Goal: Task Accomplishment & Management: Use online tool/utility

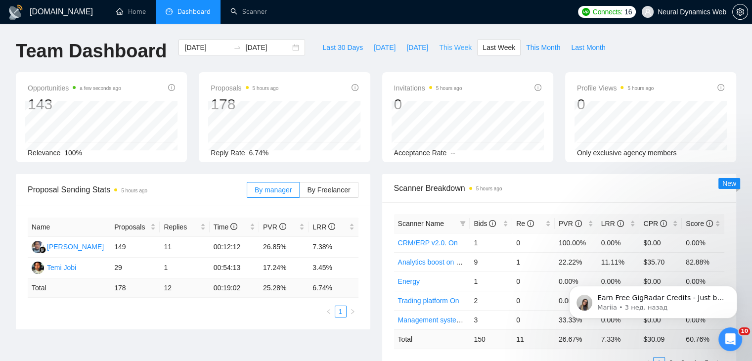
drag, startPoint x: 442, startPoint y: 50, endPoint x: 434, endPoint y: 67, distance: 18.1
click at [442, 50] on span "This Week" at bounding box center [455, 47] width 33 height 11
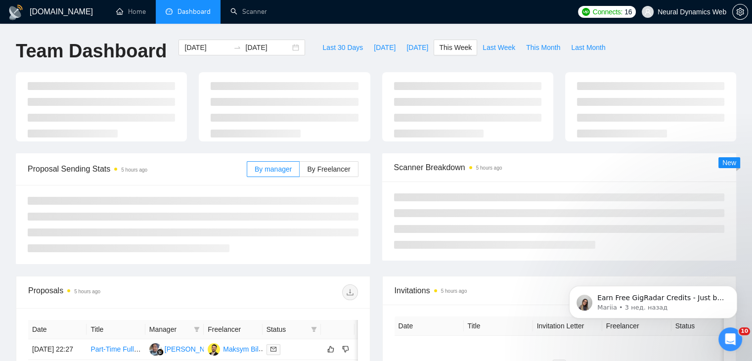
type input "2025-09-15"
type input "2025-09-21"
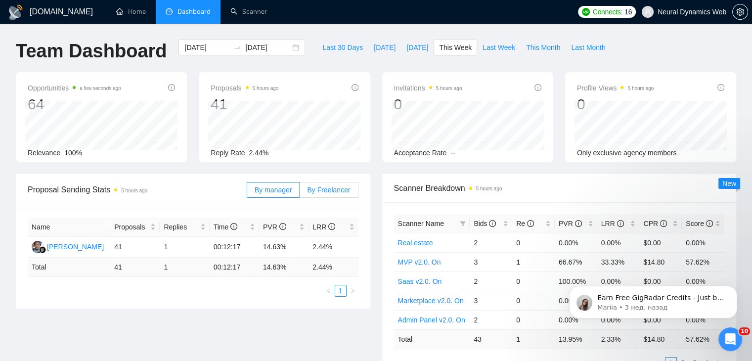
click at [316, 186] on span "By Freelancer" at bounding box center [328, 190] width 43 height 8
click at [300, 192] on input "By Freelancer" at bounding box center [300, 192] width 0 height 0
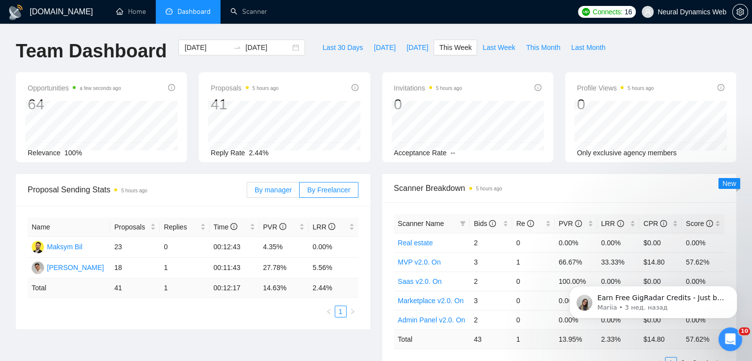
click at [266, 186] on span "By manager" at bounding box center [273, 190] width 37 height 8
click at [247, 192] on input "By manager" at bounding box center [247, 192] width 0 height 0
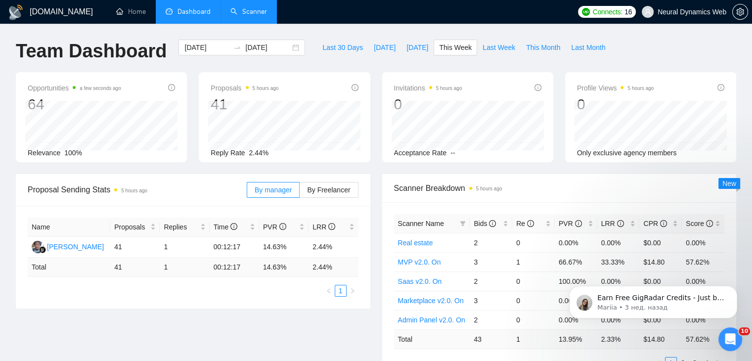
click at [239, 16] on link "Scanner" at bounding box center [248, 11] width 37 height 8
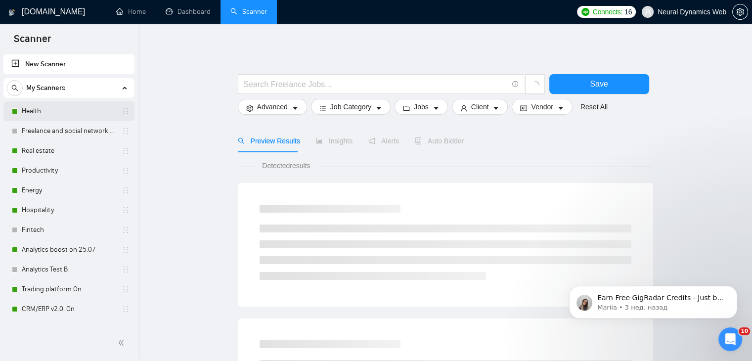
click at [62, 105] on link "Health" at bounding box center [69, 111] width 94 height 20
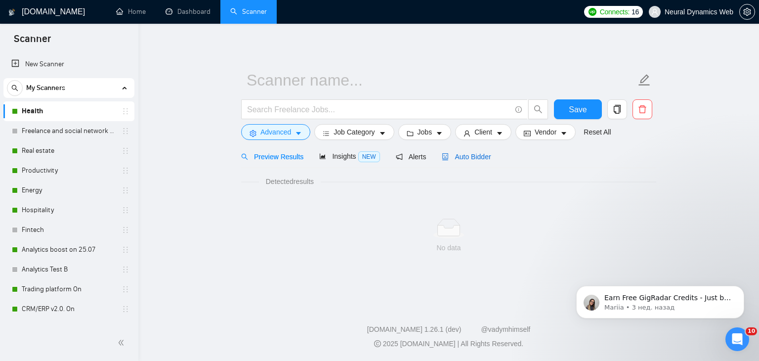
click at [446, 153] on span "Auto Bidder" at bounding box center [466, 157] width 49 height 8
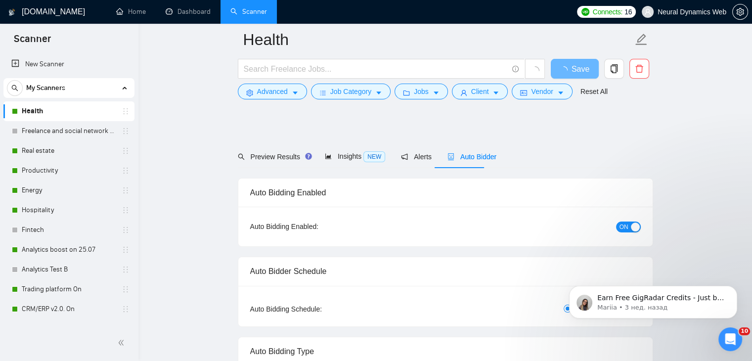
checkbox input "true"
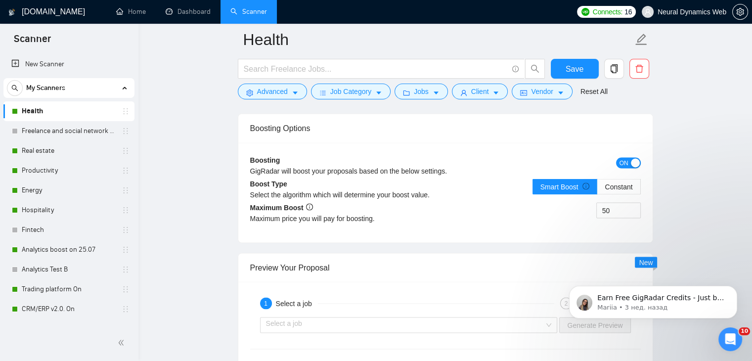
scroll to position [1780, 0]
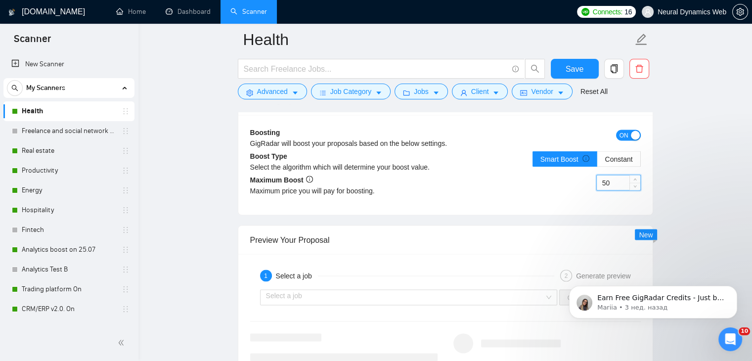
click at [601, 182] on input "50" at bounding box center [618, 182] width 43 height 15
type input "30"
click at [578, 72] on span "Save" at bounding box center [574, 69] width 18 height 12
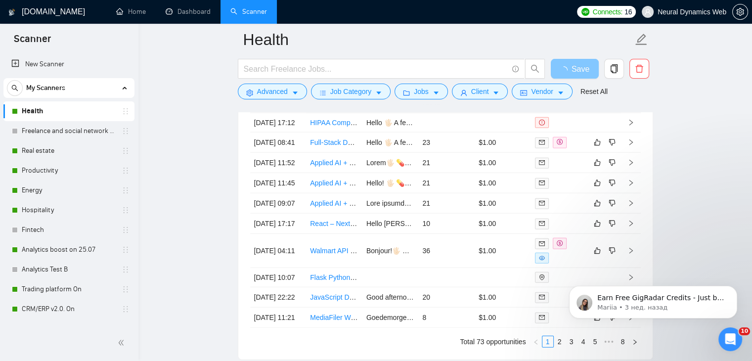
scroll to position [2650, 0]
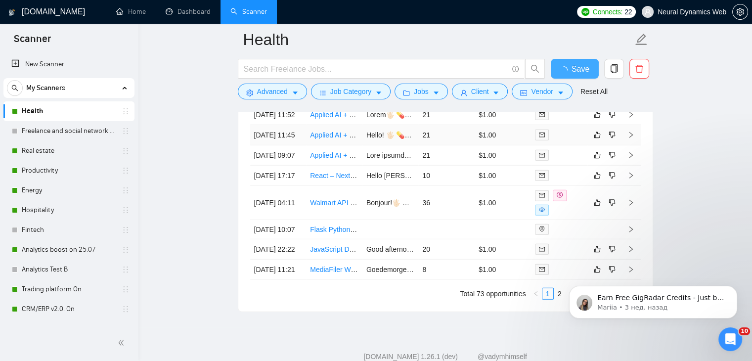
checkbox input "true"
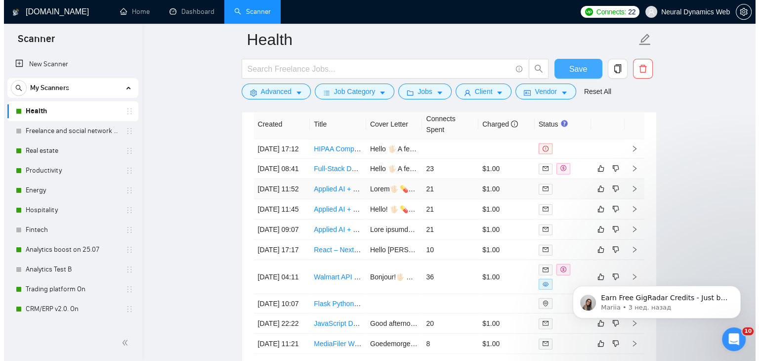
scroll to position [2646, 0]
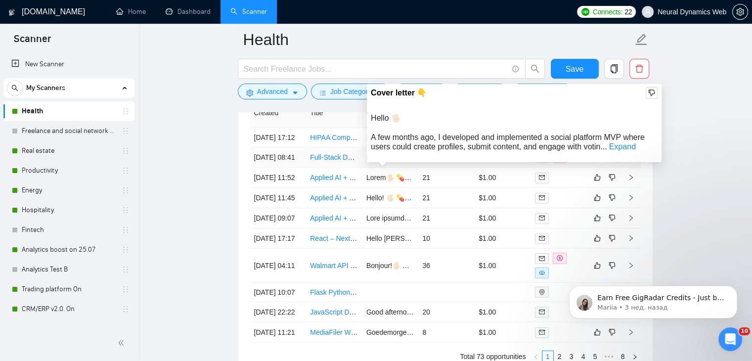
click at [384, 168] on td "Hello 🖐🏻 A few months ago, I developed and implemented a social platform MVP wh…" at bounding box center [390, 157] width 56 height 20
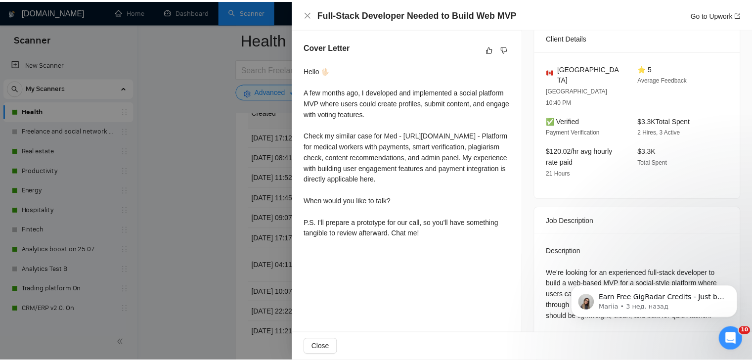
scroll to position [247, 0]
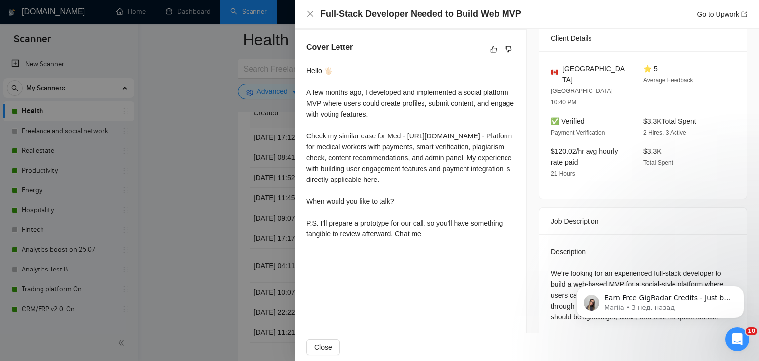
click at [223, 162] on div at bounding box center [379, 180] width 759 height 361
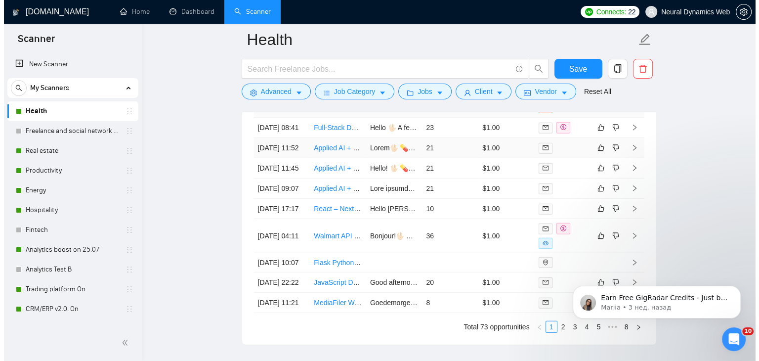
scroll to position [2696, 0]
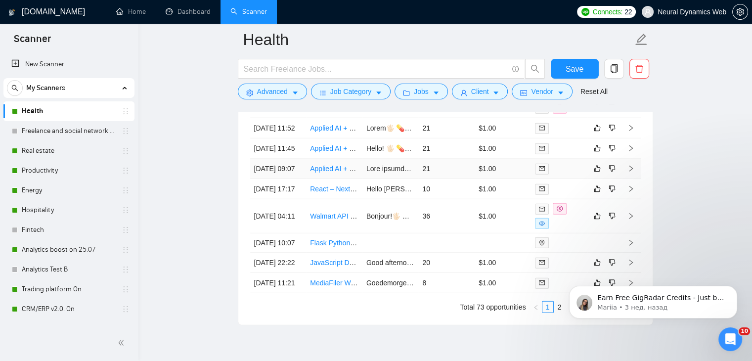
drag, startPoint x: 372, startPoint y: 216, endPoint x: 540, endPoint y: 224, distance: 167.8
click at [372, 179] on td at bounding box center [390, 169] width 56 height 20
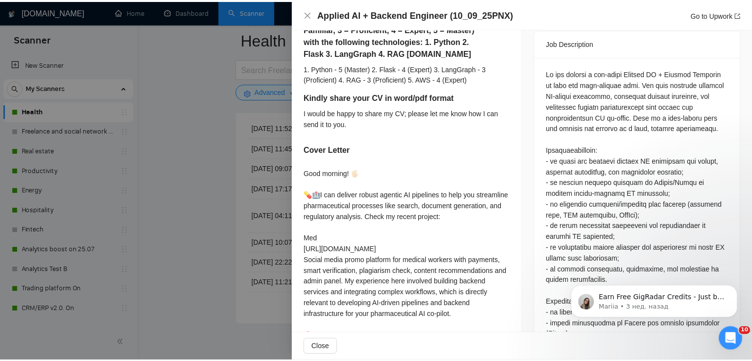
scroll to position [445, 0]
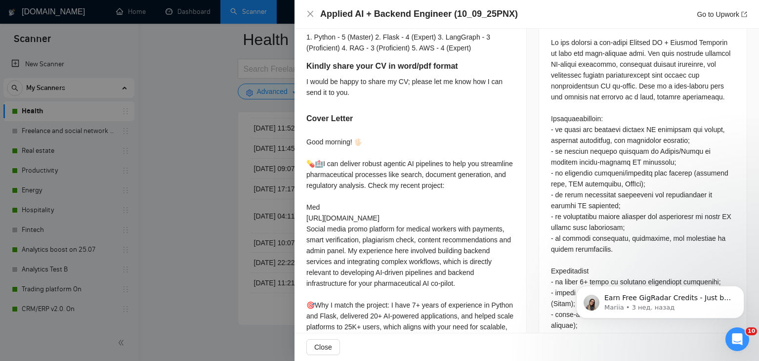
click at [185, 182] on div at bounding box center [379, 180] width 759 height 361
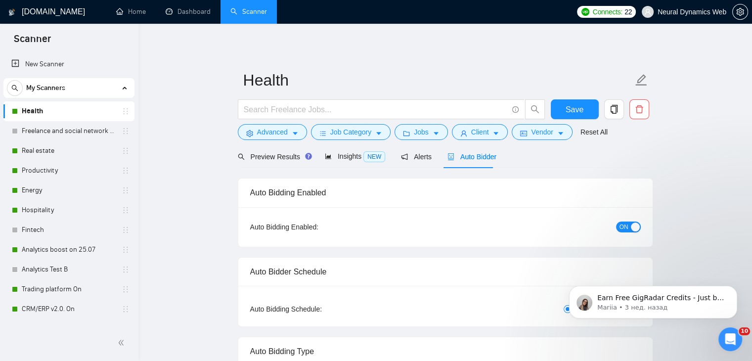
click at [629, 229] on button "ON" at bounding box center [628, 226] width 25 height 11
click at [575, 109] on span "Save" at bounding box center [574, 109] width 18 height 12
click at [51, 144] on link "Real estate" at bounding box center [69, 151] width 94 height 20
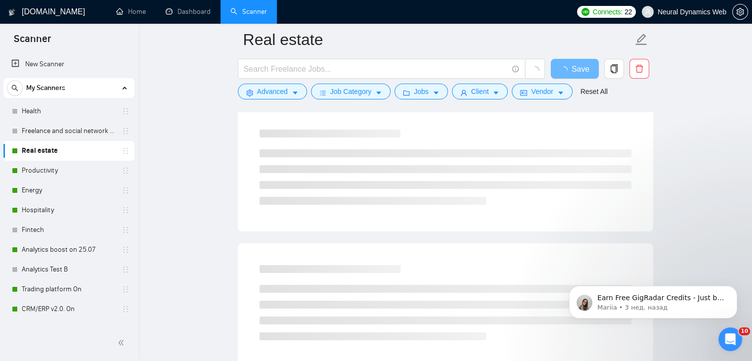
scroll to position [49, 0]
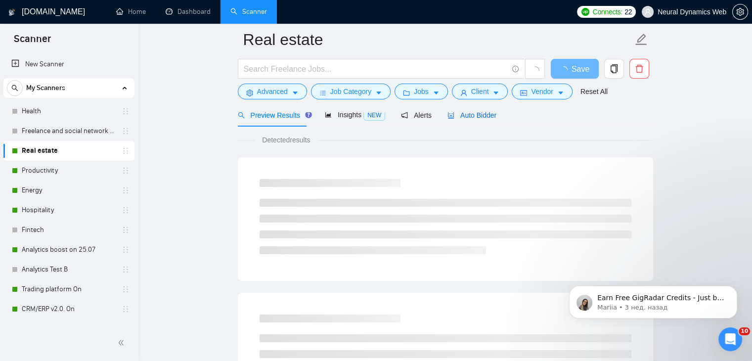
click at [461, 116] on span "Auto Bidder" at bounding box center [471, 115] width 49 height 8
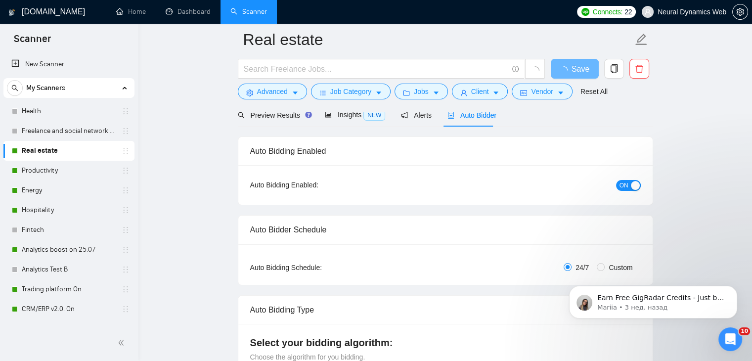
checkbox input "true"
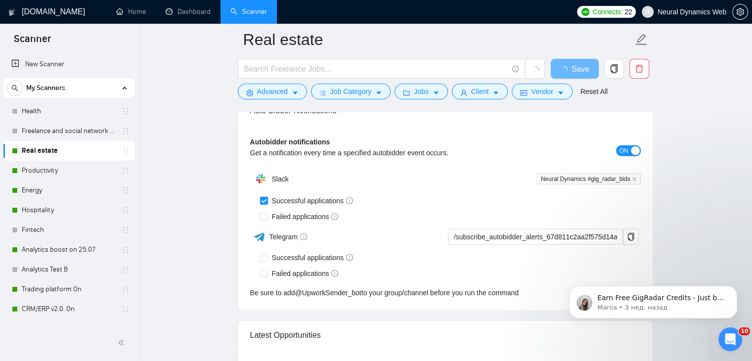
scroll to position [2388, 0]
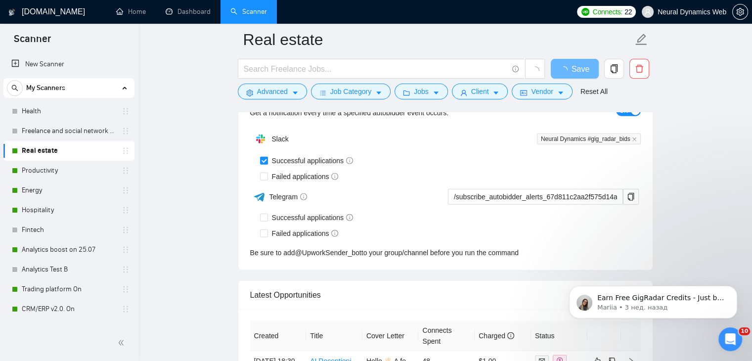
drag, startPoint x: 758, startPoint y: 28, endPoint x: 159, endPoint y: 45, distance: 598.9
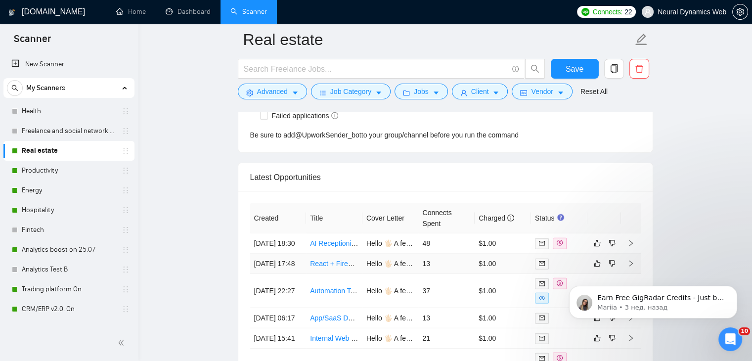
scroll to position [2574, 0]
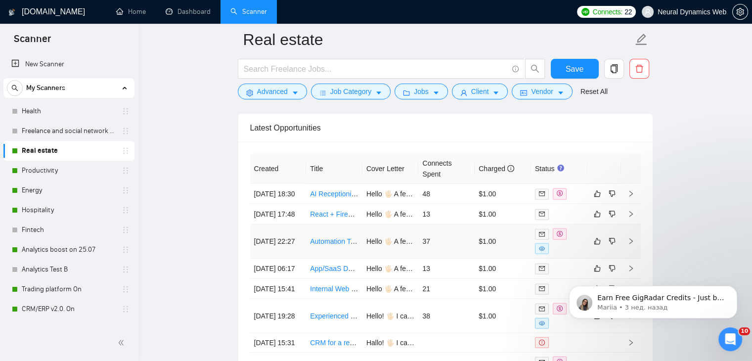
click at [322, 259] on td "Automation Tool for Site Due Diligence and Risk Assessment" at bounding box center [334, 241] width 56 height 34
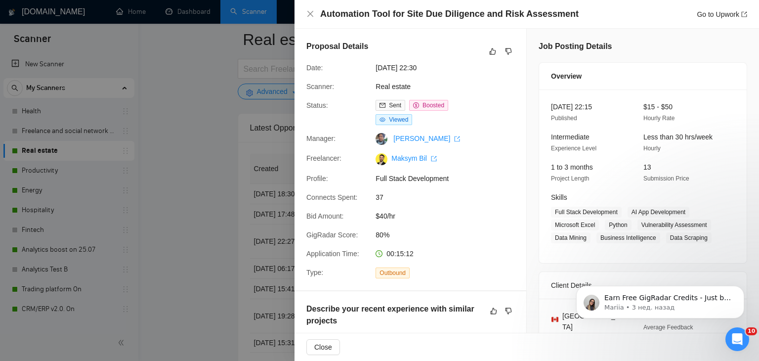
click at [227, 162] on div at bounding box center [379, 180] width 759 height 361
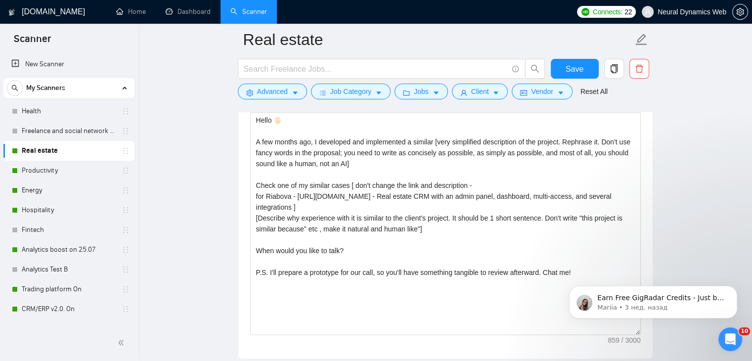
scroll to position [1170, 0]
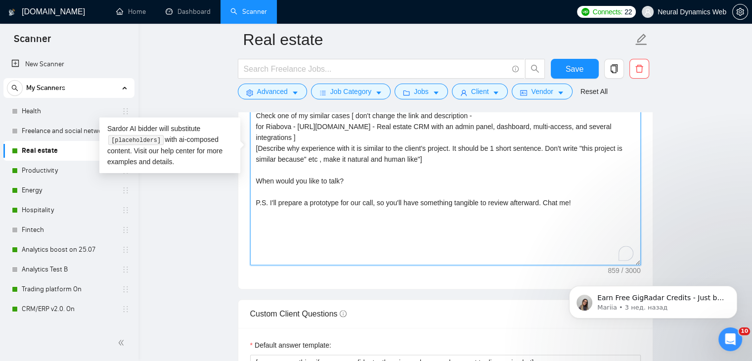
drag, startPoint x: 336, startPoint y: 204, endPoint x: 253, endPoint y: 205, distance: 83.1
click at [253, 205] on textarea "Hello 🖐🏻 A few months ago, I developed and implemented a similar [very simplifi…" at bounding box center [445, 154] width 391 height 222
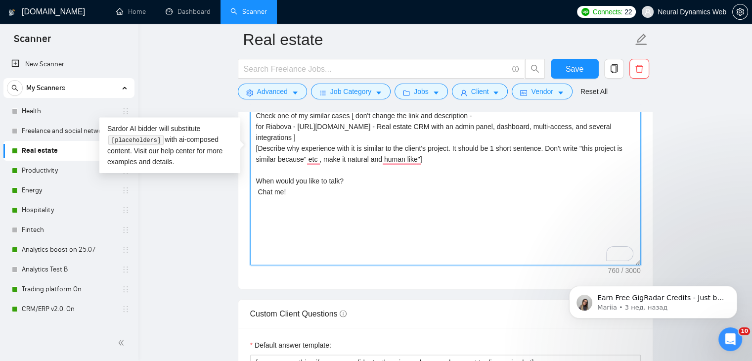
click at [259, 193] on textarea "Hello 🖐🏻 A few months ago, I developed and implemented a similar [very simplifi…" at bounding box center [445, 154] width 391 height 222
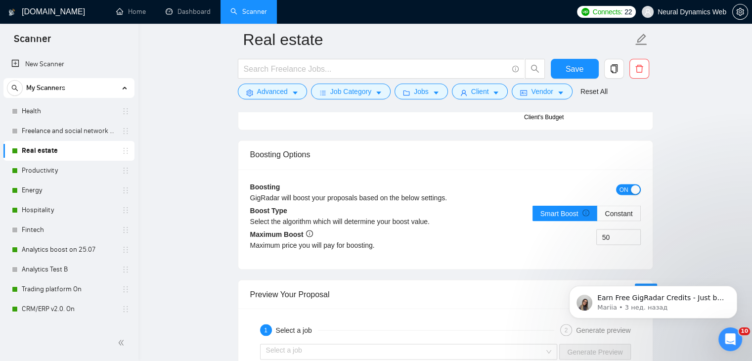
scroll to position [1763, 0]
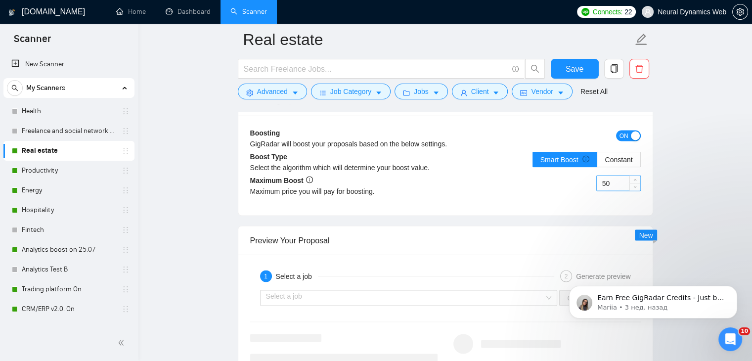
type textarea "Hello 🖐🏻 A few months ago, I developed and implemented a similar [very simplifi…"
click at [599, 183] on input "50" at bounding box center [618, 182] width 43 height 15
type input "30"
click at [575, 68] on span "Save" at bounding box center [574, 69] width 18 height 12
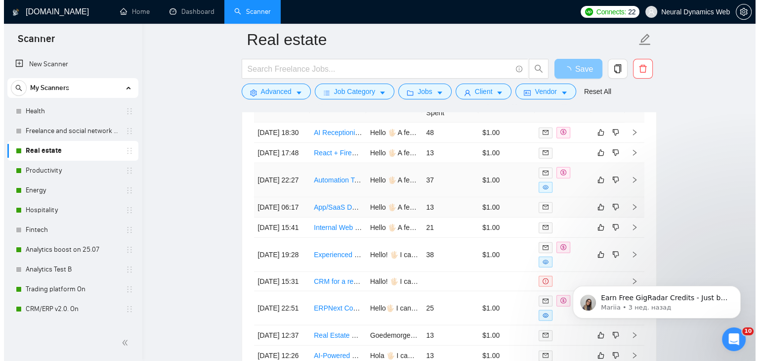
scroll to position [2653, 0]
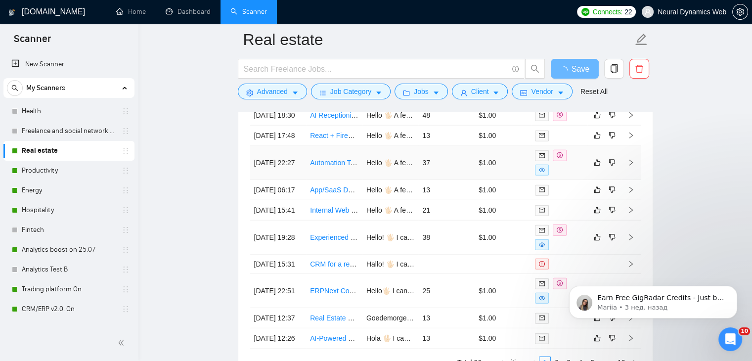
click at [373, 180] on td "Hello 🖐🏻 A few months ago, I developed a tool that automates data scraping for …" at bounding box center [390, 163] width 56 height 34
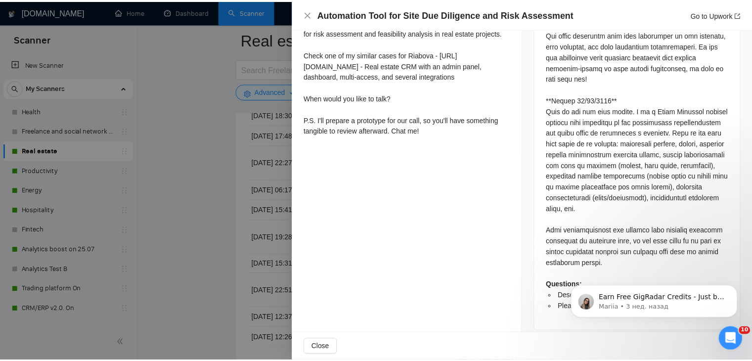
scroll to position [397, 0]
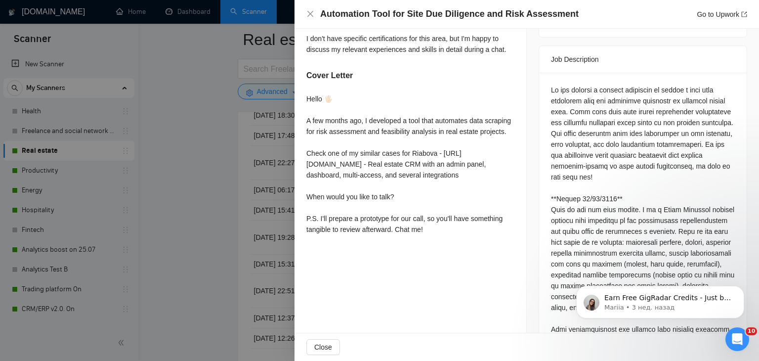
click at [205, 198] on div at bounding box center [379, 180] width 759 height 361
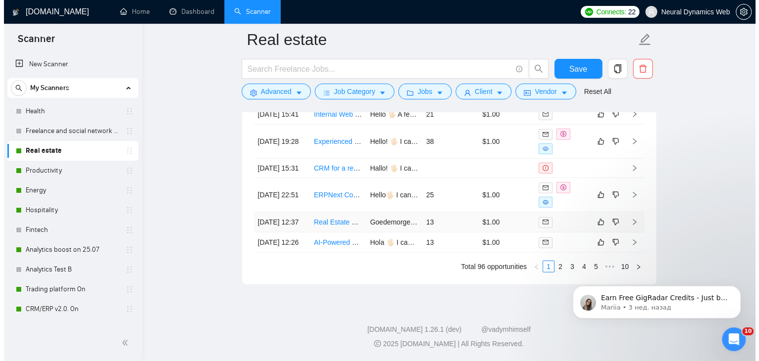
scroll to position [2735, 0]
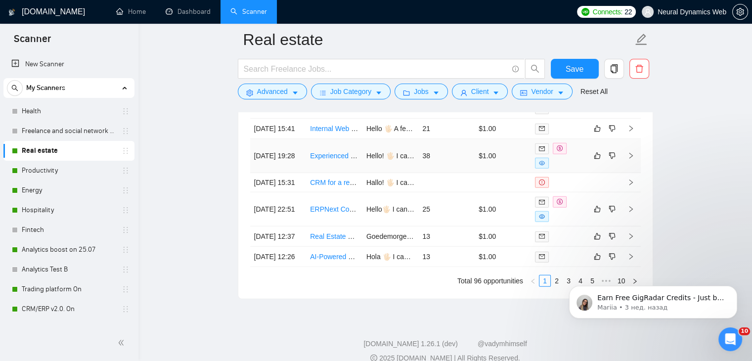
click at [385, 173] on td "Hello! 🖐🏻 I can deliver a modern rental management dashboard to help you stream…" at bounding box center [390, 156] width 56 height 34
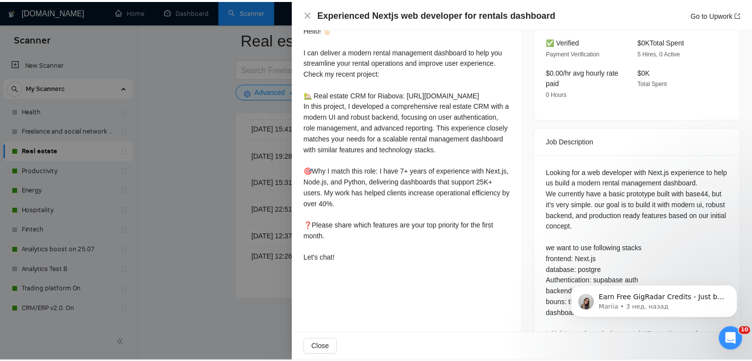
scroll to position [299, 0]
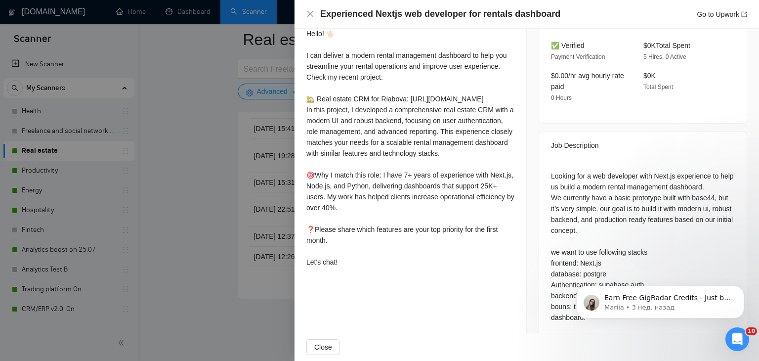
click at [218, 174] on div at bounding box center [379, 180] width 759 height 361
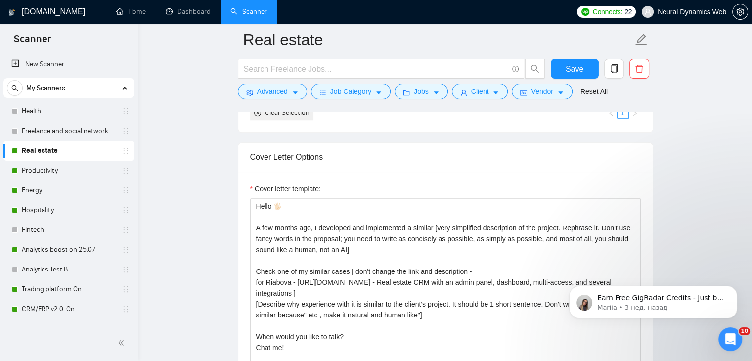
scroll to position [1032, 0]
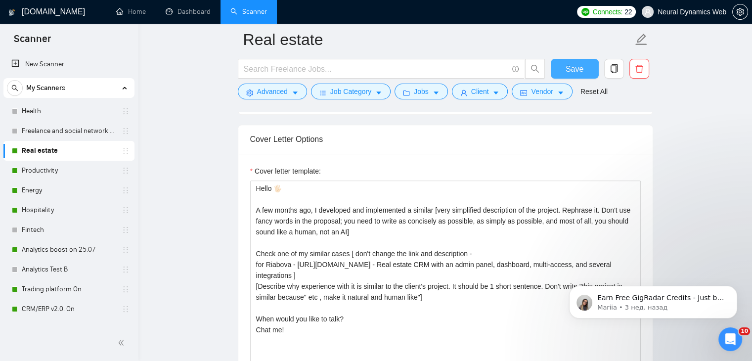
click at [564, 68] on button "Save" at bounding box center [575, 69] width 48 height 20
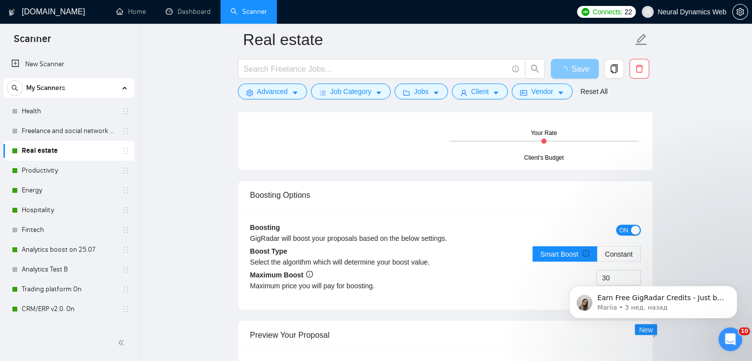
scroll to position [1675, 0]
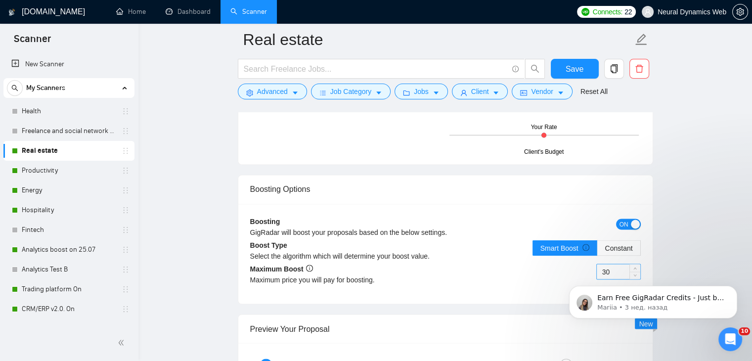
click at [609, 264] on input "30" at bounding box center [618, 271] width 43 height 15
click at [587, 245] on icon "info-circle" at bounding box center [585, 247] width 7 height 7
click at [533, 250] on input "Smart Boost" at bounding box center [533, 250] width 0 height 0
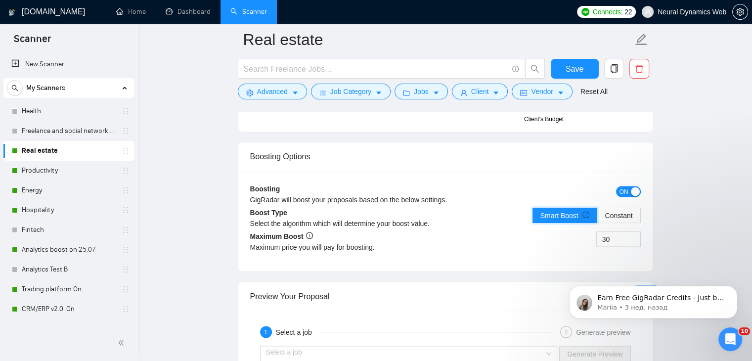
scroll to position [1724, 0]
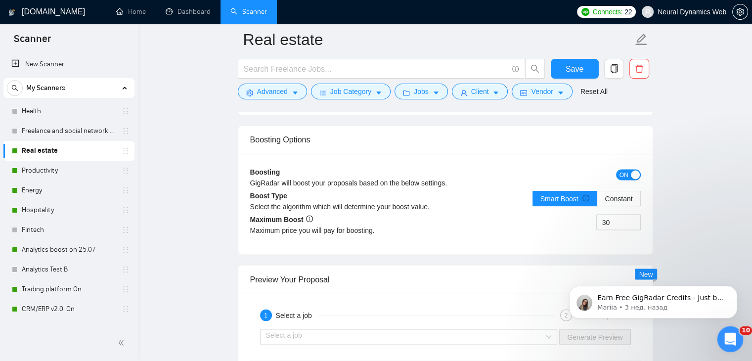
click at [728, 334] on icon "Открыть службу сообщений Intercom" at bounding box center [729, 338] width 16 height 16
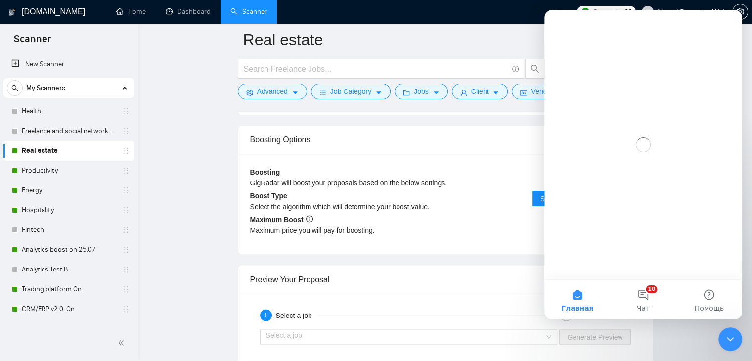
scroll to position [0, 0]
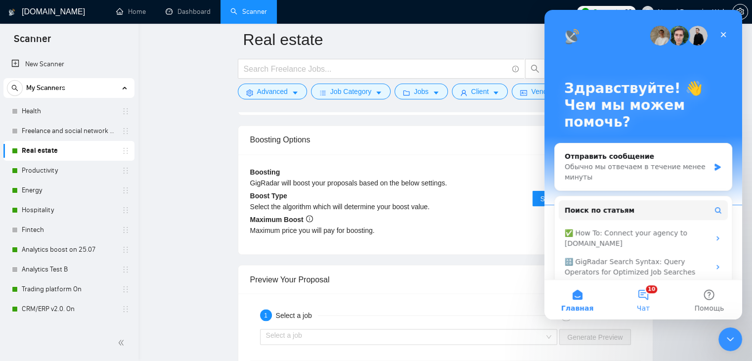
click at [649, 293] on button "10 Чат" at bounding box center [643, 300] width 66 height 40
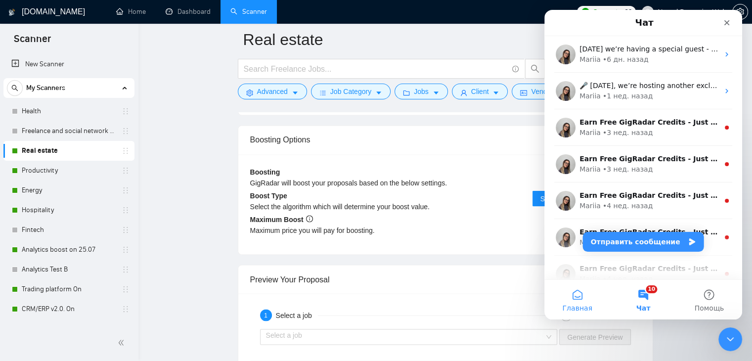
click at [582, 293] on button "Главная" at bounding box center [577, 300] width 66 height 40
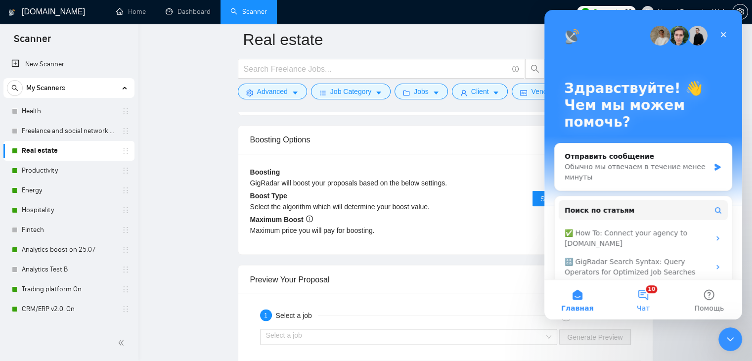
click at [651, 302] on button "10 Чат" at bounding box center [643, 300] width 66 height 40
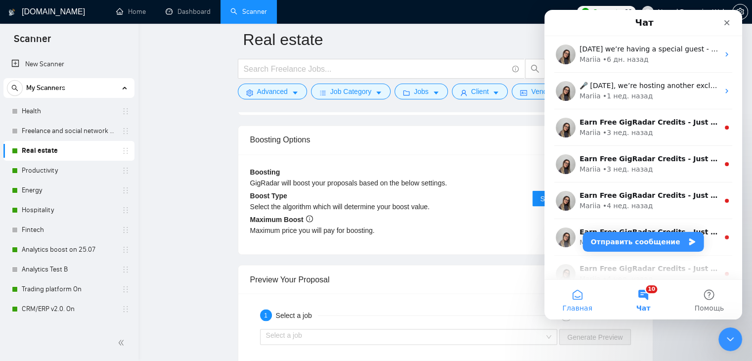
click at [574, 294] on button "Главная" at bounding box center [577, 300] width 66 height 40
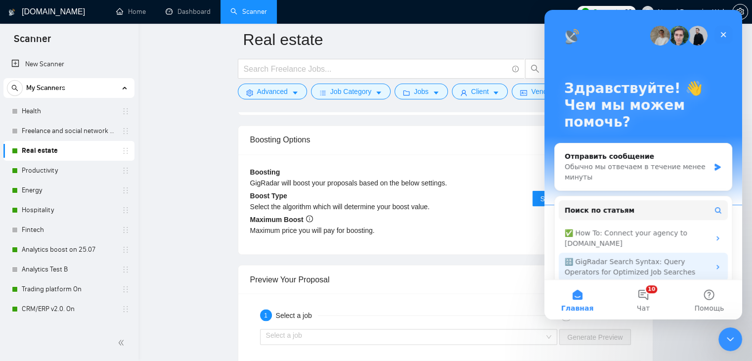
scroll to position [47, 0]
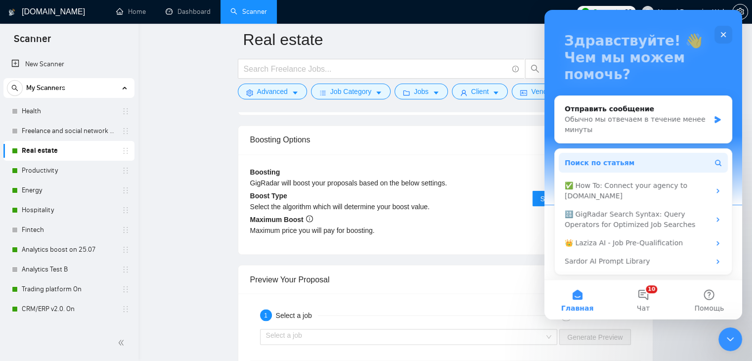
click at [601, 158] on span "Поиск по статьям" at bounding box center [600, 163] width 70 height 10
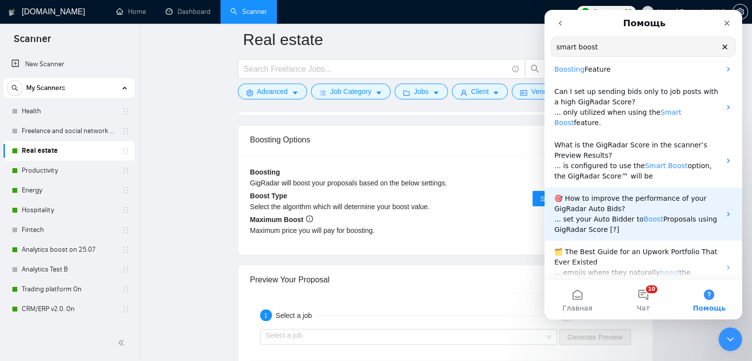
scroll to position [0, 0]
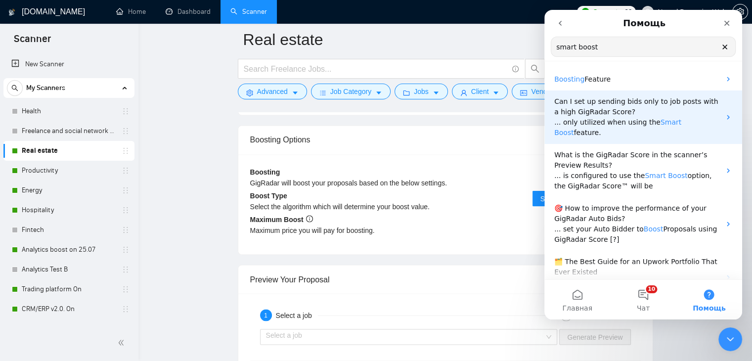
type input "smart boost"
click at [629, 110] on p "Can I set up sending bids only to job posts with a high GigRadar Score?" at bounding box center [637, 106] width 166 height 21
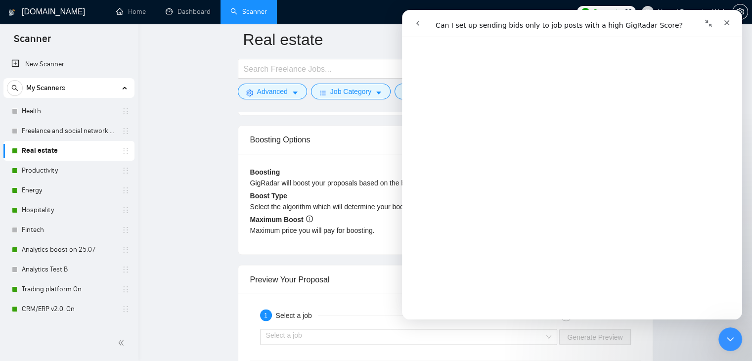
scroll to position [99, 0]
click at [734, 333] on icon "Закрыть службу сообщений Intercom" at bounding box center [729, 338] width 12 height 12
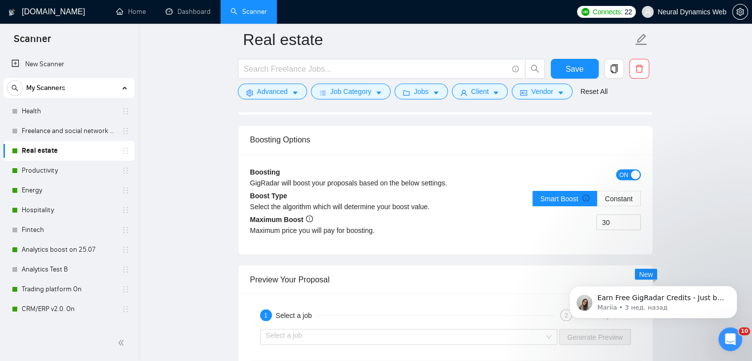
scroll to position [0, 0]
drag, startPoint x: 717, startPoint y: 333, endPoint x: 1435, endPoint y: 657, distance: 787.4
click at [717, 332] on html at bounding box center [729, 338] width 24 height 24
click at [730, 333] on icon "Открыть службу сообщений Intercom" at bounding box center [729, 338] width 16 height 16
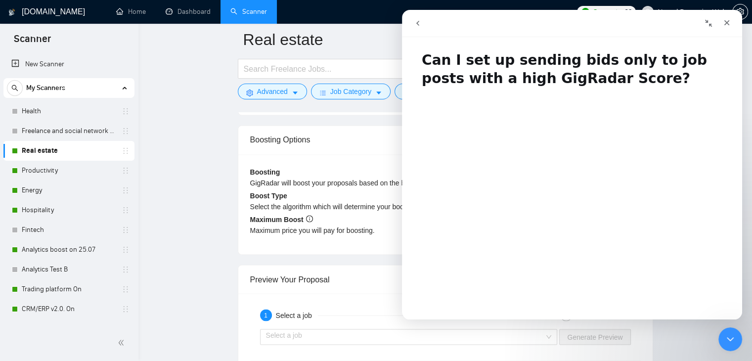
click at [414, 26] on icon "go back" at bounding box center [418, 23] width 8 height 8
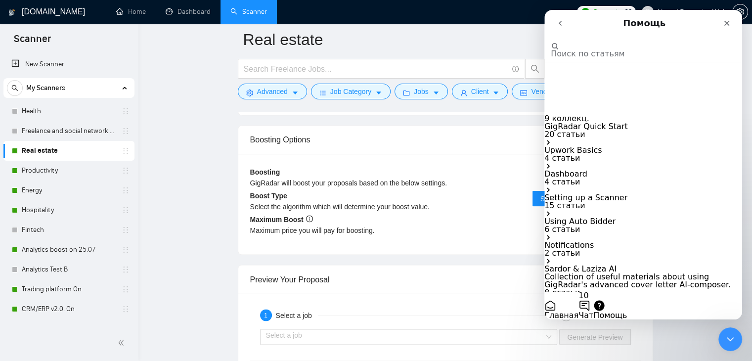
click at [593, 299] on button "10 Чат" at bounding box center [585, 306] width 15 height 28
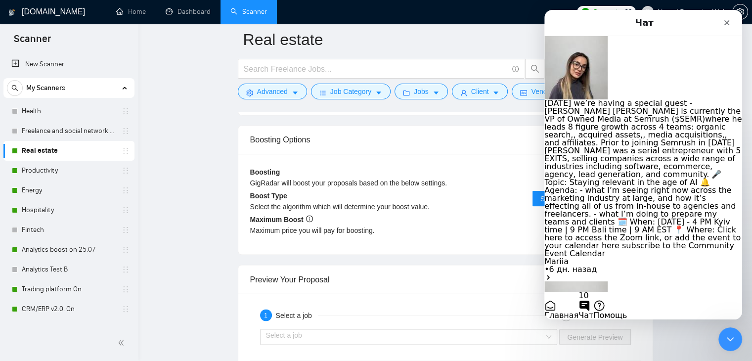
click at [632, 319] on button "Отправить сообщение" at bounding box center [591, 327] width 94 height 16
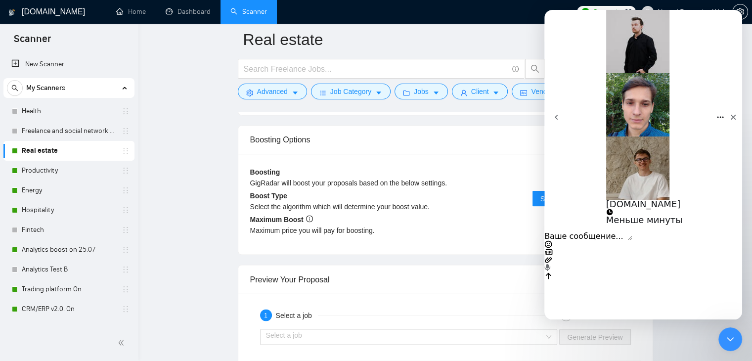
click at [630, 240] on textarea "Ваше сообщение..." at bounding box center [588, 236] width 88 height 8
click at [632, 240] on textarea "Hey, please explain what does this number mean in smart boost, because on upwor…" at bounding box center [588, 236] width 88 height 8
type textarea "Hey, please explain what does this number mean in smart boost, because on upwor…"
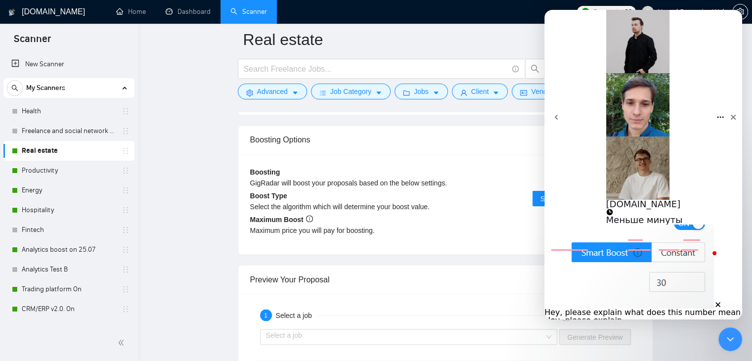
click at [611, 316] on textarea "Hey, please explain what does this number mean in smart boost, because on upwor…" at bounding box center [588, 320] width 88 height 8
click at [632, 316] on textarea "Hey, please explain what does this number mean in smart boost, because on upwor…" at bounding box center [588, 320] width 88 height 8
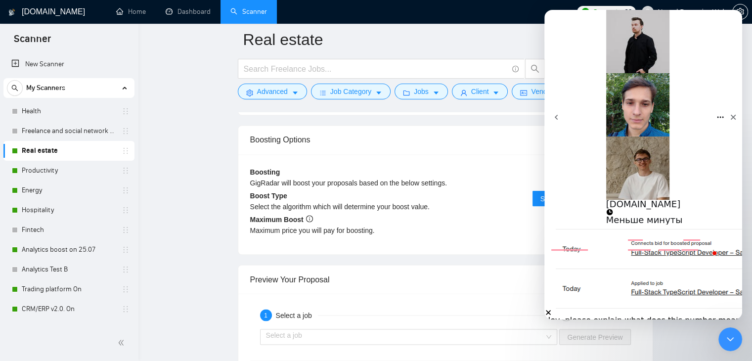
click at [600, 247] on div "Image previews" at bounding box center [643, 270] width 198 height 92
click at [501, 241] on div "Boosting GigRadar will boost your proposals based on the below settings. ON Boo…" at bounding box center [445, 204] width 414 height 100
click at [726, 335] on icon "Закрыть службу сообщений Intercom" at bounding box center [729, 338] width 12 height 12
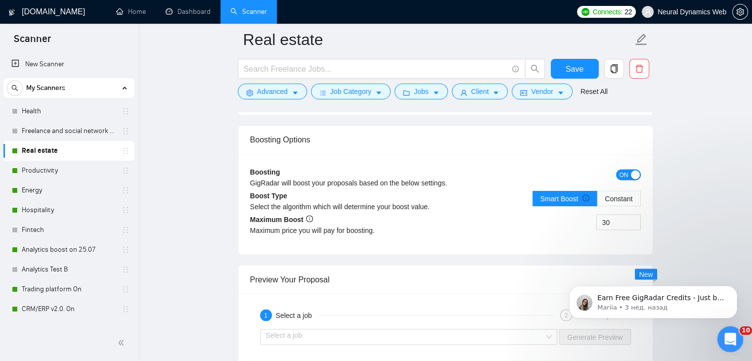
click at [732, 336] on icon "Открыть службу сообщений Intercom" at bounding box center [729, 338] width 16 height 16
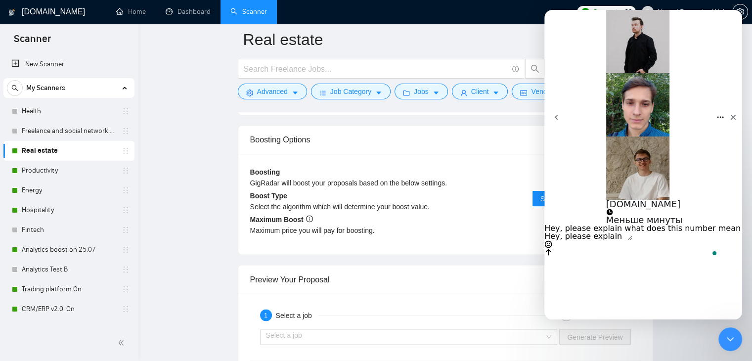
click at [632, 240] on textarea "Hey, please explain what does this number mean in smart boost, because on upwor…" at bounding box center [588, 236] width 88 height 8
click at [559, 240] on textarea "Hey, please explain what does this number mean in smart boost, because on upwor…" at bounding box center [588, 236] width 88 height 8
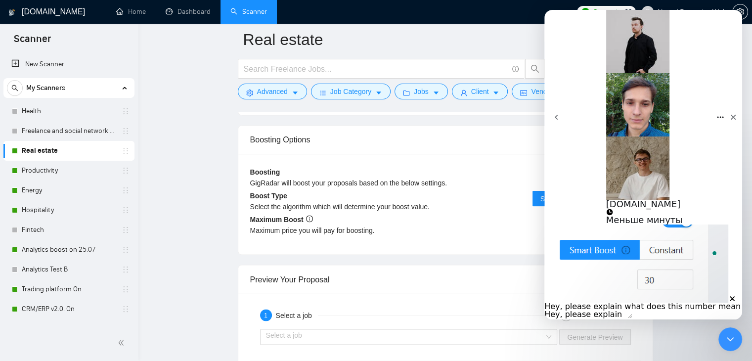
click at [614, 252] on div "Image previews" at bounding box center [643, 263] width 198 height 78
click at [593, 247] on div "Image previews" at bounding box center [643, 263] width 198 height 78
click at [632, 310] on textarea "Hey, please explain what does this number mean in smart boost, because on upwor…" at bounding box center [588, 314] width 88 height 8
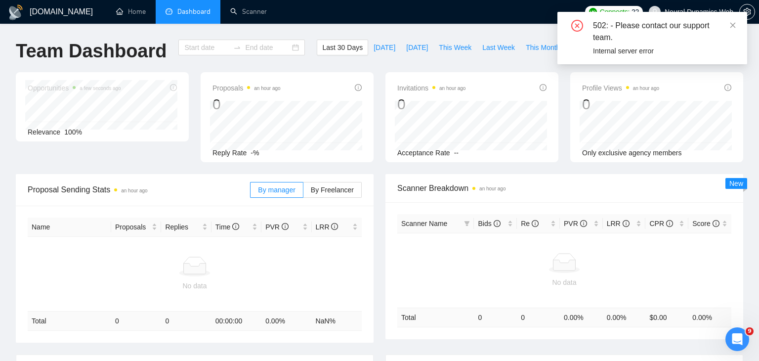
click at [735, 26] on div "502: - Please contact our support team. Internal server error" at bounding box center [653, 38] width 190 height 52
type input "2025-08-18"
type input "2025-09-17"
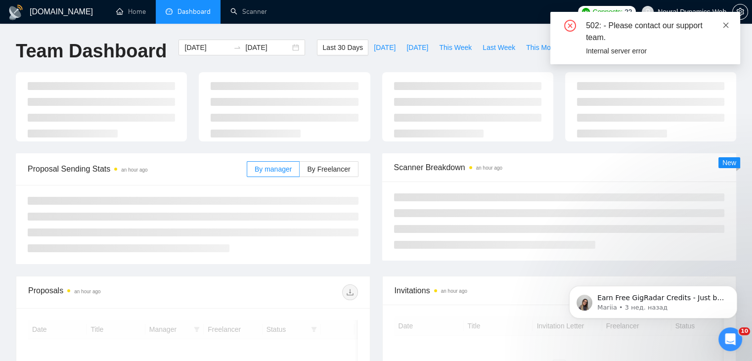
click at [725, 25] on icon "close" at bounding box center [725, 24] width 5 height 5
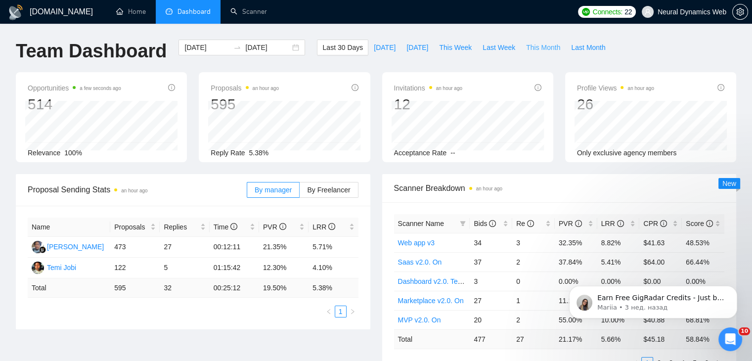
click at [548, 48] on span "This Month" at bounding box center [543, 47] width 34 height 11
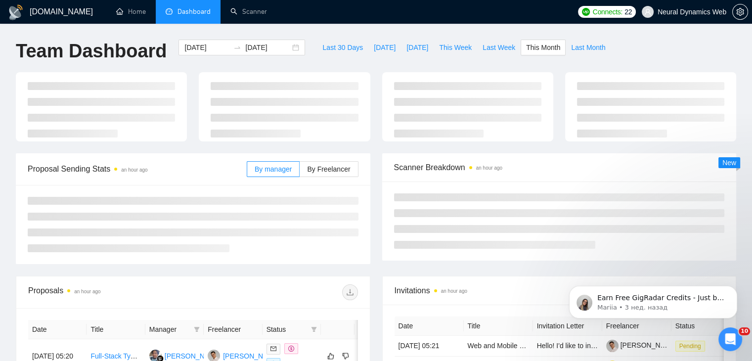
type input "2025-09-01"
type input "2025-09-30"
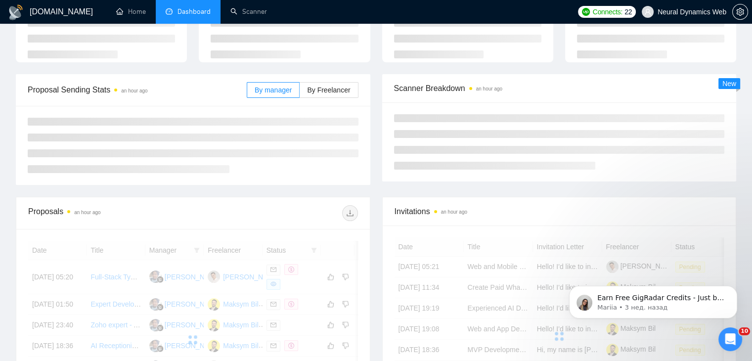
scroll to position [99, 0]
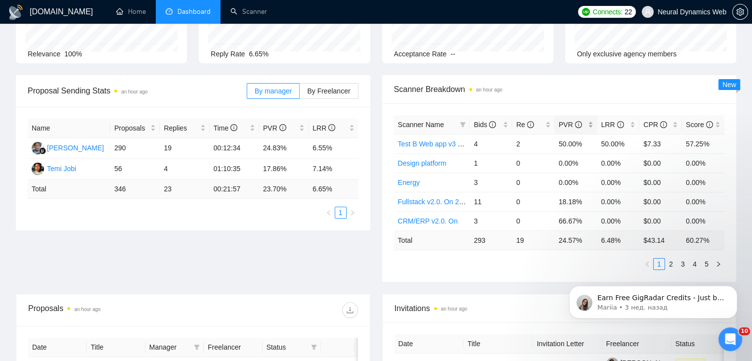
click at [593, 127] on div "PVR" at bounding box center [576, 124] width 35 height 11
click at [591, 125] on div "PVR" at bounding box center [576, 124] width 35 height 11
click at [631, 120] on div "LRR" at bounding box center [618, 124] width 35 height 11
click at [670, 261] on link "2" at bounding box center [670, 264] width 11 height 11
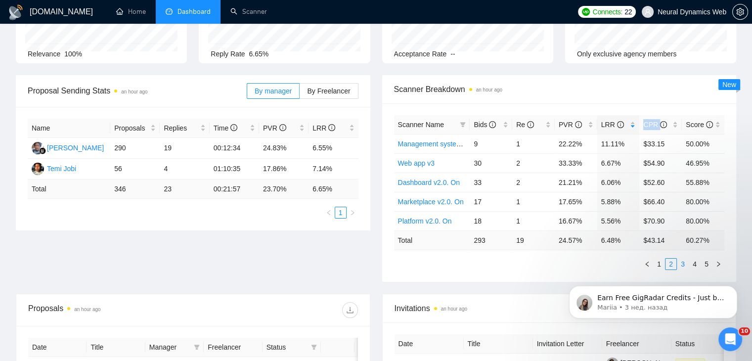
click at [681, 261] on link "3" at bounding box center [682, 264] width 11 height 11
click at [698, 261] on link "4" at bounding box center [694, 264] width 11 height 11
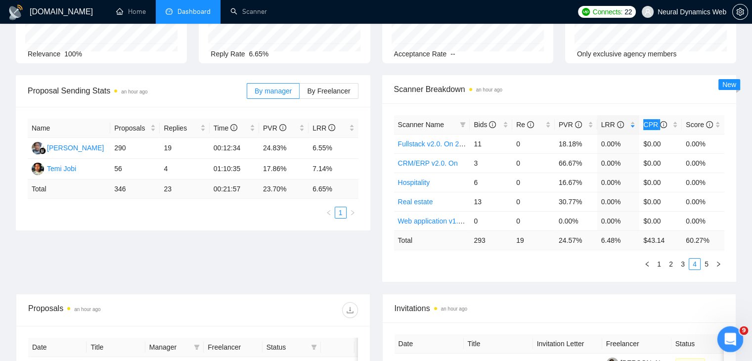
drag, startPoint x: 734, startPoint y: 337, endPoint x: 1412, endPoint y: 620, distance: 734.8
click at [735, 337] on icon "Открыть службу сообщений Intercom" at bounding box center [729, 338] width 16 height 16
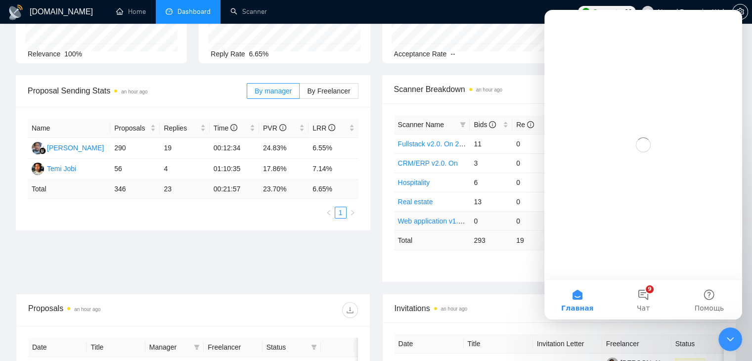
scroll to position [0, 0]
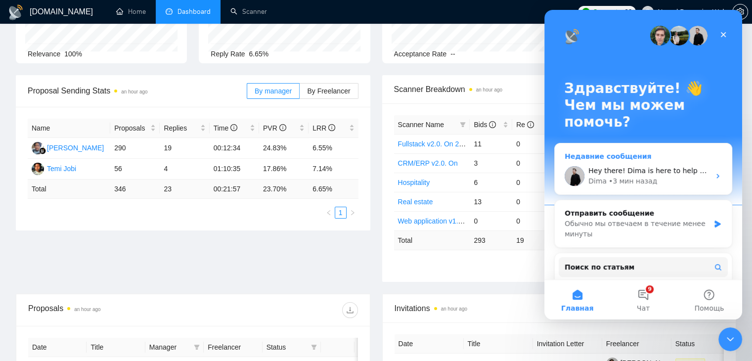
click at [644, 181] on div "• 3 мин назад" at bounding box center [633, 181] width 48 height 10
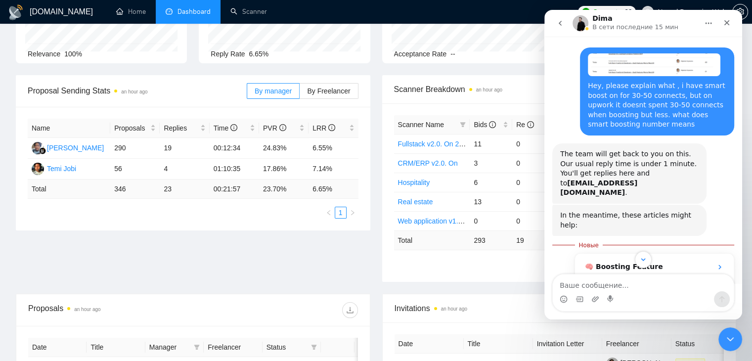
click at [350, 261] on div "Proposal Sending Stats an hour ago By manager By Freelancer Name Proposals Repl…" at bounding box center [376, 184] width 732 height 218
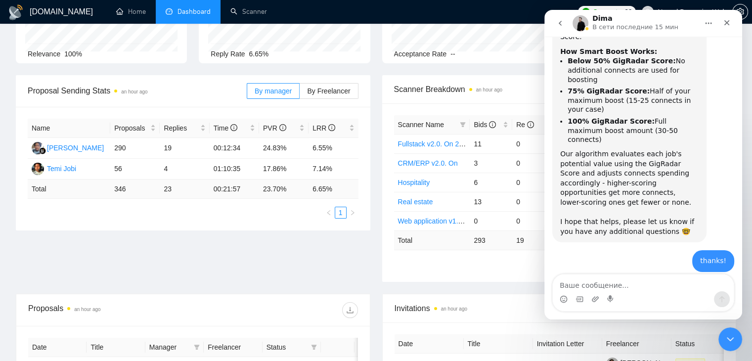
scroll to position [477, 0]
click at [316, 250] on div "Proposal Sending Stats an hour ago By manager By Freelancer Name Proposals Repl…" at bounding box center [376, 184] width 732 height 218
drag, startPoint x: 730, startPoint y: 335, endPoint x: 1424, endPoint y: 647, distance: 760.4
click at [731, 334] on icon "Закрыть службу сообщений Intercom" at bounding box center [729, 338] width 12 height 12
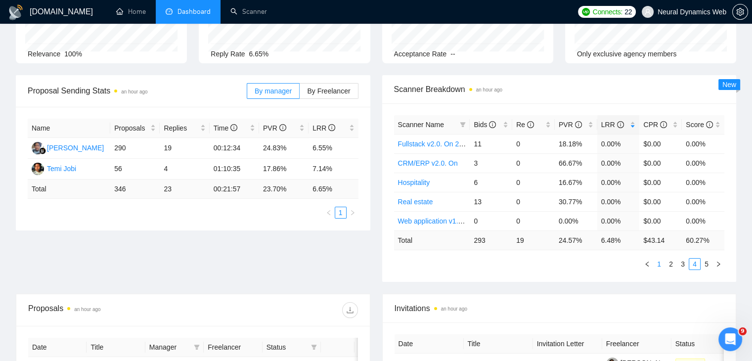
scroll to position [476, 0]
click at [683, 263] on link "3" at bounding box center [682, 264] width 11 height 11
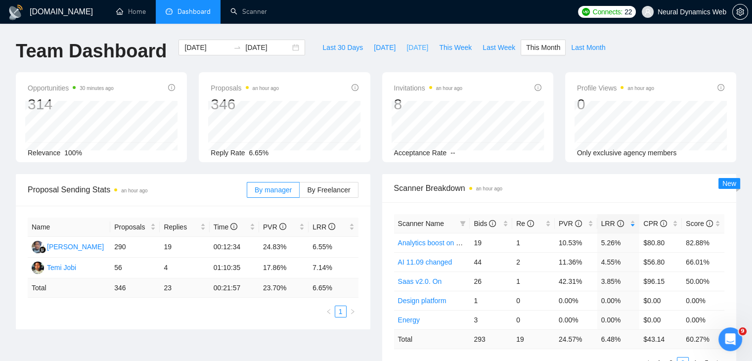
click at [406, 49] on span "Yesterday" at bounding box center [417, 47] width 22 height 11
type input "2025-09-16"
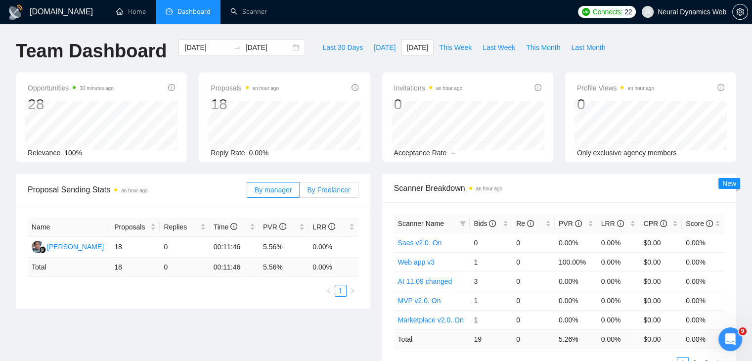
click at [326, 188] on span "By Freelancer" at bounding box center [328, 190] width 43 height 8
click at [300, 192] on input "By Freelancer" at bounding box center [300, 192] width 0 height 0
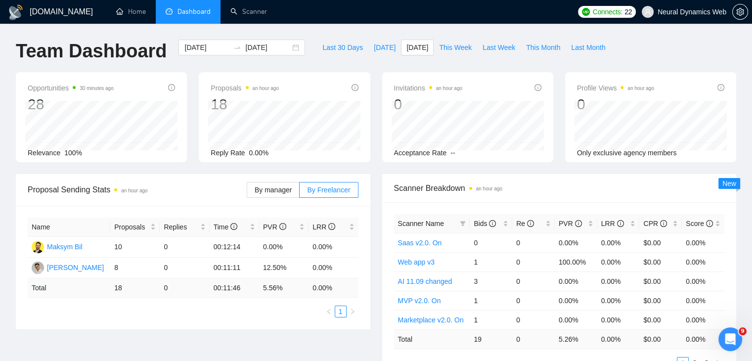
click at [278, 181] on div "By manager By Freelancer" at bounding box center [303, 190] width 112 height 32
click at [285, 189] on span "By manager" at bounding box center [273, 190] width 37 height 8
click at [247, 192] on input "By manager" at bounding box center [247, 192] width 0 height 0
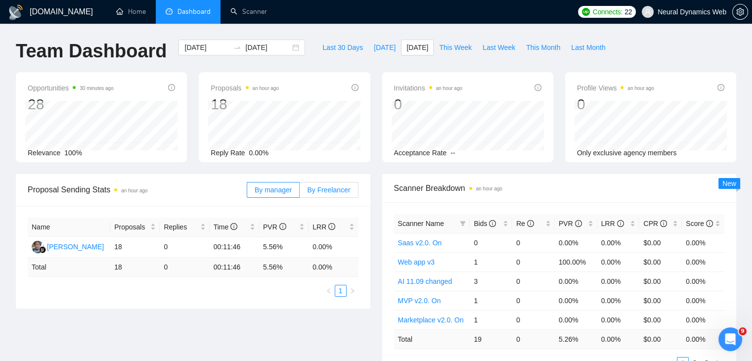
click at [329, 188] on span "By Freelancer" at bounding box center [328, 190] width 43 height 8
click at [300, 192] on input "By Freelancer" at bounding box center [300, 192] width 0 height 0
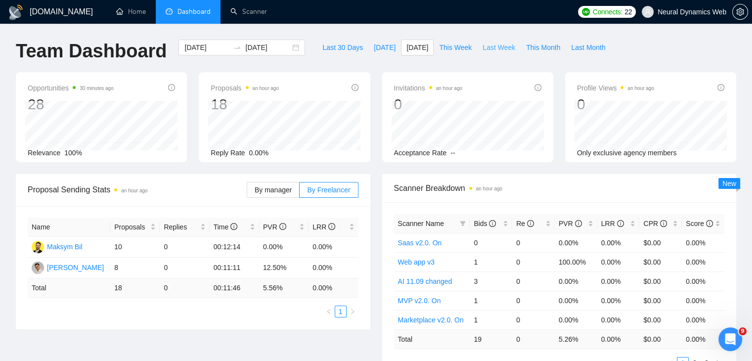
click at [496, 51] on span "Last Week" at bounding box center [498, 47] width 33 height 11
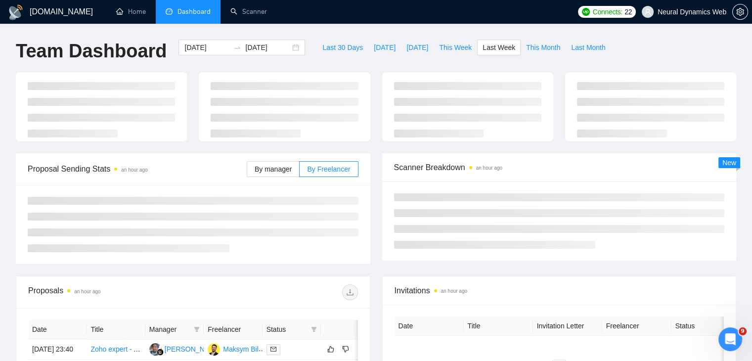
type input "2025-09-08"
type input "2025-09-14"
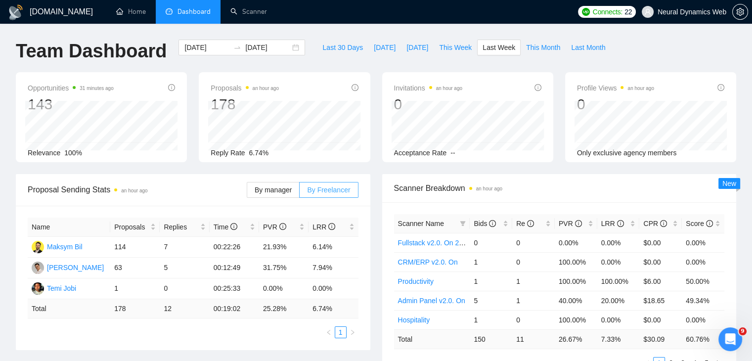
click at [320, 191] on span "By Freelancer" at bounding box center [328, 190] width 43 height 8
click at [300, 192] on input "By Freelancer" at bounding box center [300, 192] width 0 height 0
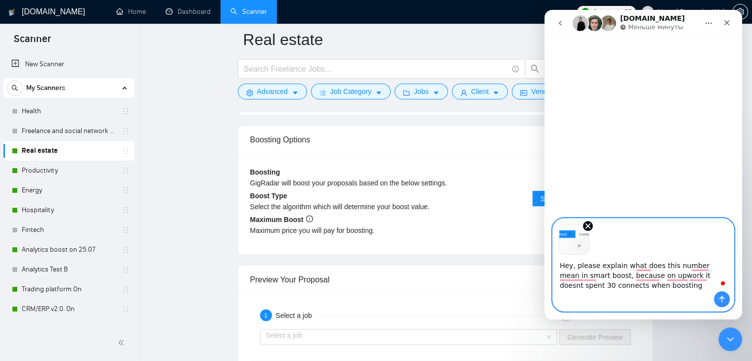
click at [635, 286] on textarea "Hey, please explain what does this number mean in smart boost, because on upwor…" at bounding box center [643, 273] width 181 height 37
click at [583, 226] on icon "Remove image 1" at bounding box center [587, 225] width 9 height 9
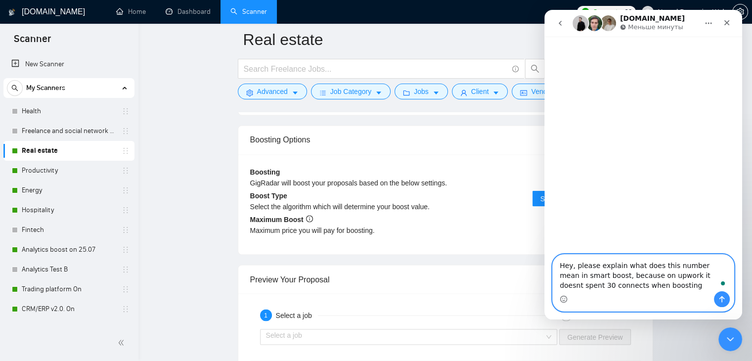
click at [500, 265] on div "Preview Your Proposal" at bounding box center [445, 279] width 391 height 28
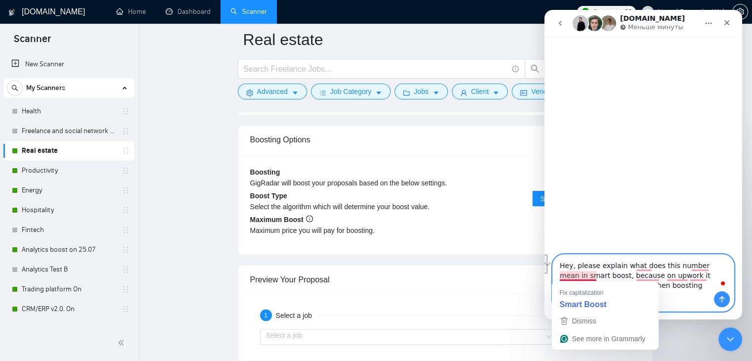
drag, startPoint x: 636, startPoint y: 266, endPoint x: 595, endPoint y: 273, distance: 42.1
click at [595, 273] on textarea "Hey, please explain what does this number mean in smart boost, because on upwor…" at bounding box center [643, 273] width 181 height 37
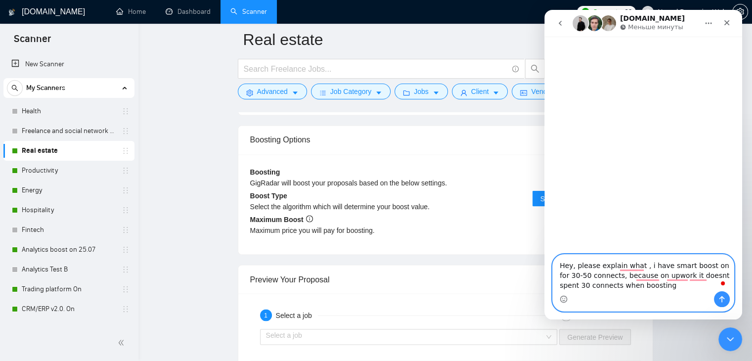
drag, startPoint x: 622, startPoint y: 277, endPoint x: 602, endPoint y: 276, distance: 20.8
click at [602, 276] on textarea "Hey, please explain what , i have smart boost on for 30-50 connects, because on…" at bounding box center [643, 273] width 181 height 37
click at [702, 280] on textarea "Hey, please explain what , i have smart boost on for 30-50 connects, but on upw…" at bounding box center [643, 273] width 181 height 37
click at [661, 289] on textarea "Hey, please explain what , i have smart boost on for 30-50 connects, but on upw…" at bounding box center [643, 273] width 181 height 37
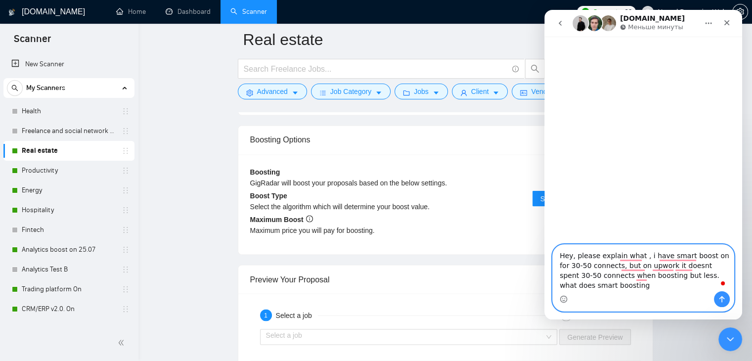
type textarea "Hey, please explain what , i have smart boost on for 30-50 connects, but on upw…"
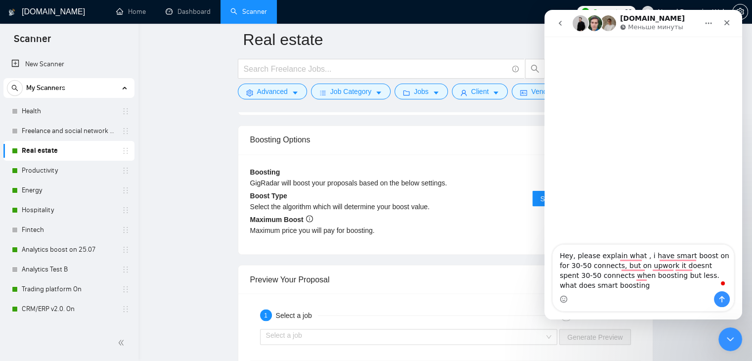
click at [445, 249] on div "Boosting GigRadar will boost your proposals based on the below settings. ON Boo…" at bounding box center [445, 204] width 414 height 100
click at [724, 334] on icon "Закрыть службу сообщений Intercom" at bounding box center [729, 338] width 12 height 12
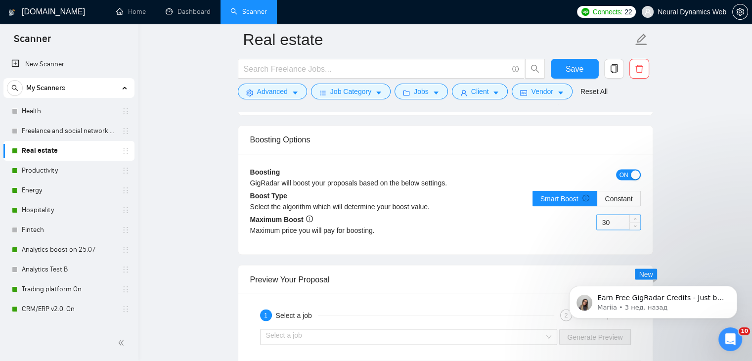
click at [609, 217] on input "30" at bounding box center [618, 222] width 43 height 15
click at [616, 220] on input "30" at bounding box center [618, 222] width 43 height 15
click at [617, 190] on label "Constant" at bounding box center [618, 198] width 43 height 16
click at [597, 201] on input "Constant" at bounding box center [597, 201] width 0 height 0
click at [565, 195] on span "Smart Boost" at bounding box center [564, 198] width 49 height 8
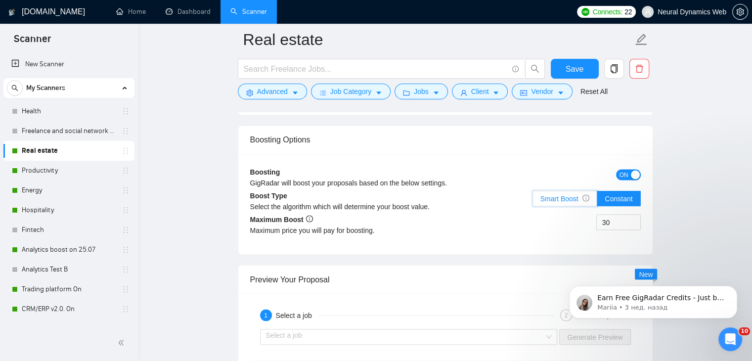
click at [533, 201] on input "Smart Boost" at bounding box center [533, 201] width 0 height 0
click at [609, 225] on input "30" at bounding box center [618, 222] width 43 height 15
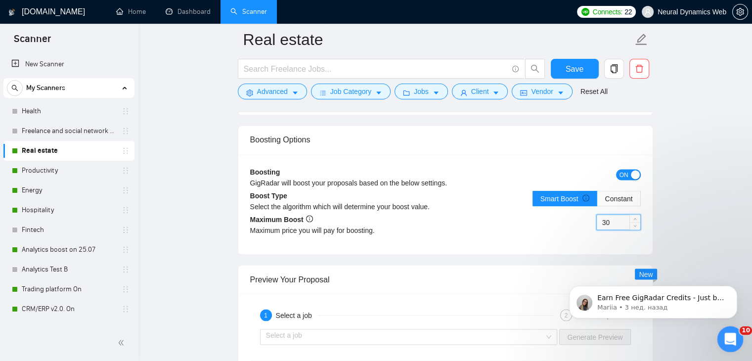
click at [732, 334] on icon "Открыть службу сообщений Intercom" at bounding box center [729, 338] width 16 height 16
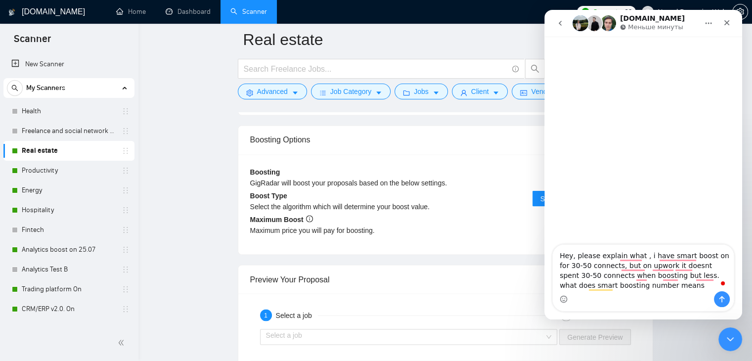
type textarea "Hey, please explain what , i have smart boost on for 30-50 connects, but on upw…"
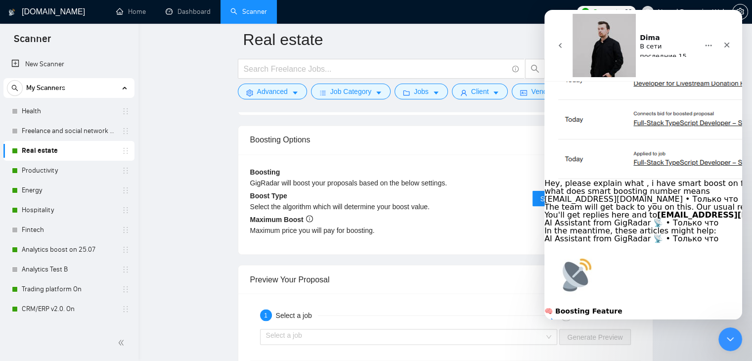
scroll to position [176, 0]
click at [739, 332] on div "Закрыть службу сообщений Intercom" at bounding box center [729, 338] width 24 height 24
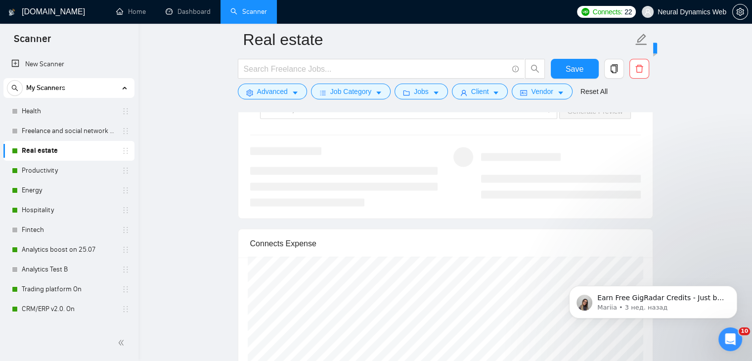
scroll to position [1085, 0]
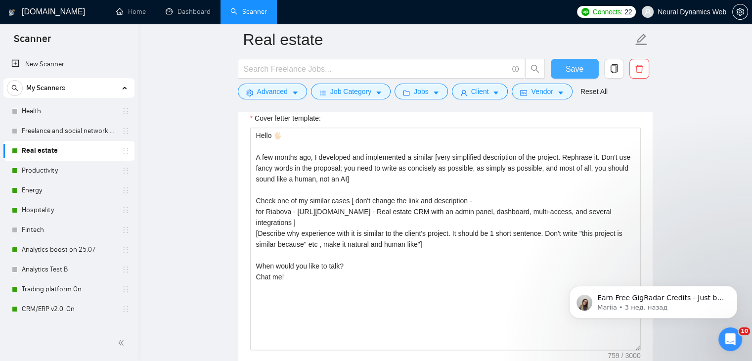
click at [580, 69] on span "Save" at bounding box center [574, 69] width 18 height 12
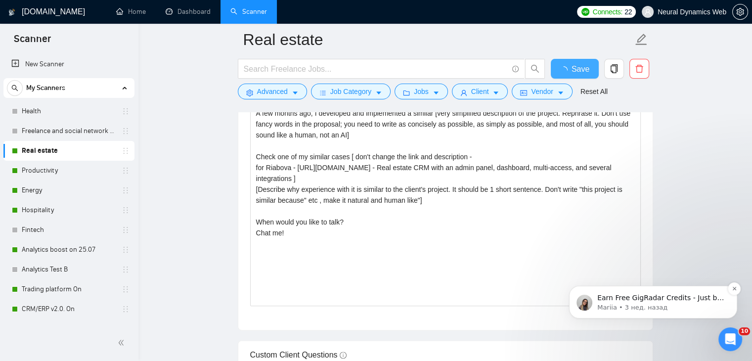
checkbox input "true"
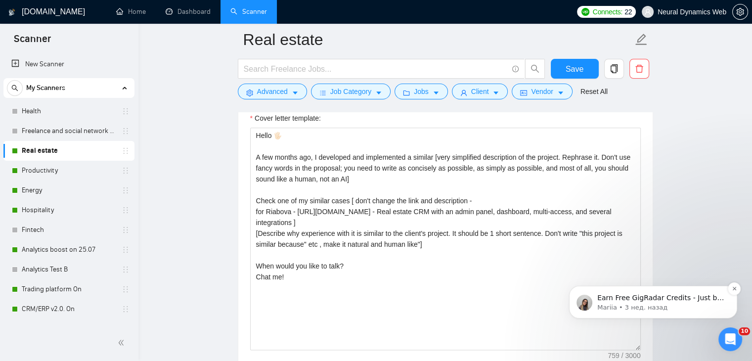
click at [673, 305] on p "Mariia • 3 нед. назад" at bounding box center [661, 307] width 128 height 9
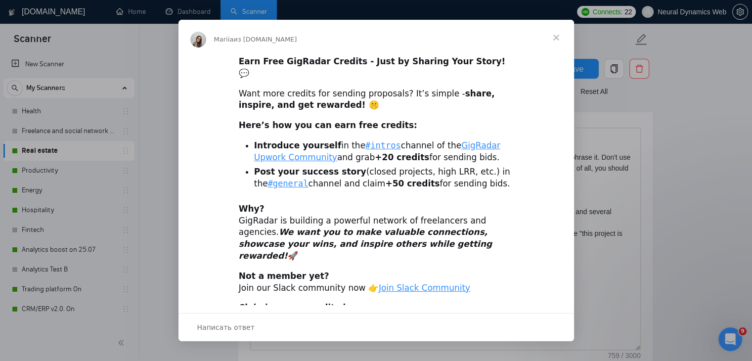
scroll to position [0, 0]
click at [561, 36] on span "Закрыть" at bounding box center [556, 38] width 36 height 36
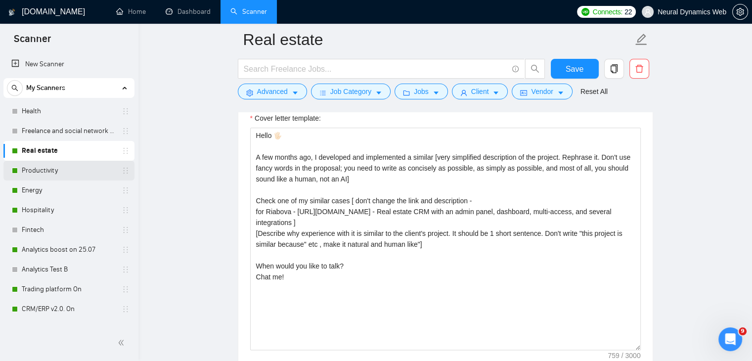
click at [31, 174] on link "Productivity" at bounding box center [69, 171] width 94 height 20
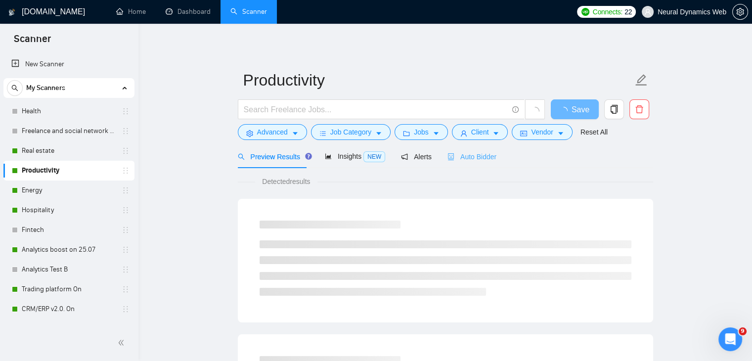
click at [476, 162] on div "Auto Bidder" at bounding box center [471, 156] width 49 height 23
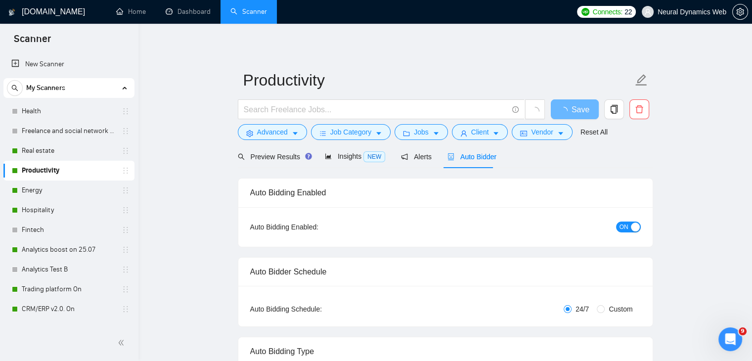
checkbox input "true"
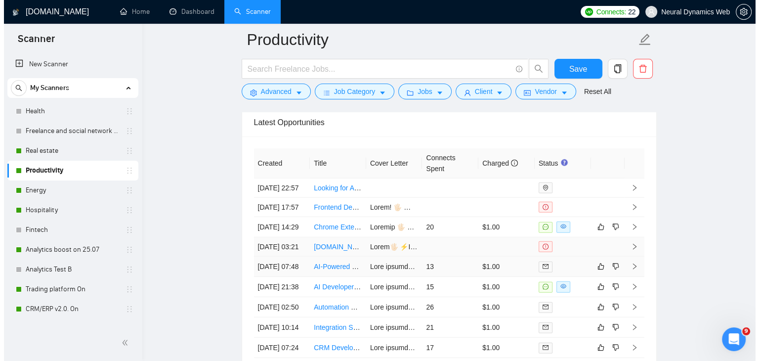
scroll to position [2599, 0]
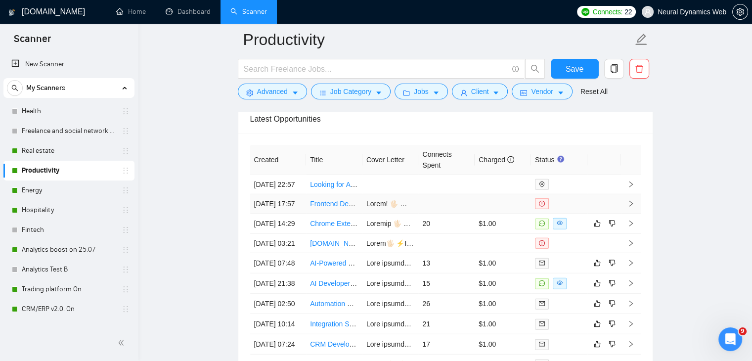
click at [345, 214] on td "Frontend Developer: TailwindCSS, JavaScript, Svelte (40h+/week)" at bounding box center [334, 203] width 56 height 19
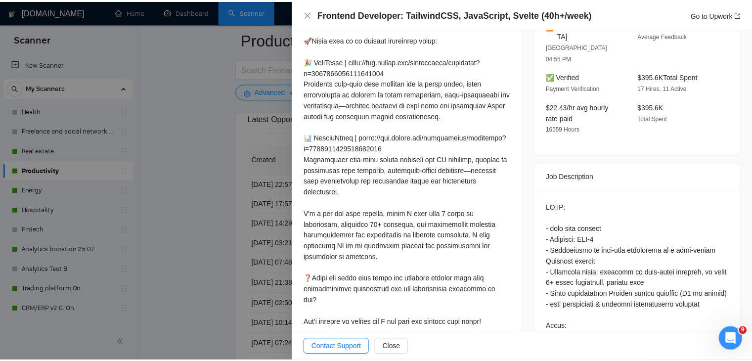
scroll to position [395, 0]
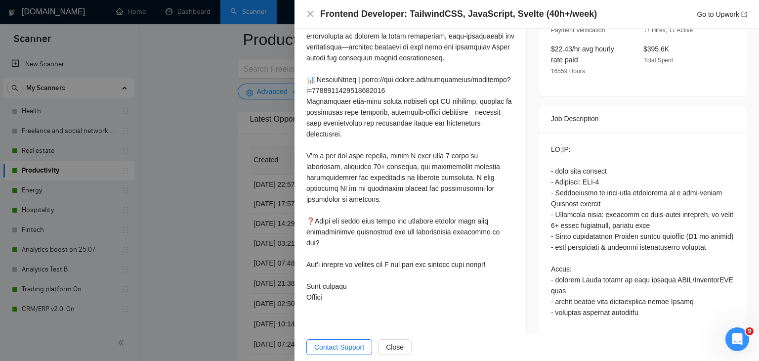
click at [210, 185] on div at bounding box center [379, 180] width 759 height 361
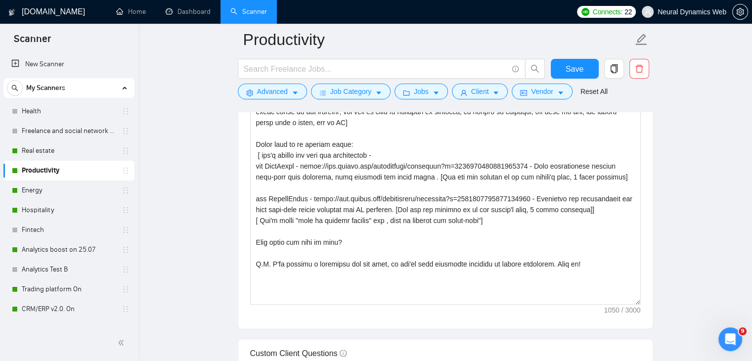
scroll to position [1135, 0]
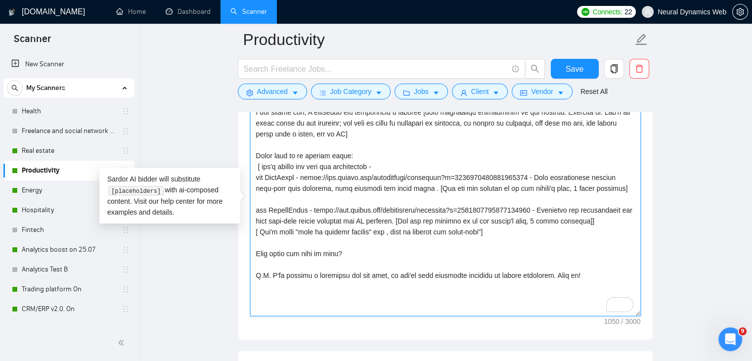
drag, startPoint x: 542, startPoint y: 277, endPoint x: 252, endPoint y: 268, distance: 290.3
click at [252, 268] on textarea "Cover letter template:" at bounding box center [445, 204] width 391 height 222
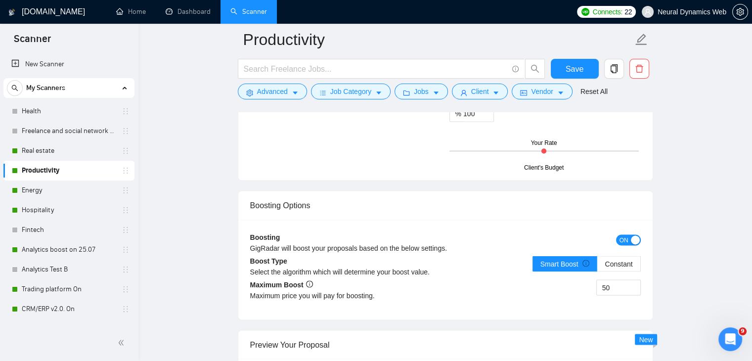
scroll to position [1728, 0]
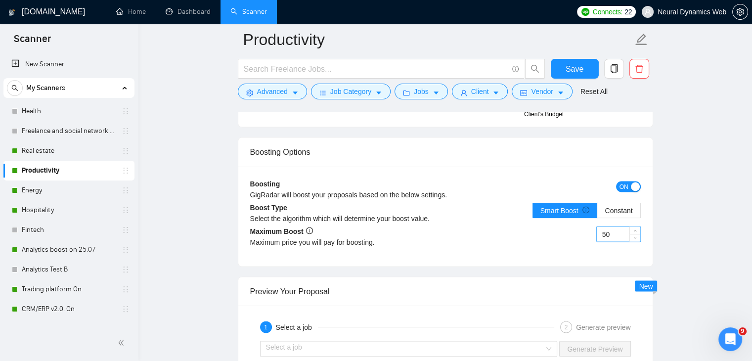
type textarea "Hello !⚡️ A few months ago, I developed and implemented a similar [very simplif…"
drag, startPoint x: 605, startPoint y: 232, endPoint x: 600, endPoint y: 232, distance: 5.0
click at [600, 232] on input "50" at bounding box center [618, 233] width 43 height 15
click at [604, 231] on input "50" at bounding box center [618, 233] width 43 height 15
type input "30"
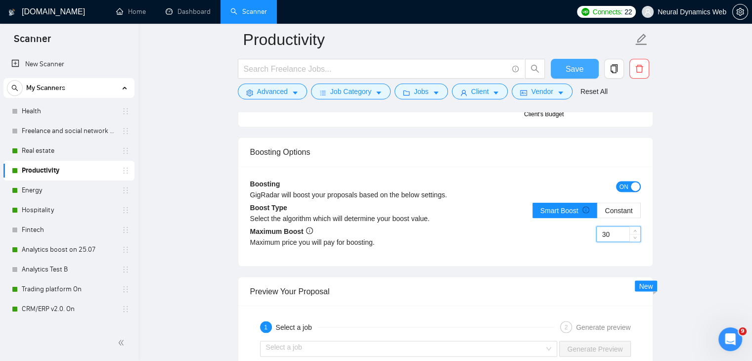
click at [579, 63] on span "Save" at bounding box center [574, 69] width 18 height 12
click at [736, 329] on div "Открыть службу сообщений Intercom" at bounding box center [728, 337] width 33 height 33
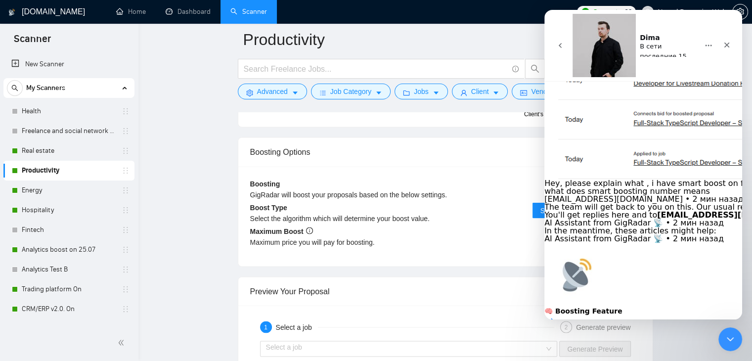
scroll to position [12, 0]
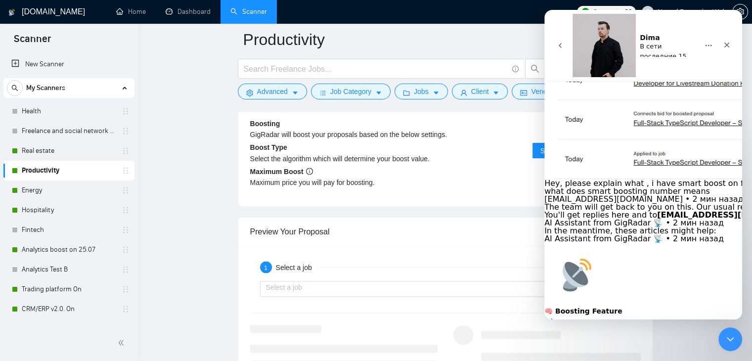
checkbox input "true"
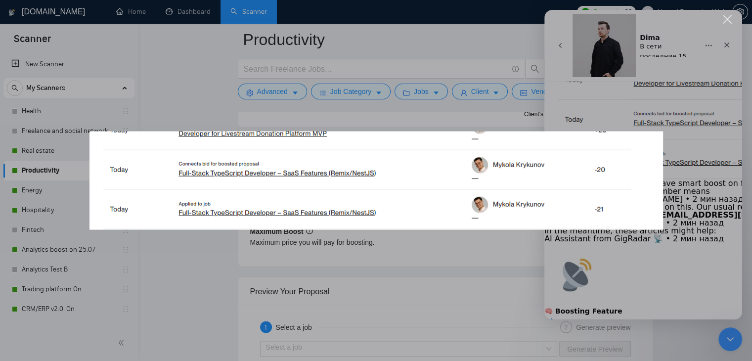
click at [500, 40] on div "Мессенджер Intercom" at bounding box center [376, 180] width 752 height 361
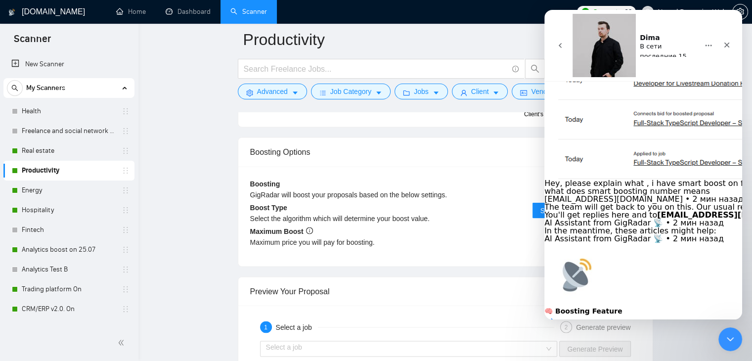
scroll to position [160, 0]
click at [729, 332] on icon "Закрыть службу сообщений Intercom" at bounding box center [729, 338] width 12 height 12
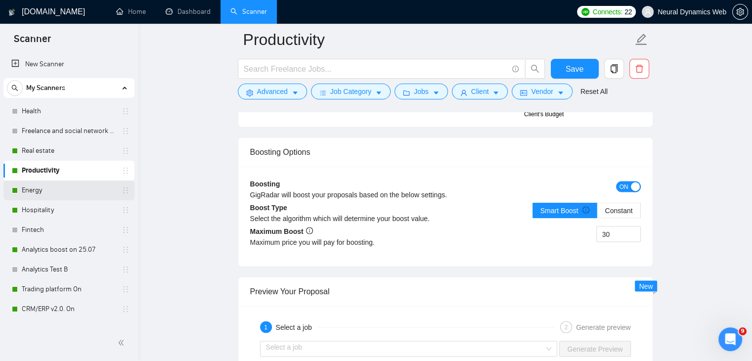
click at [58, 188] on link "Energy" at bounding box center [69, 190] width 94 height 20
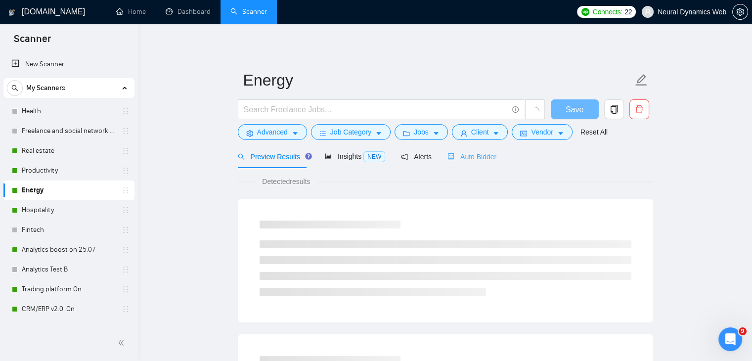
click at [459, 147] on div "Auto Bidder" at bounding box center [471, 156] width 49 height 23
click at [459, 154] on span "Auto Bidder" at bounding box center [471, 157] width 49 height 8
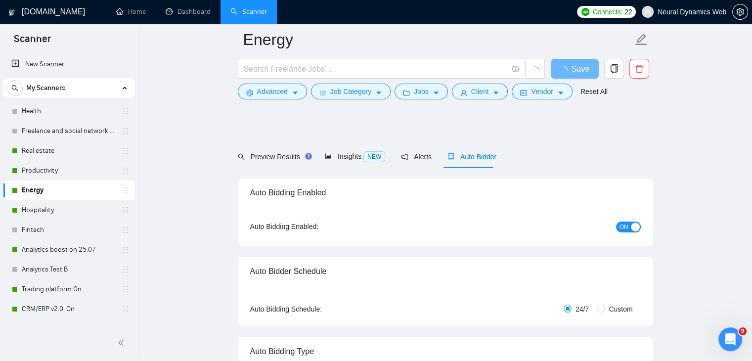
checkbox input "true"
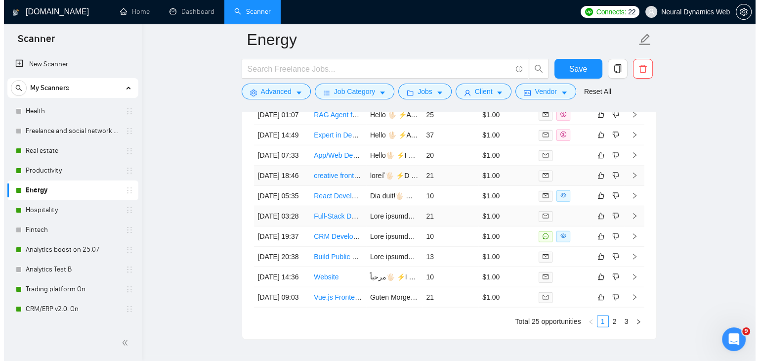
scroll to position [2719, 0]
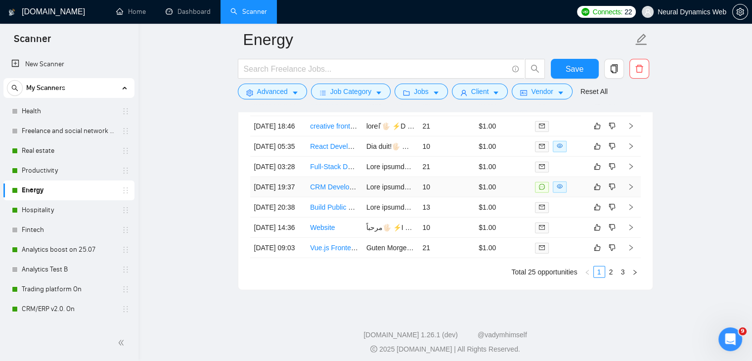
click at [329, 197] on td "CRM Development for Energy Services Business" at bounding box center [334, 187] width 56 height 20
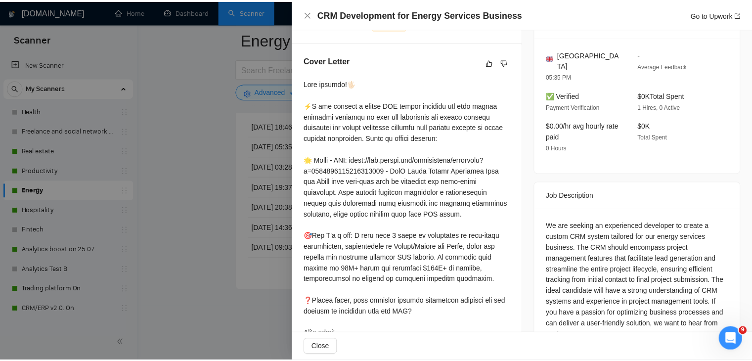
scroll to position [274, 0]
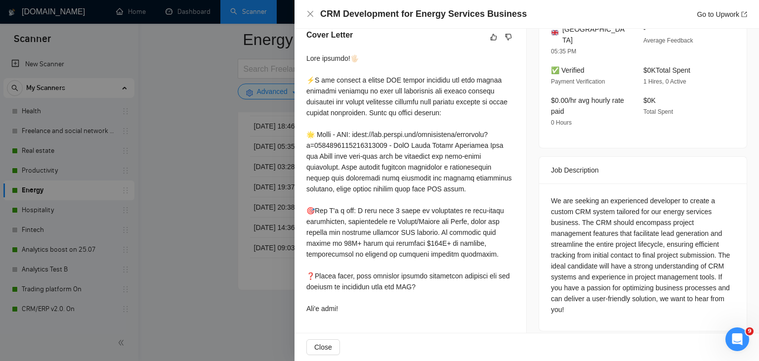
click at [248, 214] on div at bounding box center [379, 180] width 759 height 361
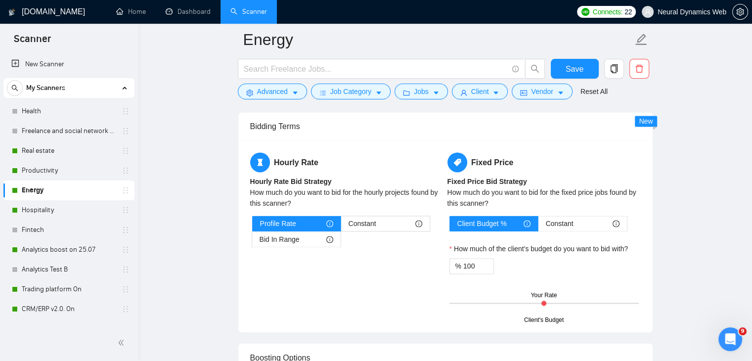
scroll to position [1633, 0]
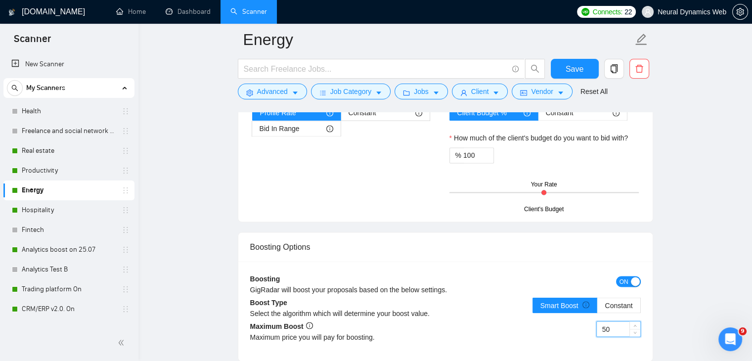
drag, startPoint x: 605, startPoint y: 325, endPoint x: 600, endPoint y: 325, distance: 5.5
click at [600, 325] on input "50" at bounding box center [618, 328] width 43 height 15
type input "30"
click at [587, 70] on button "Save" at bounding box center [575, 69] width 48 height 20
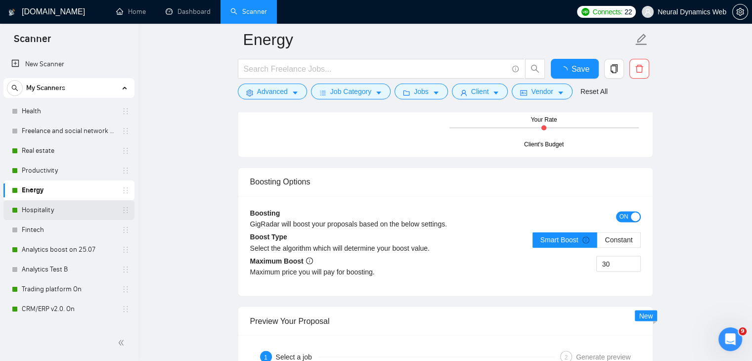
click at [45, 212] on link "Hospitality" at bounding box center [69, 210] width 94 height 20
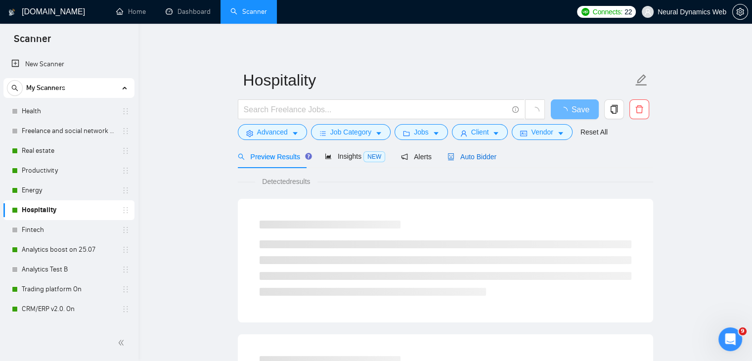
click at [465, 154] on span "Auto Bidder" at bounding box center [471, 157] width 49 height 8
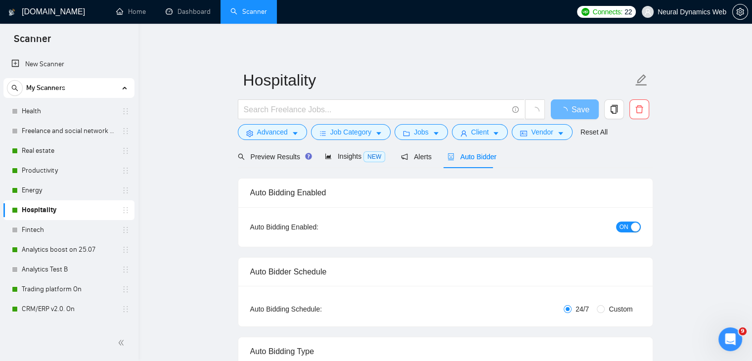
checkbox input "true"
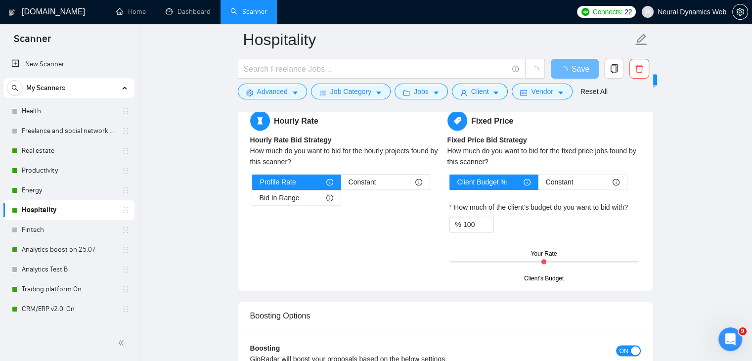
scroll to position [1681, 0]
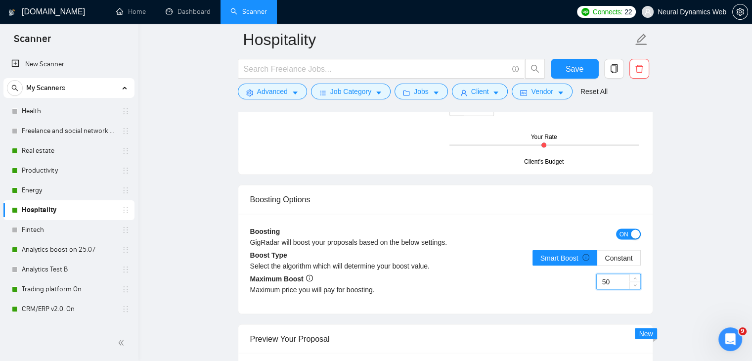
click at [605, 281] on input "50" at bounding box center [618, 281] width 43 height 15
type input "30"
click at [569, 60] on button "Save" at bounding box center [575, 69] width 48 height 20
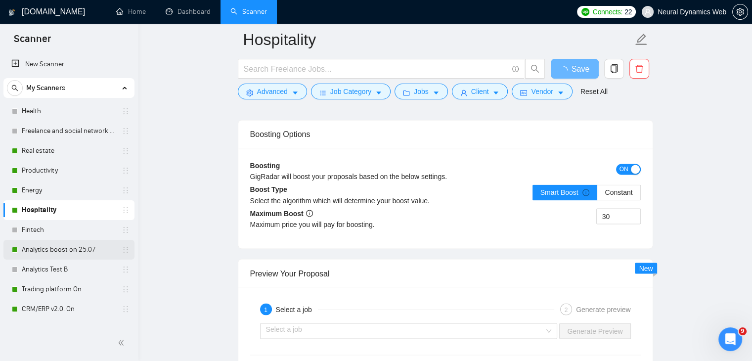
click at [32, 250] on link "Analytics boost on 25.07" at bounding box center [69, 250] width 94 height 20
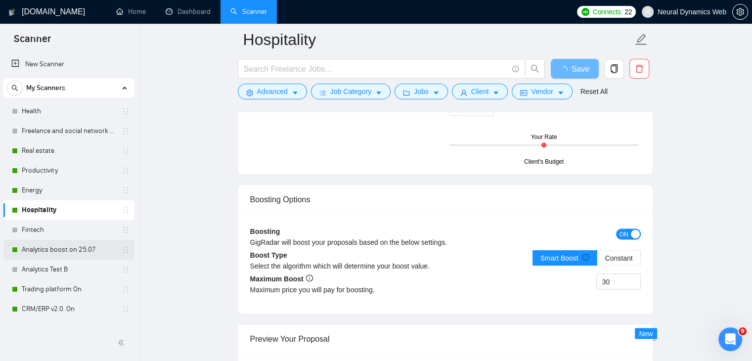
click at [43, 246] on link "Analytics boost on 25.07" at bounding box center [69, 250] width 94 height 20
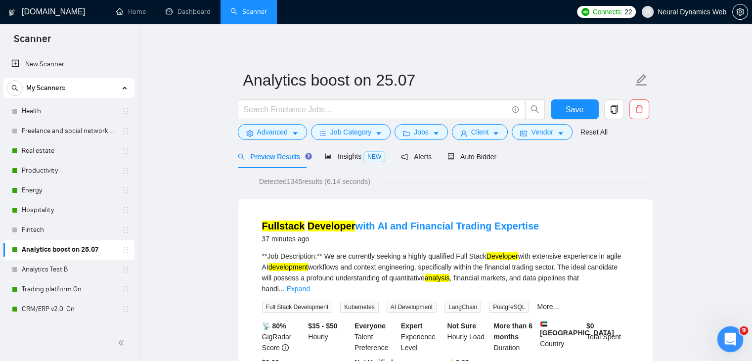
click at [731, 339] on icon "Открыть службу сообщений Intercom" at bounding box center [729, 338] width 16 height 16
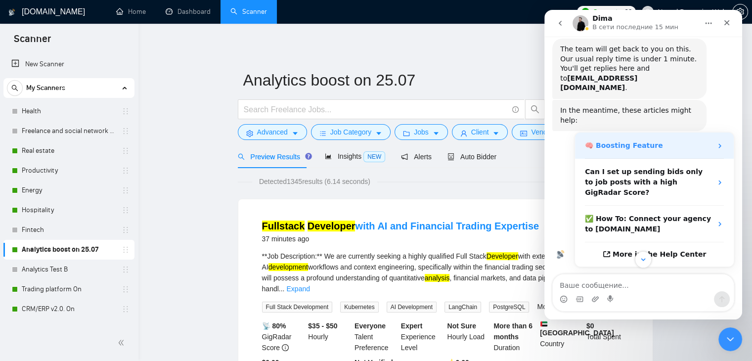
scroll to position [160, 0]
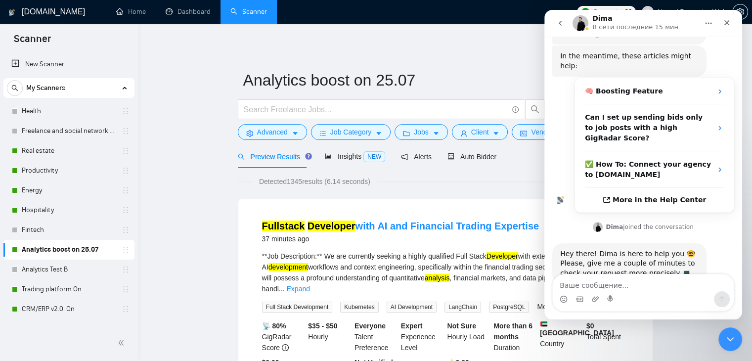
click at [467, 161] on div "Auto Bidder" at bounding box center [471, 156] width 49 height 11
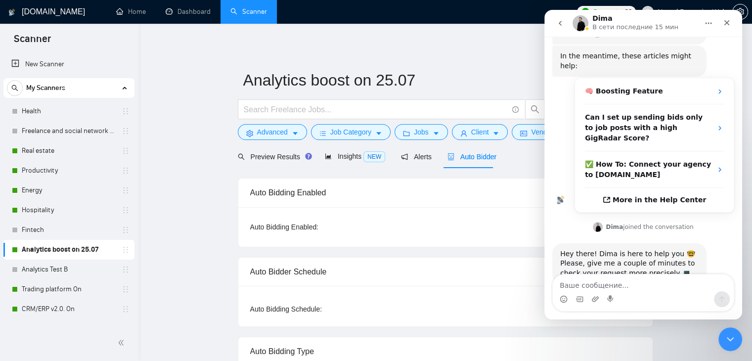
checkbox input "true"
click at [728, 334] on icon "Закрыть службу сообщений Intercom" at bounding box center [729, 338] width 12 height 12
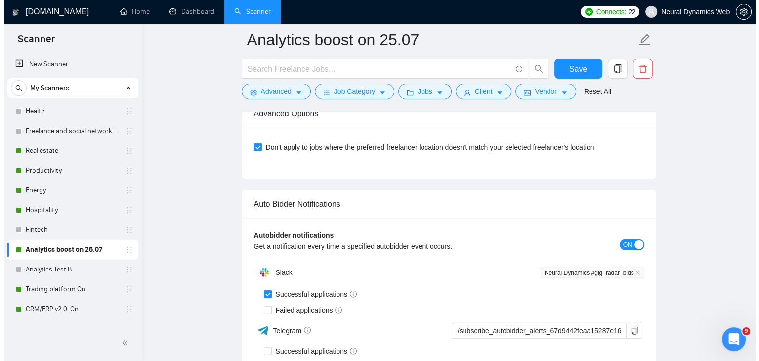
scroll to position [2620, 0]
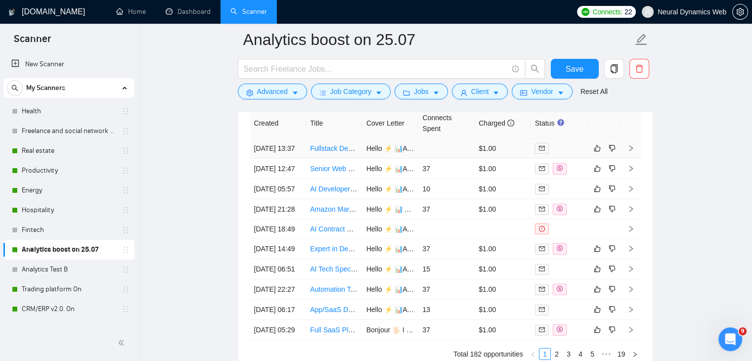
click at [323, 157] on td "Fullstack Developer with AI and Financial Trading Expertise" at bounding box center [334, 148] width 56 height 20
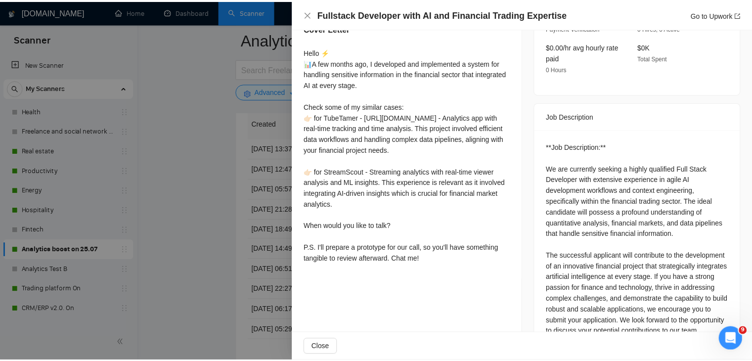
scroll to position [395, 0]
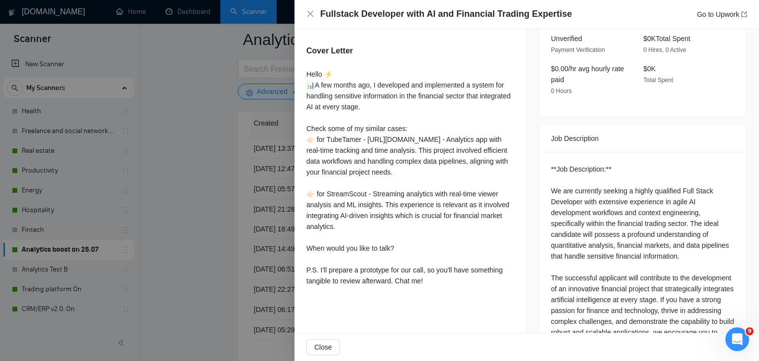
click at [217, 191] on div at bounding box center [379, 180] width 759 height 361
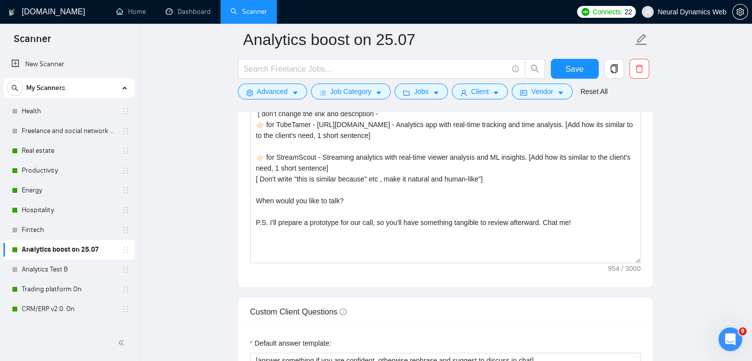
scroll to position [1153, 0]
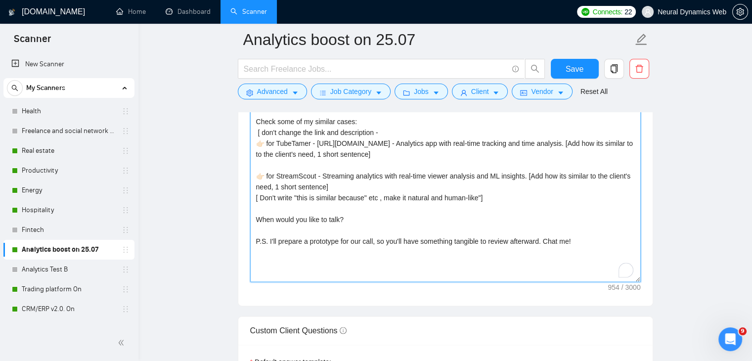
drag, startPoint x: 543, startPoint y: 241, endPoint x: 400, endPoint y: 219, distance: 144.0
click at [401, 221] on textarea "Hello ⚡️ 📊A few months ago, I developed and implemented a similar [very simplif…" at bounding box center [445, 170] width 391 height 222
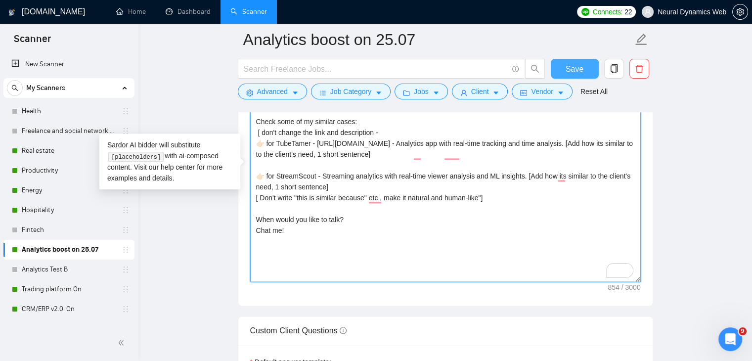
type textarea "Hello ⚡️ 📊A few months ago, I developed and implemented a similar [very simplif…"
click at [581, 71] on span "Save" at bounding box center [574, 69] width 18 height 12
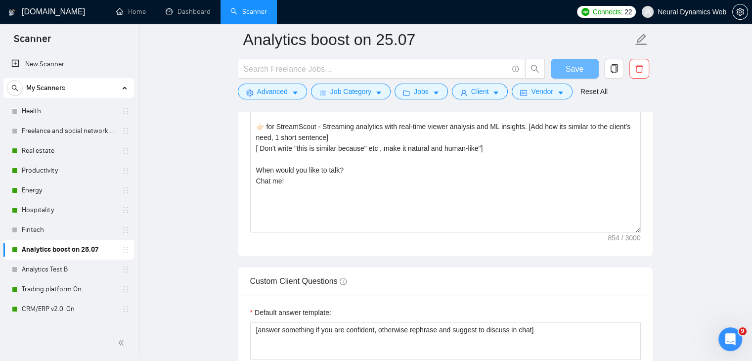
drag, startPoint x: 602, startPoint y: 270, endPoint x: 605, endPoint y: 246, distance: 24.4
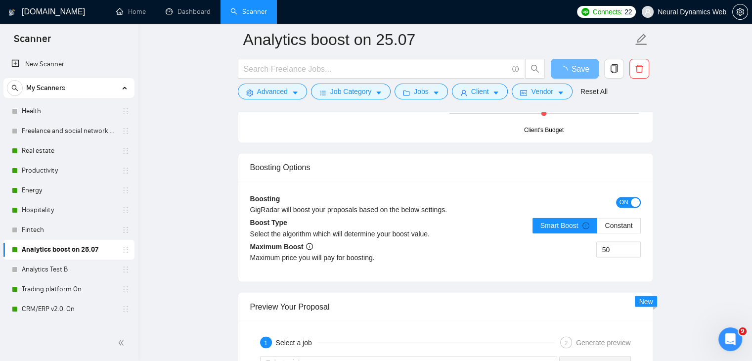
click at [600, 208] on div "ON" at bounding box center [592, 201] width 98 height 11
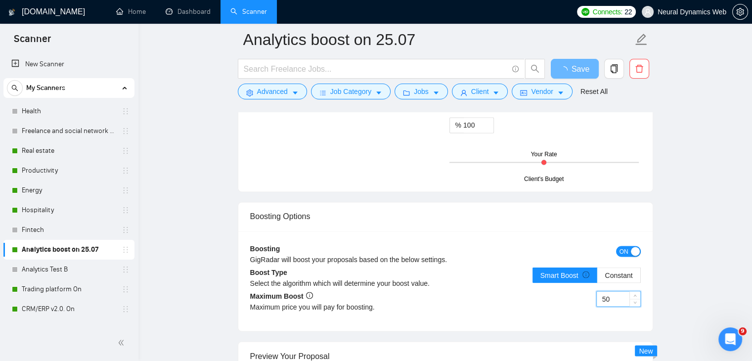
drag, startPoint x: 602, startPoint y: 297, endPoint x: 601, endPoint y: 291, distance: 6.1
click at [599, 293] on input "50" at bounding box center [618, 298] width 43 height 15
type input "30"
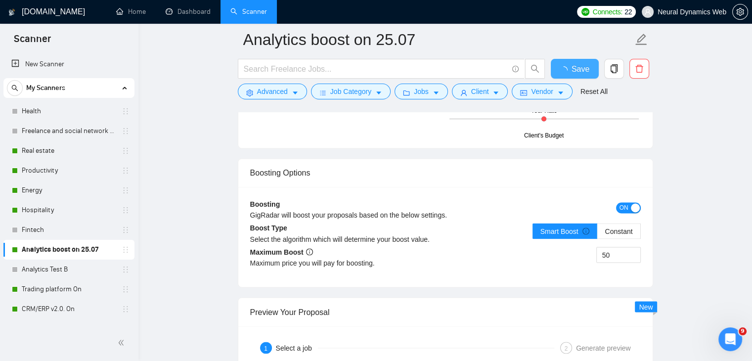
drag, startPoint x: 577, startPoint y: 70, endPoint x: 664, endPoint y: 209, distance: 163.9
click at [577, 70] on span "Save" at bounding box center [580, 69] width 18 height 12
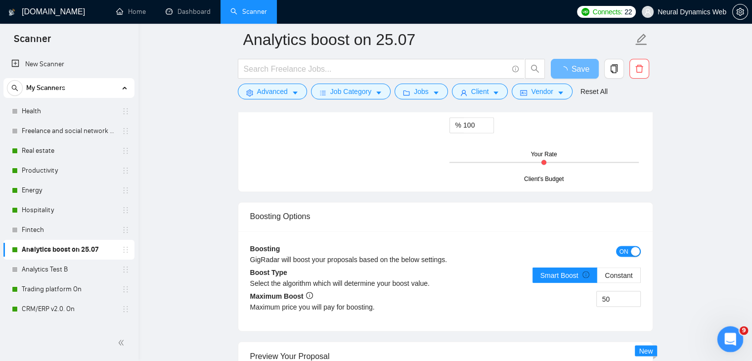
click at [734, 333] on div "Открыть службу сообщений Intercom" at bounding box center [728, 337] width 33 height 33
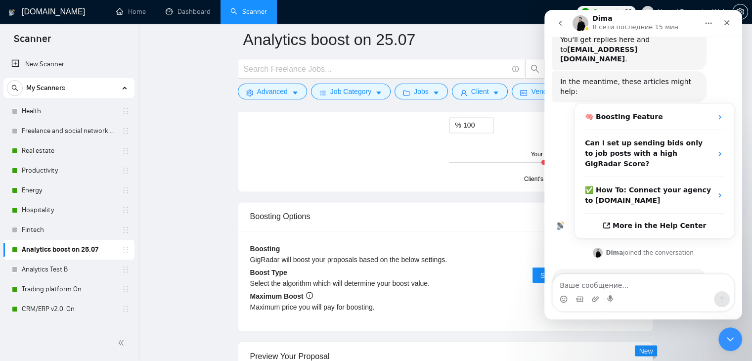
scroll to position [160, 0]
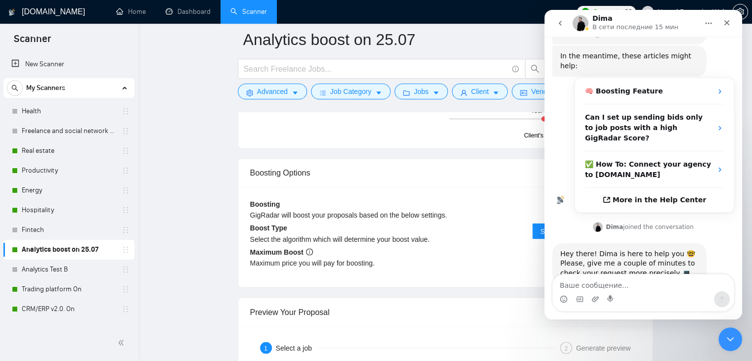
checkbox input "true"
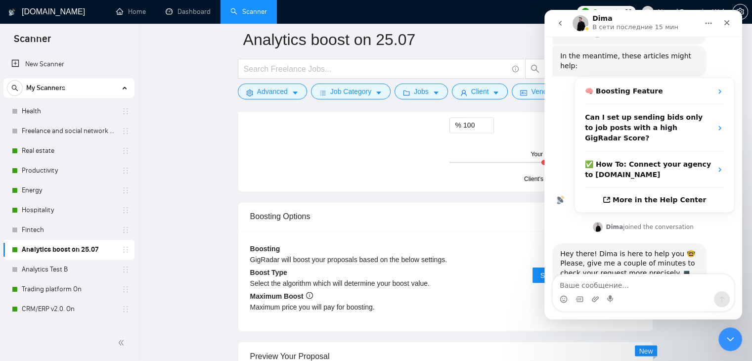
click at [735, 332] on div "Закрыть службу сообщений Intercom" at bounding box center [729, 338] width 24 height 24
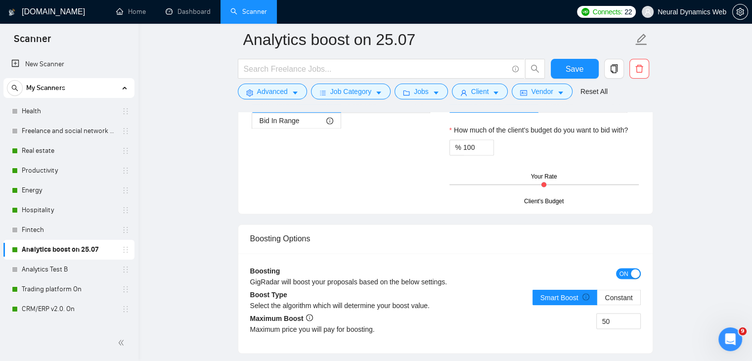
scroll to position [1648, 0]
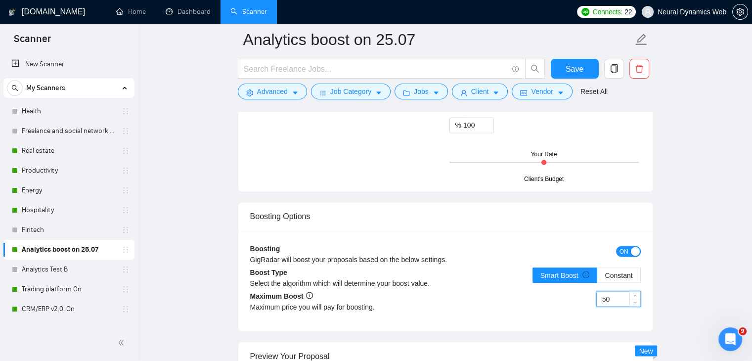
drag, startPoint x: 607, startPoint y: 297, endPoint x: 597, endPoint y: 296, distance: 9.9
click at [597, 296] on input "50" at bounding box center [618, 298] width 43 height 15
type input "30"
click at [571, 70] on span "Save" at bounding box center [574, 69] width 18 height 12
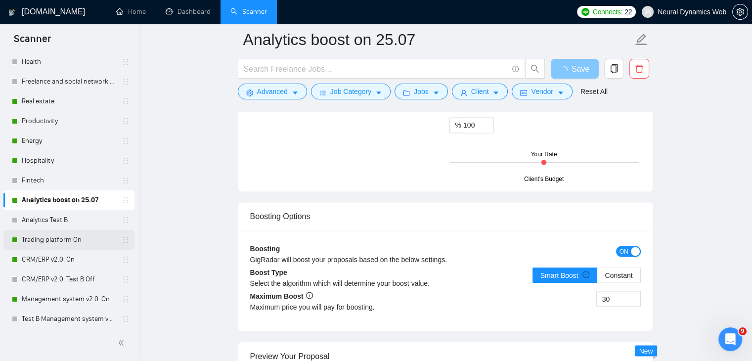
scroll to position [99, 0]
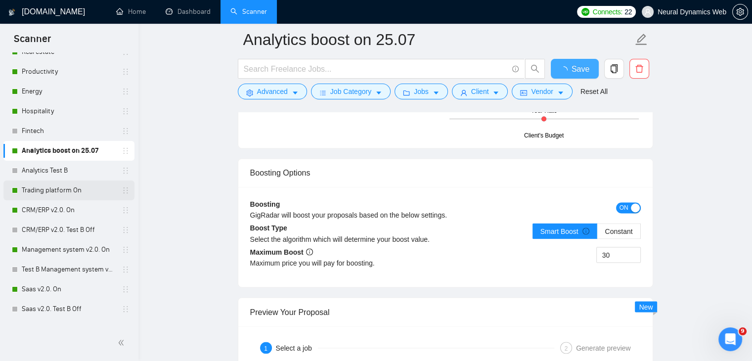
checkbox input "true"
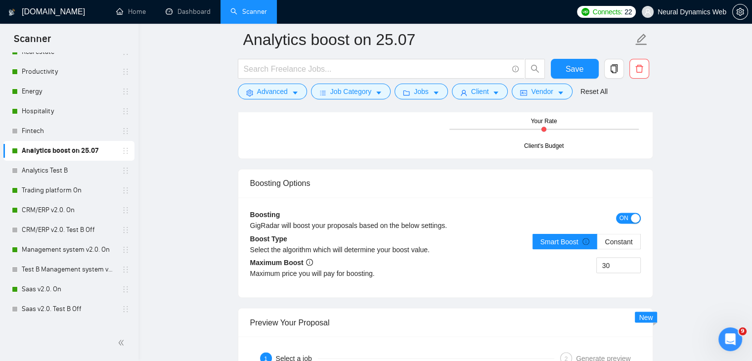
drag, startPoint x: 29, startPoint y: 185, endPoint x: 279, endPoint y: 226, distance: 253.5
click at [29, 185] on link "Trading platform On" at bounding box center [69, 190] width 94 height 20
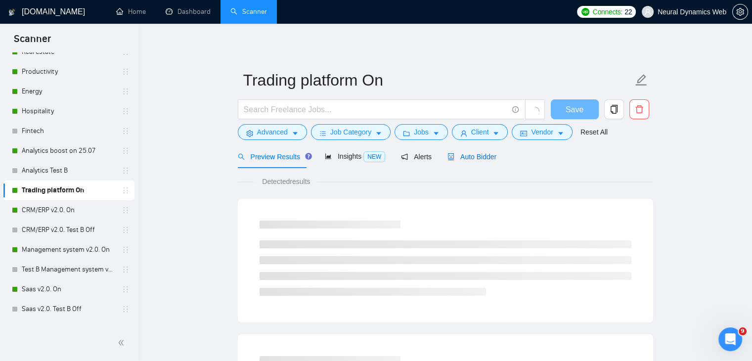
click at [469, 161] on span "Auto Bidder" at bounding box center [471, 157] width 49 height 8
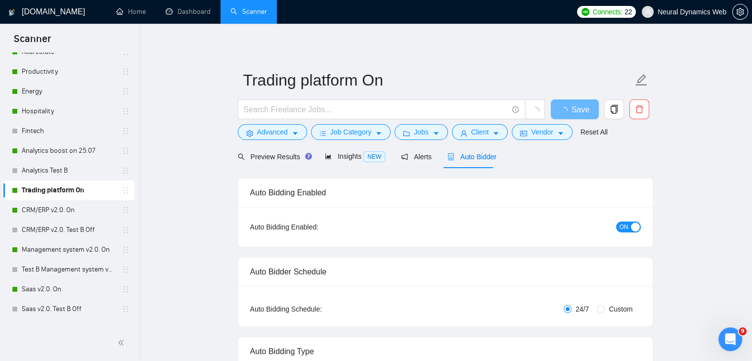
checkbox input "true"
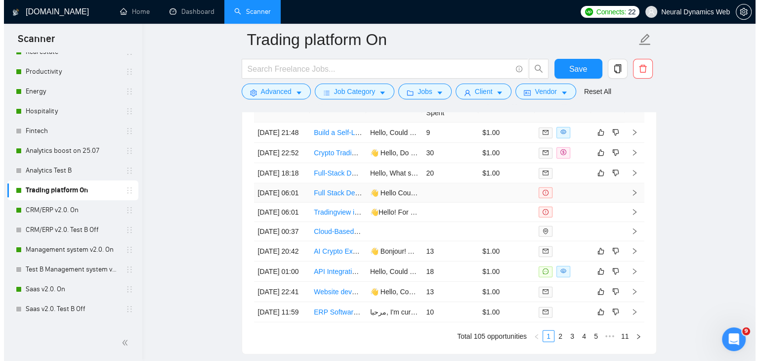
scroll to position [2620, 0]
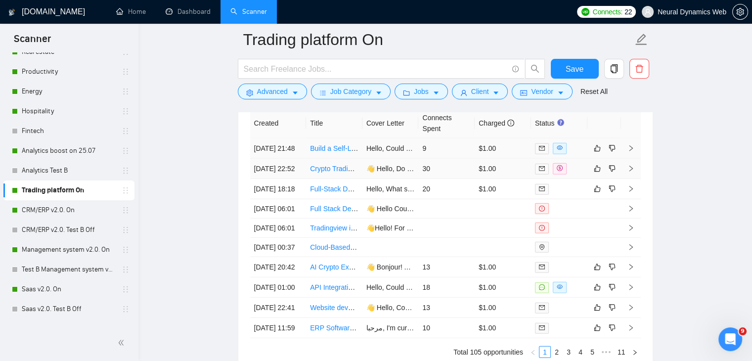
drag, startPoint x: 346, startPoint y: 159, endPoint x: 486, endPoint y: 193, distance: 144.1
click at [346, 159] on td "Build a Self-Learning Trading Bot with Dashboard (Paper Mode → Live)" at bounding box center [334, 148] width 56 height 20
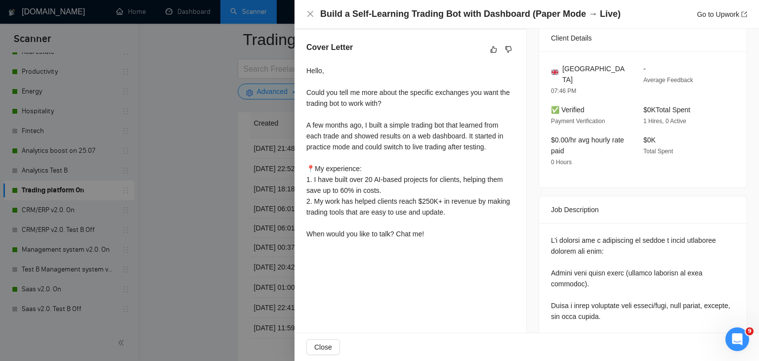
scroll to position [198, 0]
click at [210, 220] on div at bounding box center [379, 180] width 759 height 361
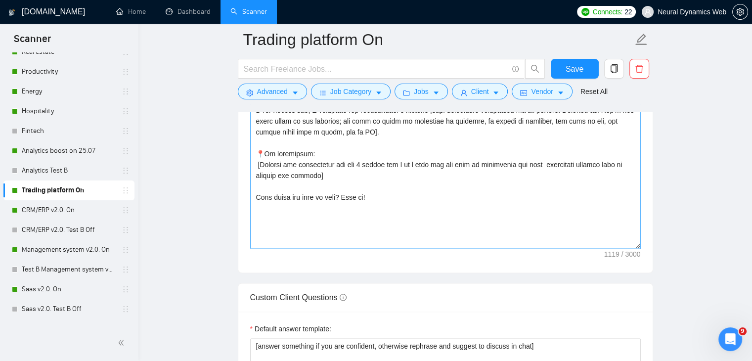
scroll to position [160, 0]
click at [362, 165] on textarea "Cover letter template:" at bounding box center [445, 137] width 391 height 222
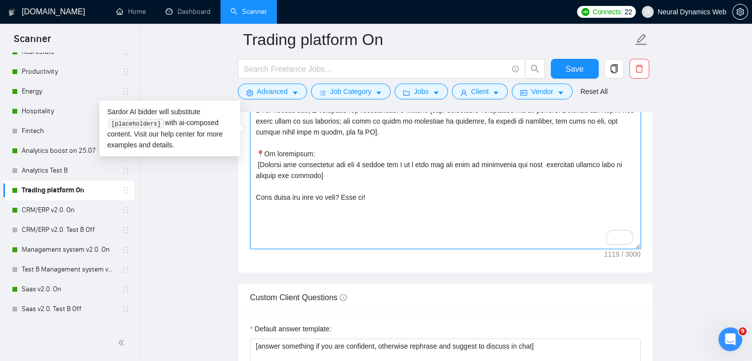
drag, startPoint x: 357, startPoint y: 163, endPoint x: 388, endPoint y: 162, distance: 30.2
click at [388, 162] on textarea "Cover letter template:" at bounding box center [445, 137] width 391 height 222
click at [419, 163] on textarea "Cover letter template:" at bounding box center [445, 137] width 391 height 222
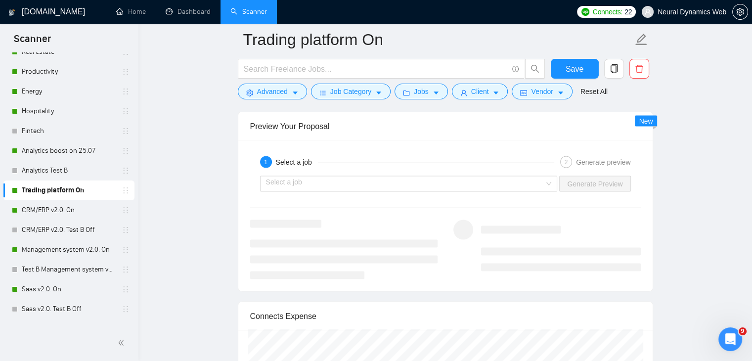
scroll to position [1878, 0]
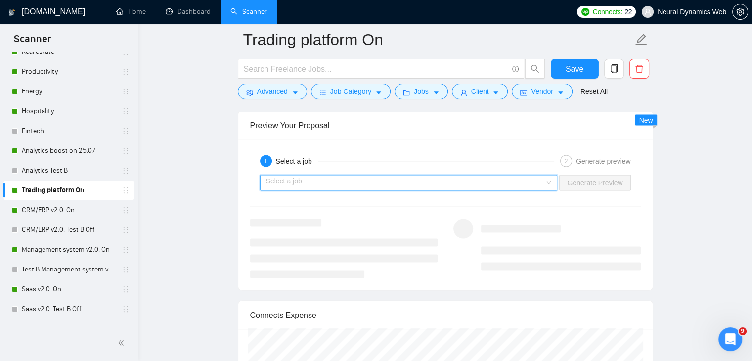
click at [356, 175] on input "search" at bounding box center [405, 182] width 279 height 15
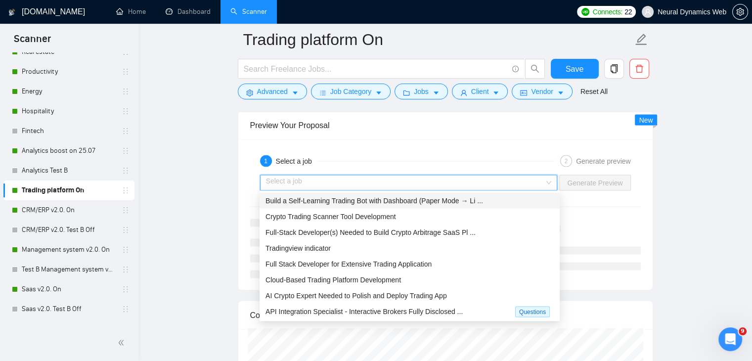
click at [350, 198] on span "Build a Self-Learning Trading Bot with Dashboard (Paper Mode → Li ..." at bounding box center [373, 200] width 217 height 8
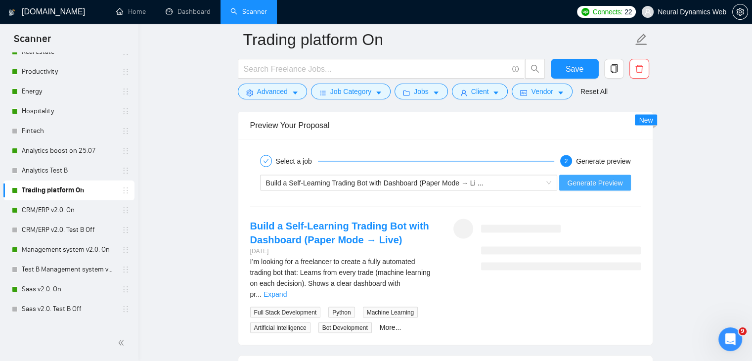
click at [608, 177] on span "Generate Preview" at bounding box center [594, 182] width 55 height 11
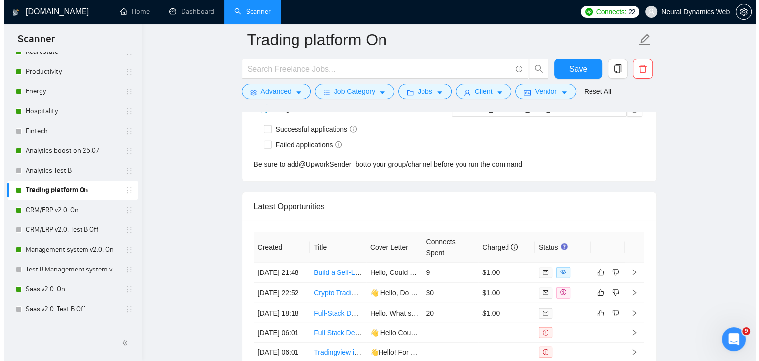
scroll to position [2620, 0]
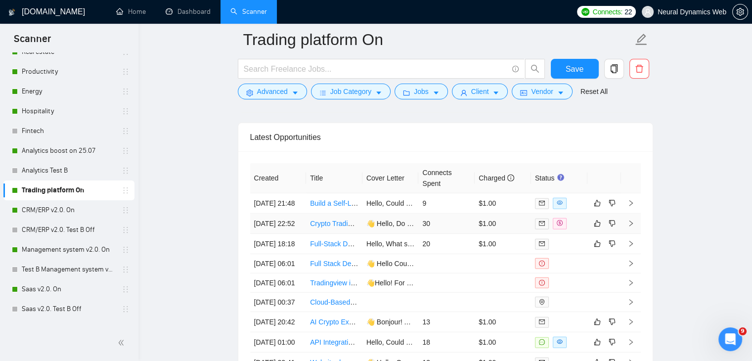
click at [390, 232] on td "👋 Hello, Do you have any specific features or functionalities in mind for the c…" at bounding box center [390, 224] width 56 height 20
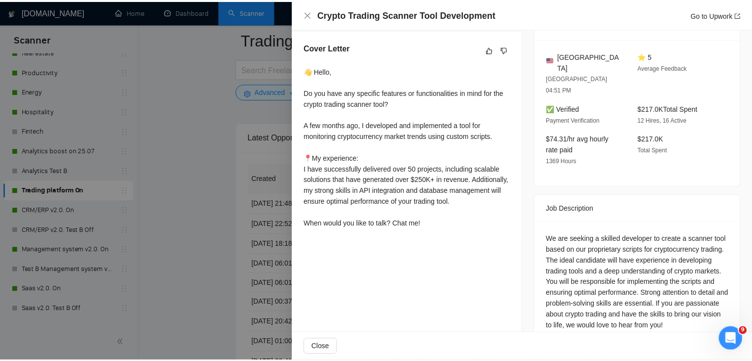
scroll to position [263, 0]
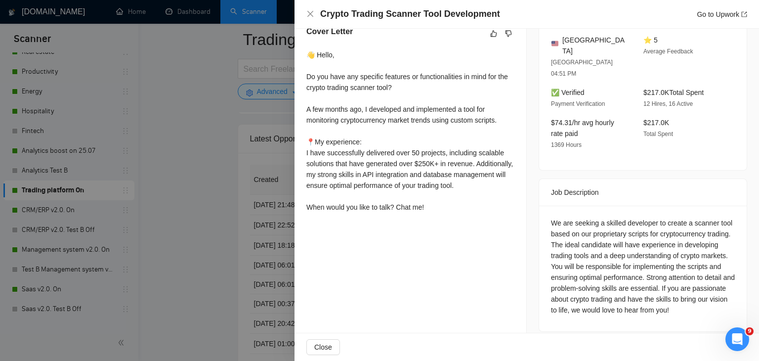
drag, startPoint x: 209, startPoint y: 140, endPoint x: 660, endPoint y: 208, distance: 456.4
click at [210, 139] on div at bounding box center [379, 180] width 759 height 361
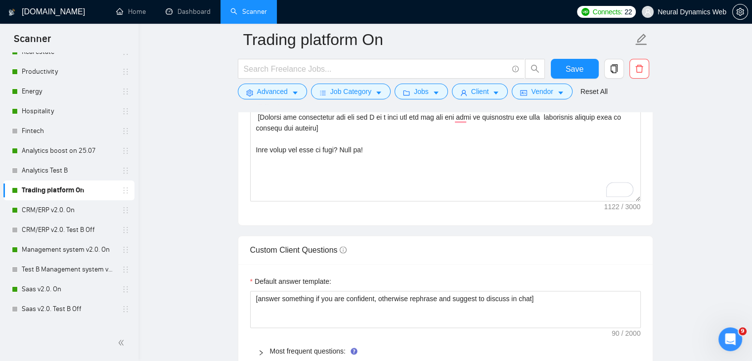
scroll to position [1104, 0]
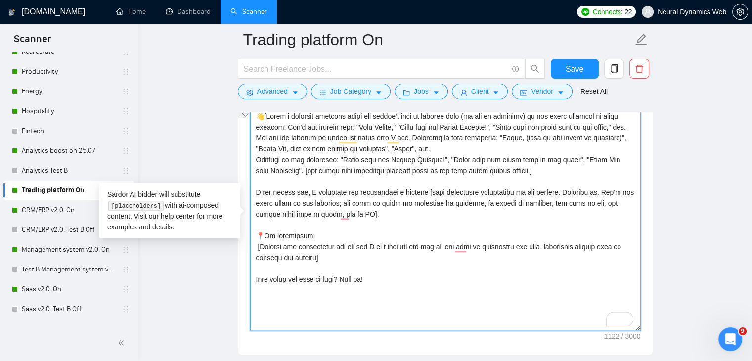
drag, startPoint x: 344, startPoint y: 275, endPoint x: 250, endPoint y: 279, distance: 94.5
click at [248, 279] on div "Cover Letter Options Cover letter template:" at bounding box center [445, 203] width 415 height 302
type textarea "👋[Write a personal greeting using the client’s name or company name (if any is …"
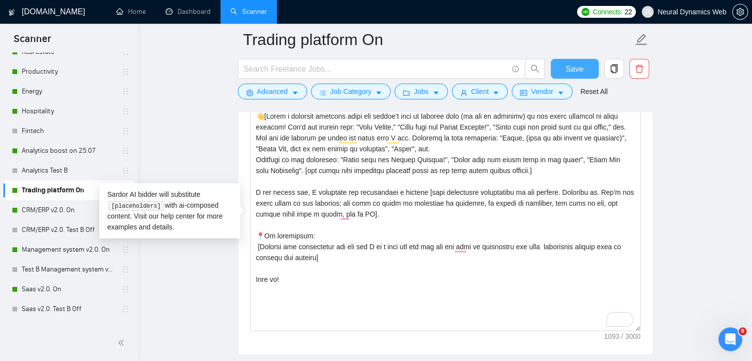
click at [579, 77] on button "Save" at bounding box center [575, 69] width 48 height 20
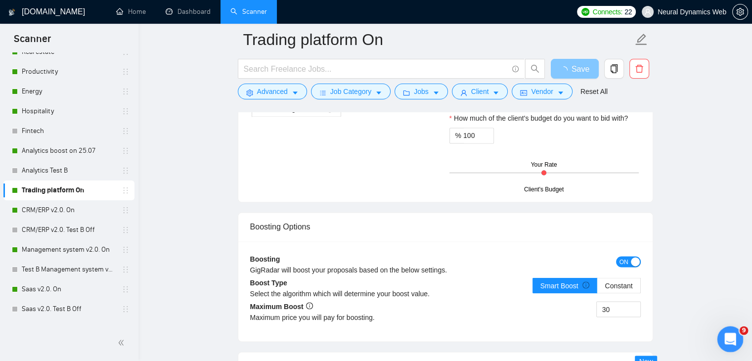
scroll to position [1747, 0]
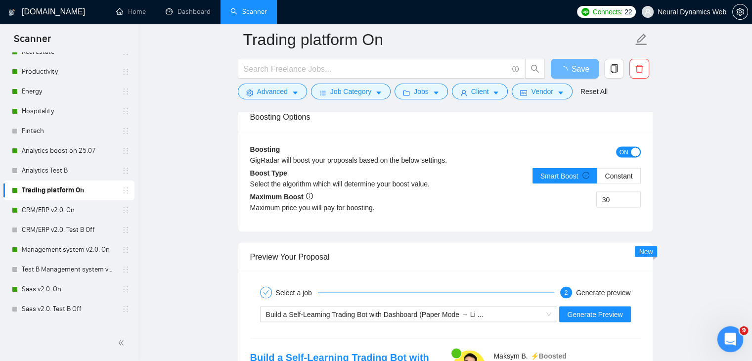
click at [731, 339] on icon "Открыть службу сообщений Intercom" at bounding box center [729, 338] width 16 height 16
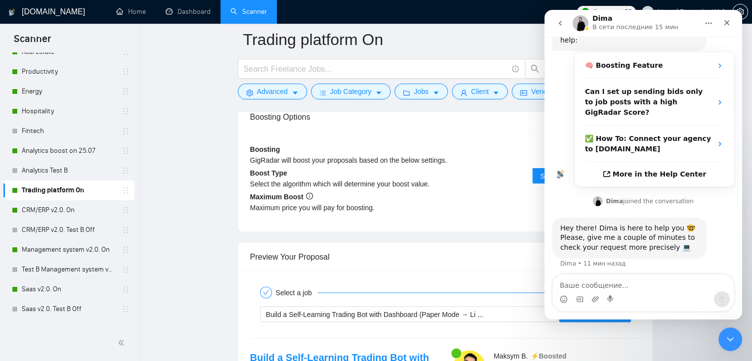
scroll to position [199, 0]
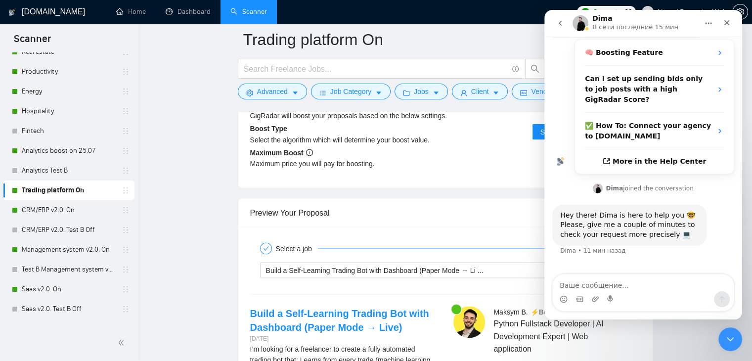
checkbox input "true"
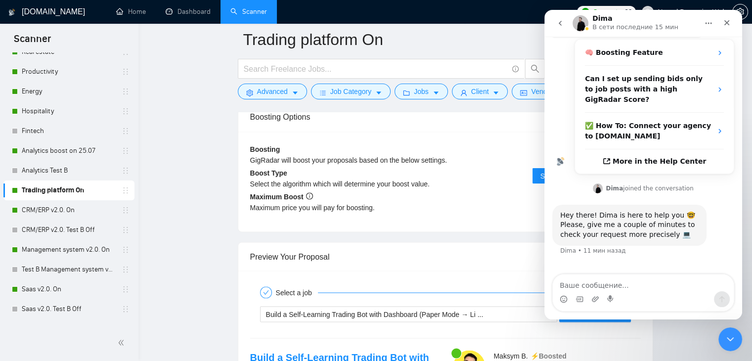
drag, startPoint x: 40, startPoint y: 207, endPoint x: 278, endPoint y: 198, distance: 238.4
click at [40, 207] on link "CRM/ERP v2.0. On" at bounding box center [69, 210] width 94 height 20
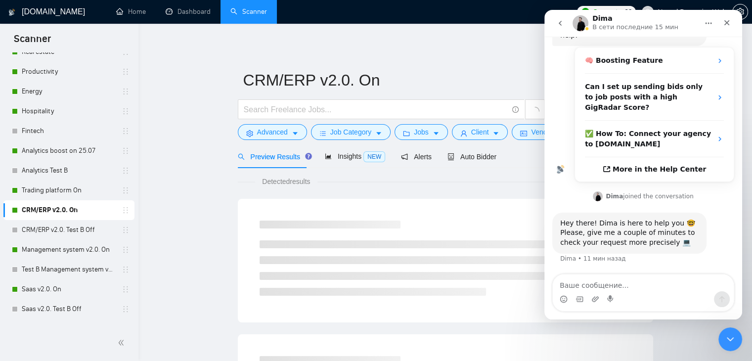
scroll to position [160, 0]
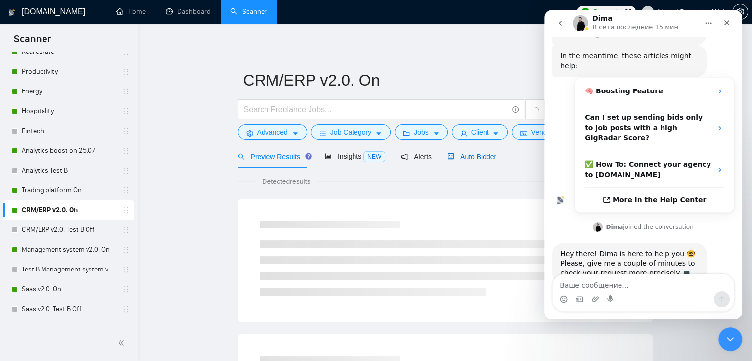
click at [461, 153] on span "Auto Bidder" at bounding box center [471, 157] width 49 height 8
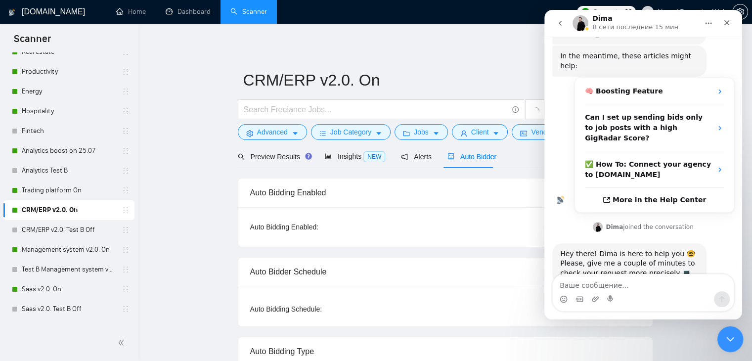
checkbox input "true"
click at [732, 331] on div "Закрыть службу сообщений Intercom" at bounding box center [729, 338] width 24 height 24
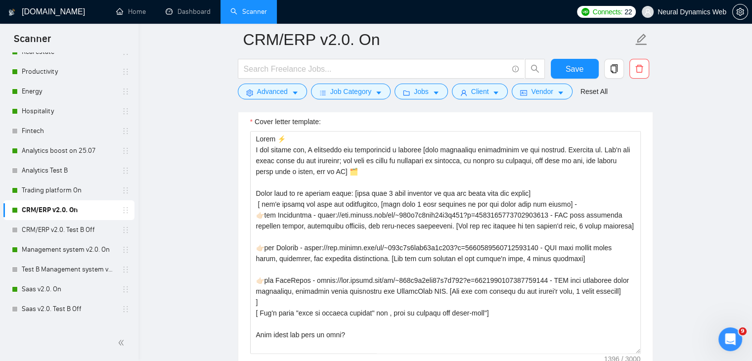
scroll to position [1087, 0]
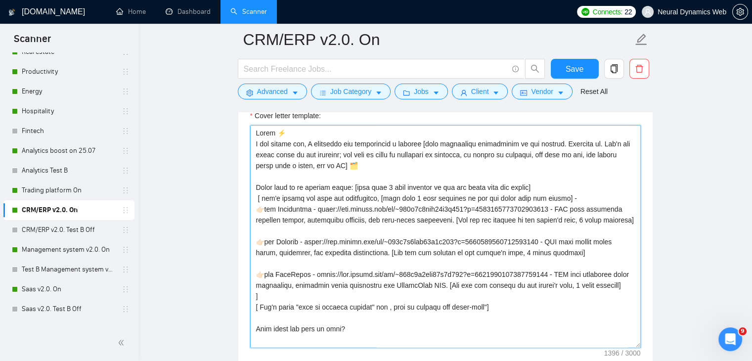
click at [383, 164] on textarea "Cover letter template:" at bounding box center [445, 236] width 391 height 222
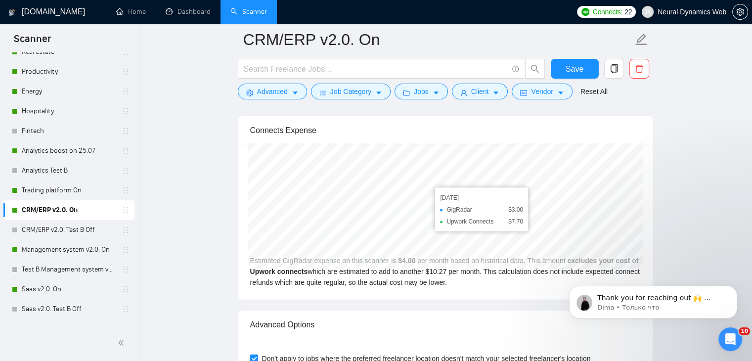
scroll to position [2126, 0]
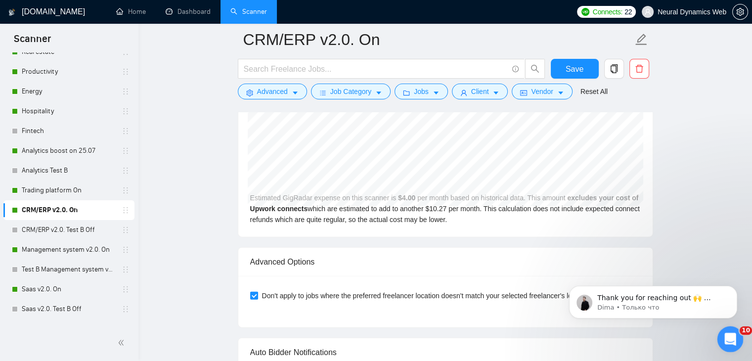
type textarea "Hello ⚡️ A few months ago, I developed and implemented a similar [very simplifi…"
click at [721, 333] on div "Открыть службу сообщений Intercom" at bounding box center [728, 337] width 33 height 33
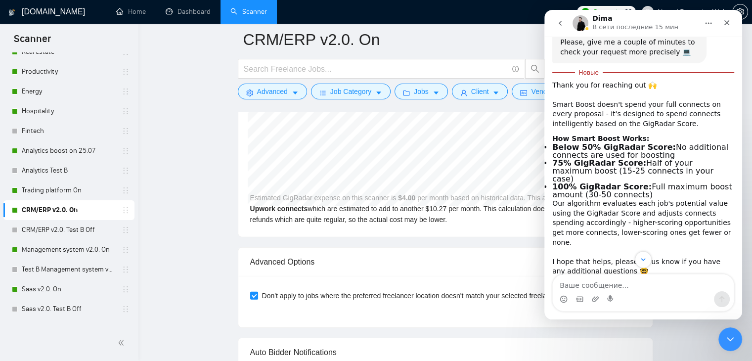
scroll to position [414, 0]
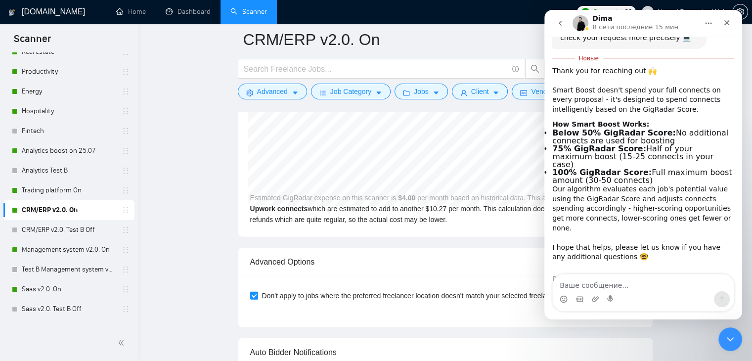
click at [596, 278] on textarea "Ваше сообщение..." at bounding box center [643, 282] width 181 height 17
type textarea "thanks!"
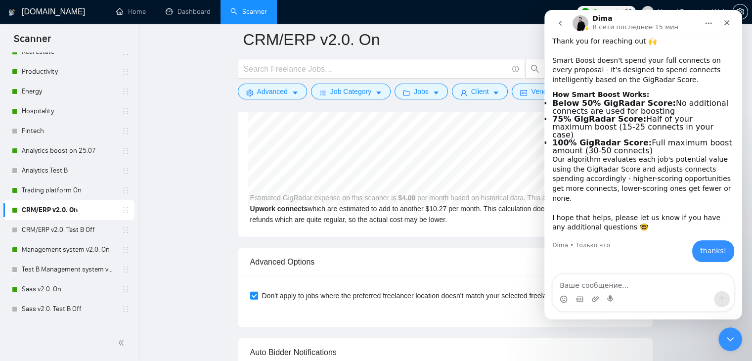
scroll to position [427, 0]
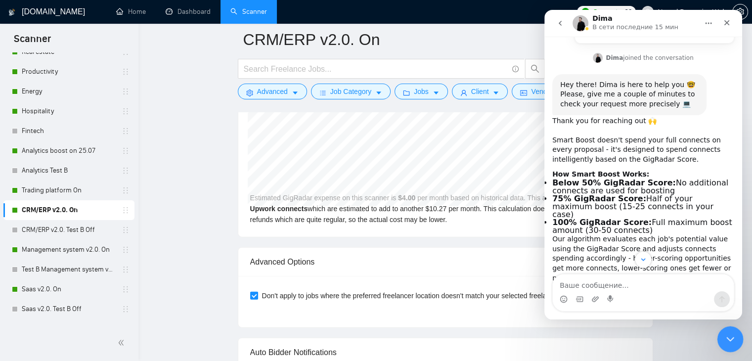
click at [730, 330] on div "Закрыть службу сообщений Intercom" at bounding box center [729, 338] width 24 height 24
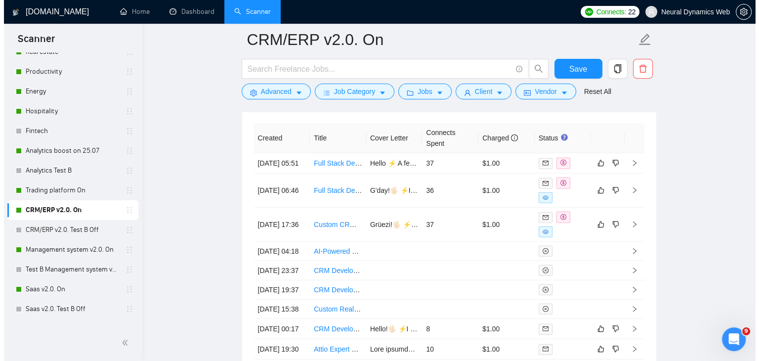
scroll to position [2620, 0]
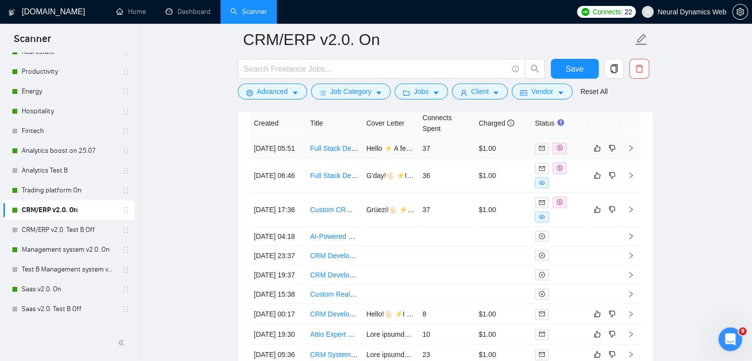
click at [375, 156] on td "Hello ⚡️ A few months ago, I built a CRM with automated supplier orders and rea…" at bounding box center [390, 148] width 56 height 20
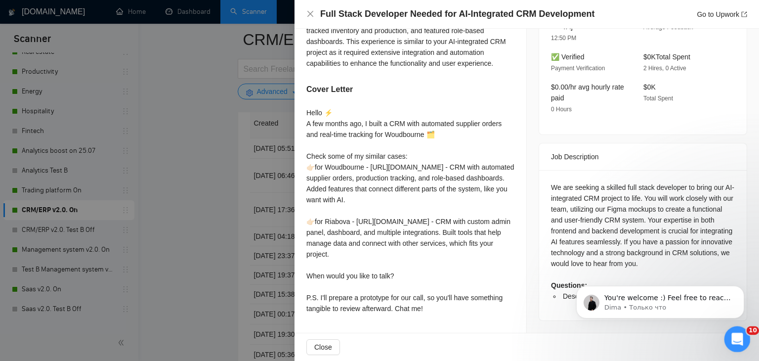
drag, startPoint x: 1470, startPoint y: 658, endPoint x: 745, endPoint y: 331, distance: 795.8
click at [745, 331] on div "Открыть службу сообщений Intercom" at bounding box center [736, 337] width 33 height 33
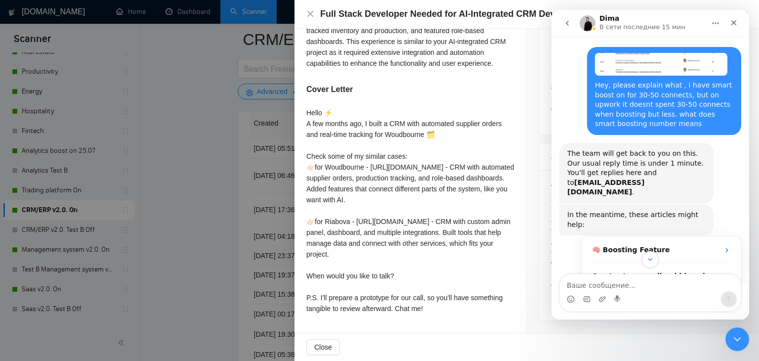
click at [645, 63] on img "mariia.bilochenko@neuraldynamics.online говорит…" at bounding box center [661, 64] width 132 height 23
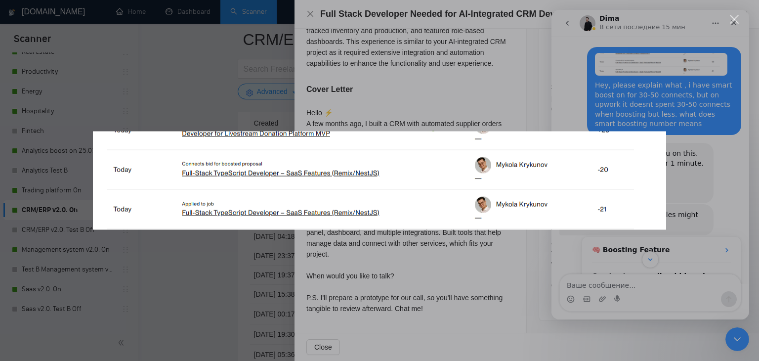
click at [180, 98] on div "Мессенджер Intercom" at bounding box center [379, 180] width 759 height 361
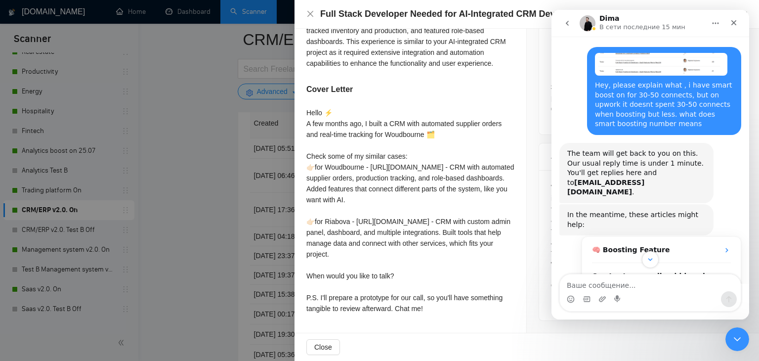
click at [181, 98] on div at bounding box center [379, 180] width 759 height 361
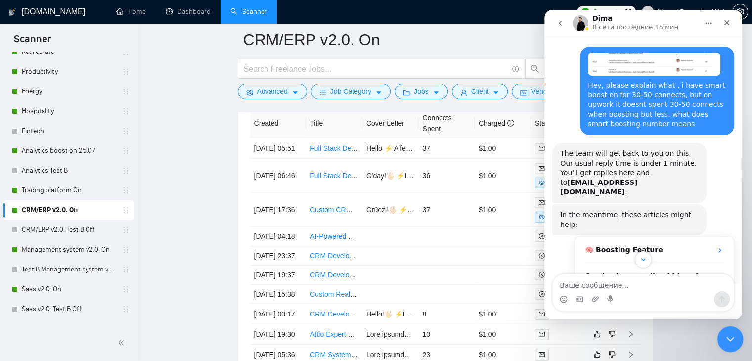
drag, startPoint x: 729, startPoint y: 336, endPoint x: 1441, endPoint y: 651, distance: 779.1
click at [729, 336] on icon "Закрыть службу сообщений Intercom" at bounding box center [729, 338] width 12 height 12
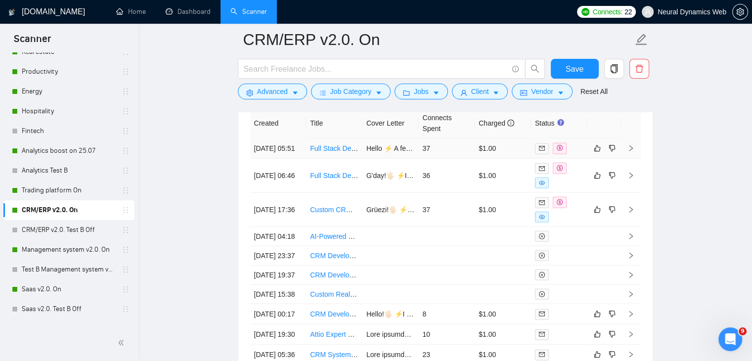
click at [376, 156] on td "Hello ⚡️ A few months ago, I built a CRM with automated supplier orders and rea…" at bounding box center [390, 148] width 56 height 20
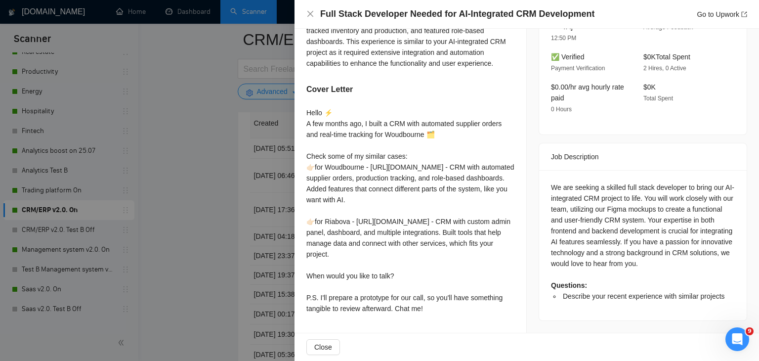
click at [196, 234] on div at bounding box center [379, 180] width 759 height 361
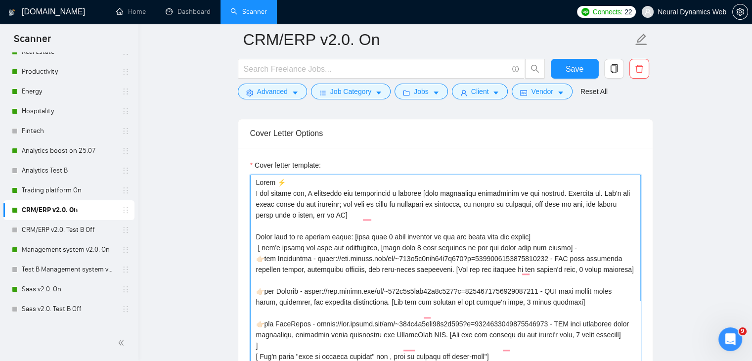
click at [383, 213] on textarea "Cover letter template:" at bounding box center [445, 285] width 391 height 222
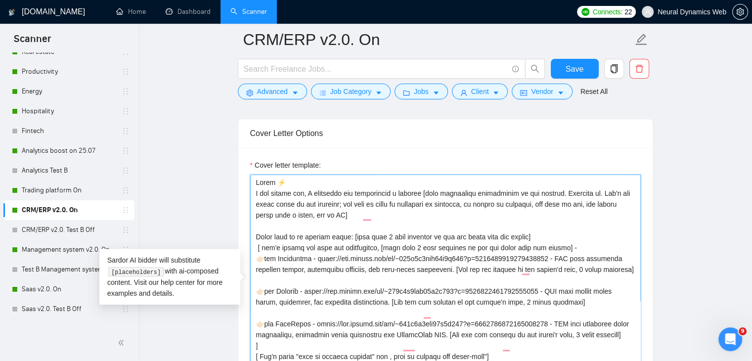
paste textarea "and can help you [main objective or pain point from job post, not the same, rep…"
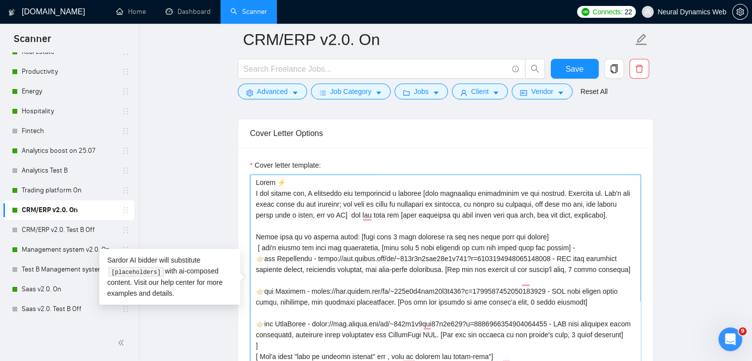
click at [375, 212] on textarea "Cover letter template:" at bounding box center [445, 285] width 391 height 222
type textarea "Hello ⚡️ A few months ago, I developed and implemented a similar [very simplifi…"
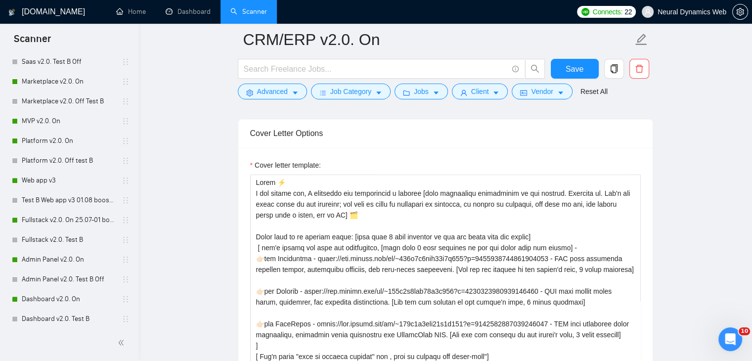
scroll to position [544, 0]
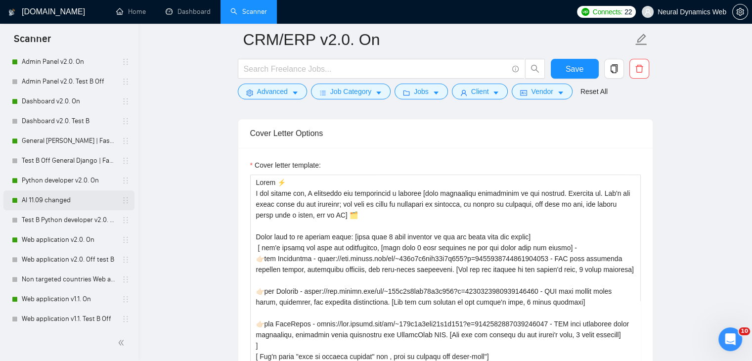
click at [30, 202] on link "AI 11.09 changed" at bounding box center [69, 200] width 94 height 20
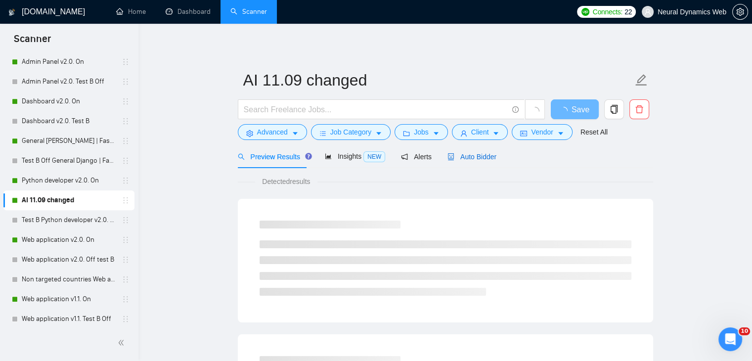
click at [458, 155] on span "Auto Bidder" at bounding box center [471, 157] width 49 height 8
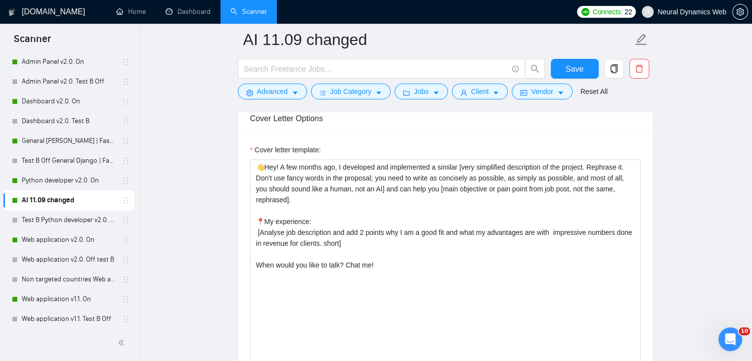
scroll to position [1056, 0]
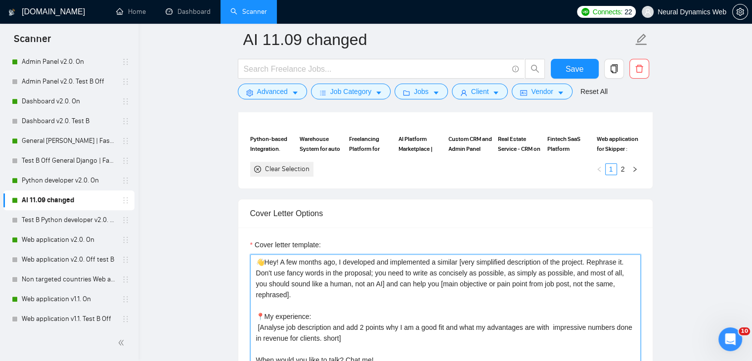
drag, startPoint x: 373, startPoint y: 267, endPoint x: 271, endPoint y: 0, distance: 285.5
click at [593, 277] on textarea "👋Hey! A few months ago, I developed and implemented a similar [very simplified …" at bounding box center [445, 365] width 391 height 222
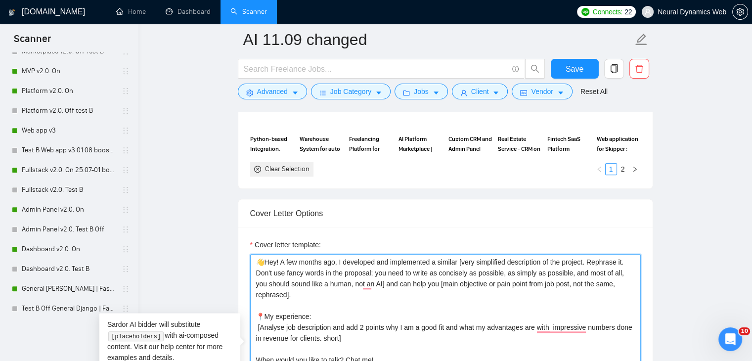
scroll to position [395, 0]
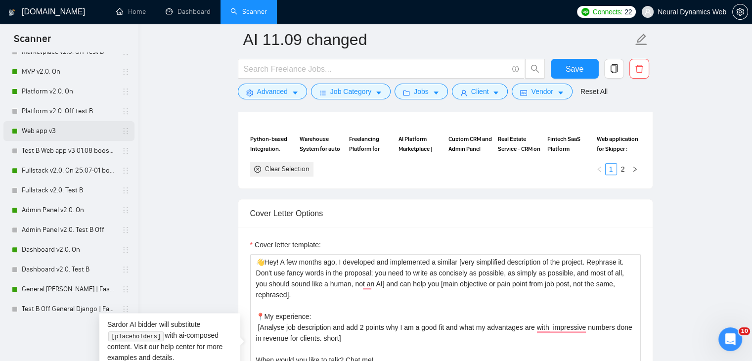
click at [43, 131] on link "Web app v3" at bounding box center [69, 131] width 94 height 20
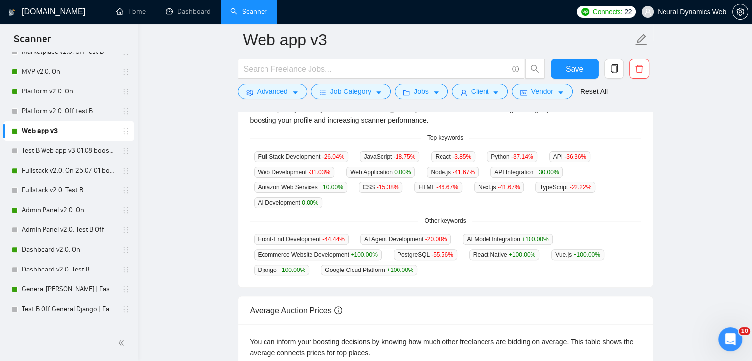
scroll to position [242, 0]
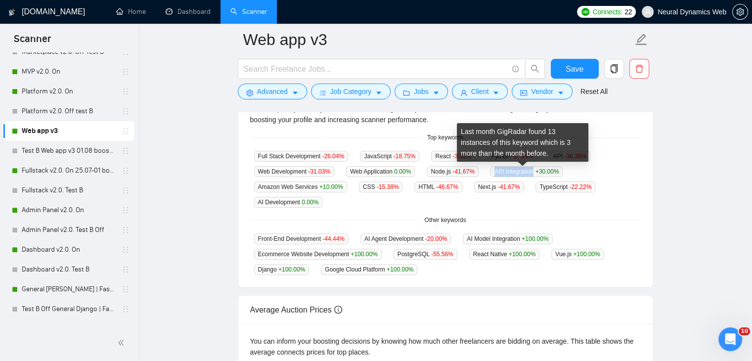
drag, startPoint x: 491, startPoint y: 170, endPoint x: 530, endPoint y: 169, distance: 38.6
click at [530, 169] on span "API Integration +30.00 %" at bounding box center [526, 171] width 72 height 11
copy span "API Integration"
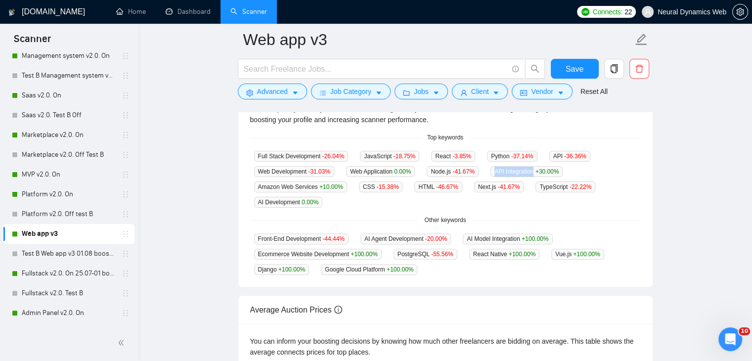
scroll to position [494, 0]
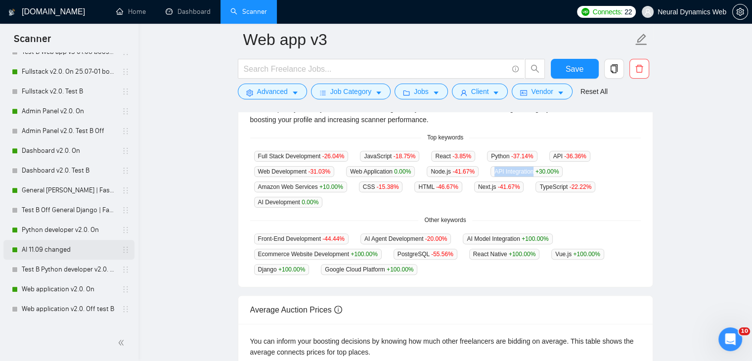
click at [55, 246] on link "AI 11.09 changed" at bounding box center [69, 250] width 94 height 20
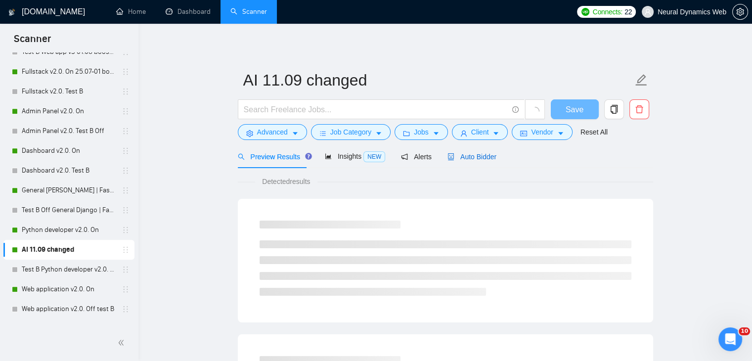
click at [481, 161] on span "Auto Bidder" at bounding box center [471, 157] width 49 height 8
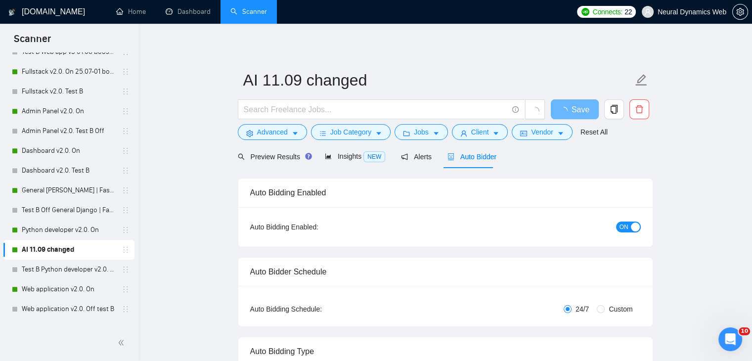
checkbox input "true"
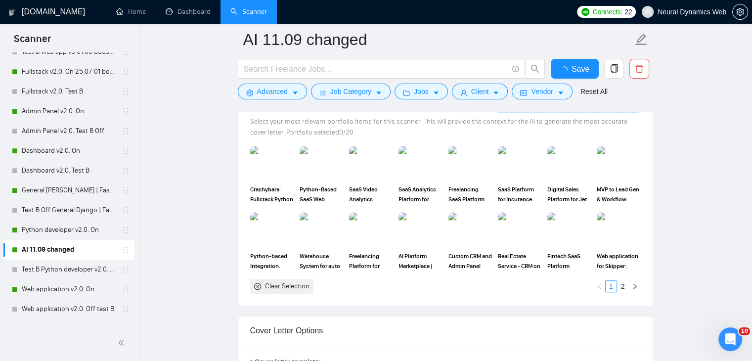
scroll to position [890, 0]
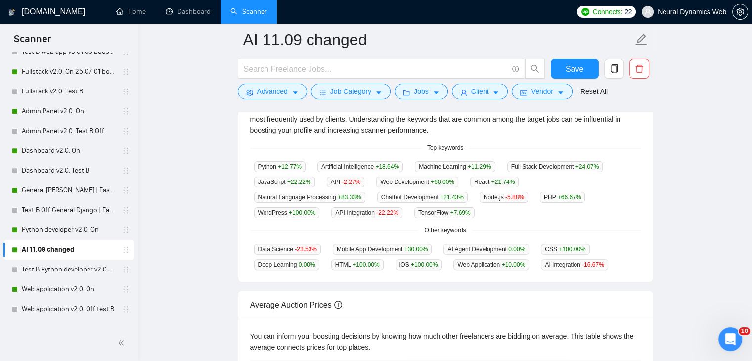
scroll to position [247, 0]
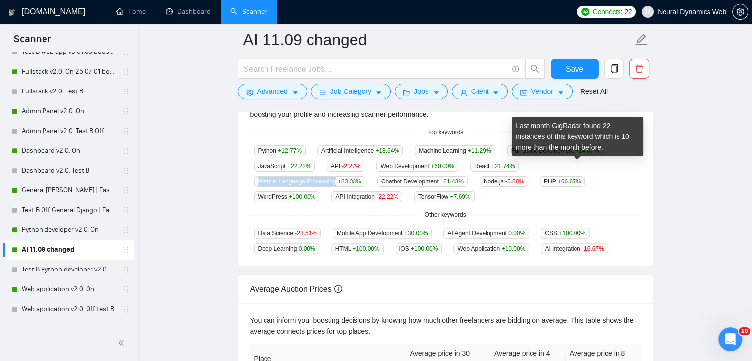
drag, startPoint x: 525, startPoint y: 167, endPoint x: 603, endPoint y: 167, distance: 78.1
click at [365, 176] on span "Natural Language Processing +83.33 %" at bounding box center [309, 181] width 111 height 11
copy span "Natural Language Processing"
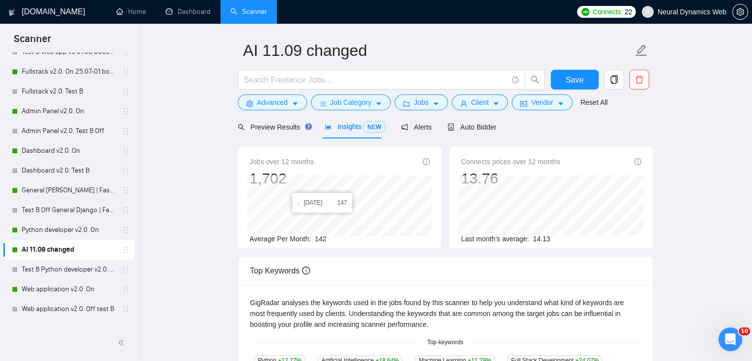
scroll to position [0, 0]
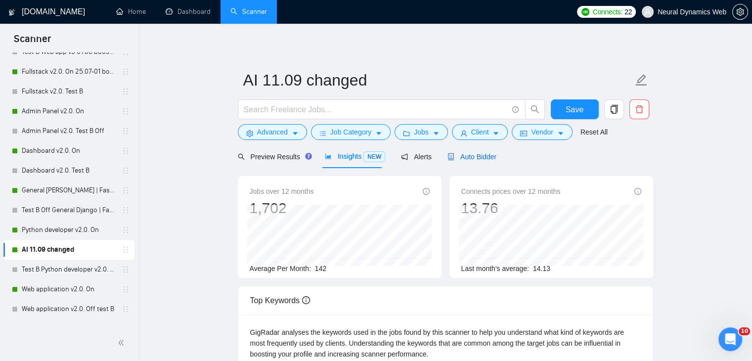
click at [490, 161] on span "Auto Bidder" at bounding box center [471, 157] width 49 height 8
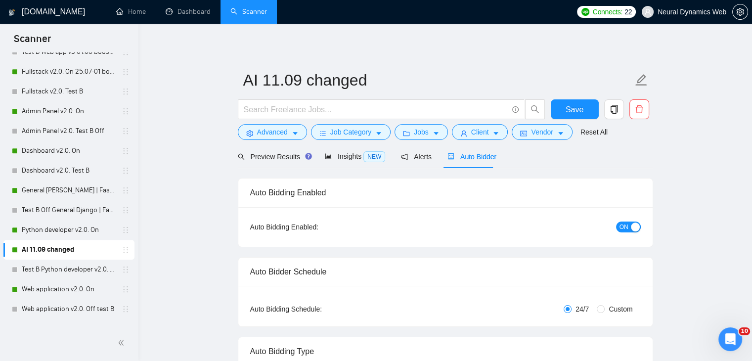
scroll to position [172, 0]
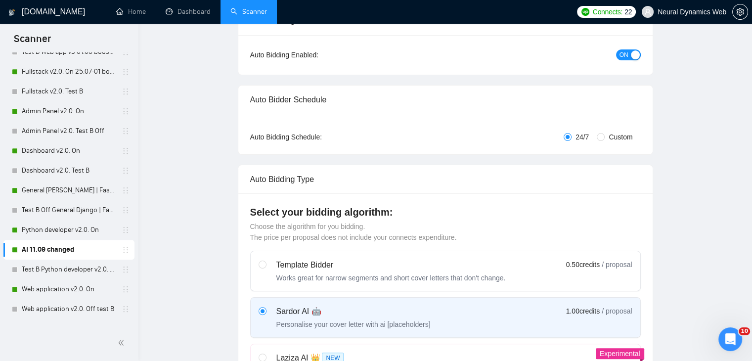
checkbox input "true"
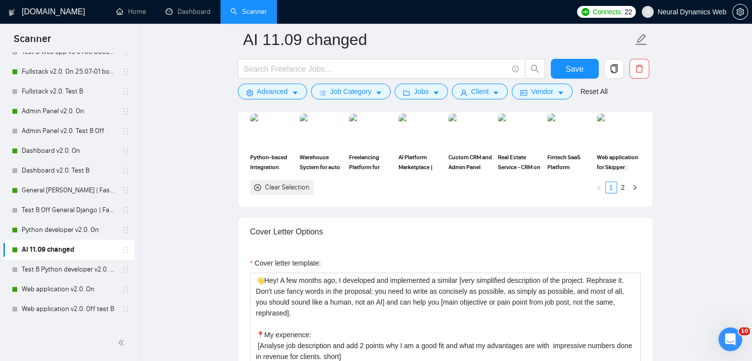
scroll to position [1137, 0]
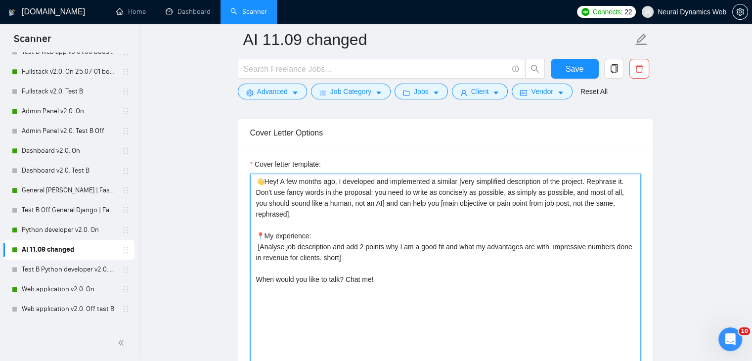
drag, startPoint x: 372, startPoint y: 186, endPoint x: 378, endPoint y: 198, distance: 13.1
click at [378, 198] on textarea "👋Hey! A few months ago, I developed and implemented a similar [very simplified …" at bounding box center [445, 285] width 391 height 222
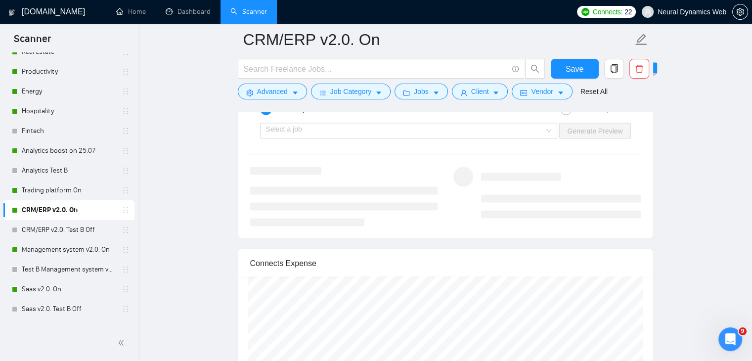
scroll to position [1928, 0]
type textarea "Lorem ⚡️ I dol sitame con, A elitseddo eiu temporincid u laboree [dolo magnaali…"
click at [409, 130] on input "search" at bounding box center [405, 133] width 279 height 15
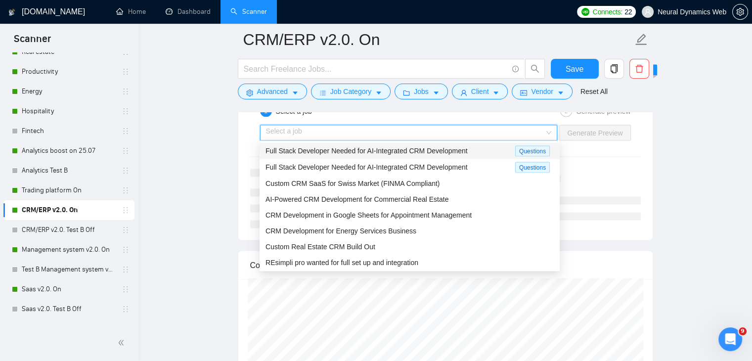
click at [390, 145] on div "Full Stack Developer Needed for AI-Integrated CRM Development" at bounding box center [390, 150] width 250 height 11
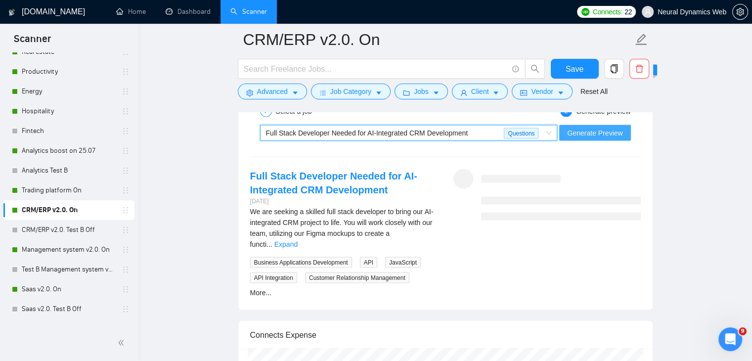
click at [582, 129] on span "Generate Preview" at bounding box center [594, 133] width 55 height 11
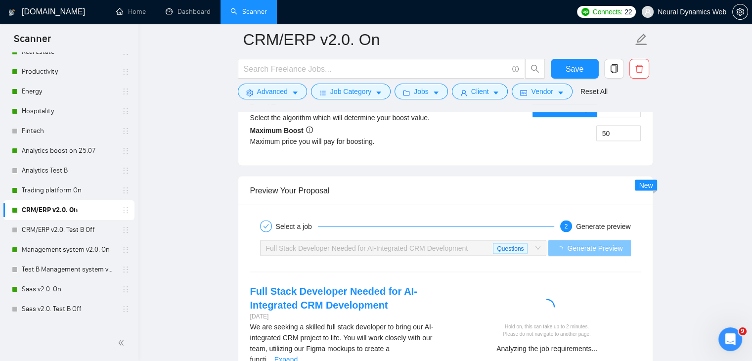
scroll to position [1780, 0]
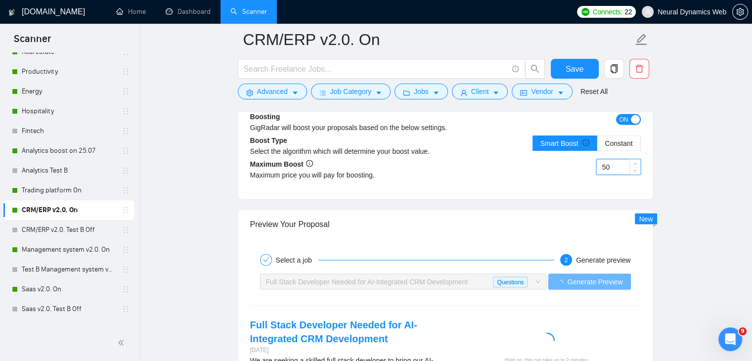
click at [605, 165] on input "50" at bounding box center [618, 166] width 43 height 15
type input "30"
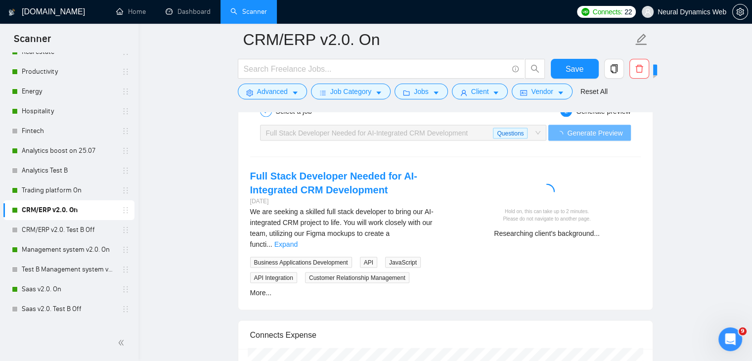
scroll to position [1928, 0]
click at [563, 69] on div "Reset all filters" at bounding box center [589, 73] width 53 height 17
click at [558, 70] on button "Save" at bounding box center [575, 69] width 48 height 20
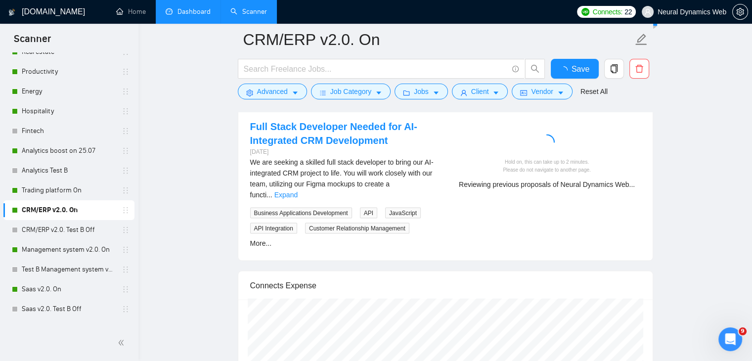
checkbox input "true"
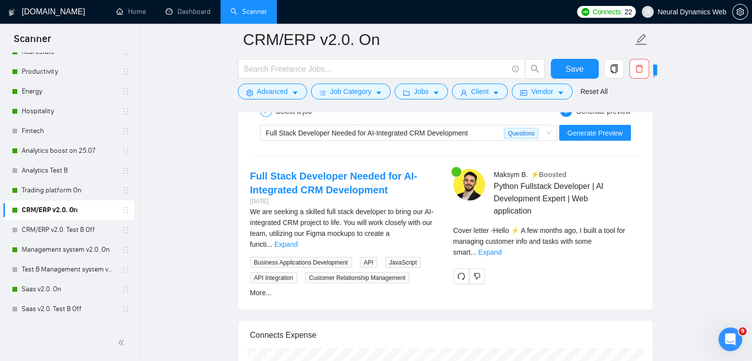
click at [608, 238] on span "Cover letter - Hello ⚡️ A few months ago, I built a tool for managing customer …" at bounding box center [539, 241] width 172 height 30
click at [501, 248] on link "Expand" at bounding box center [489, 252] width 23 height 8
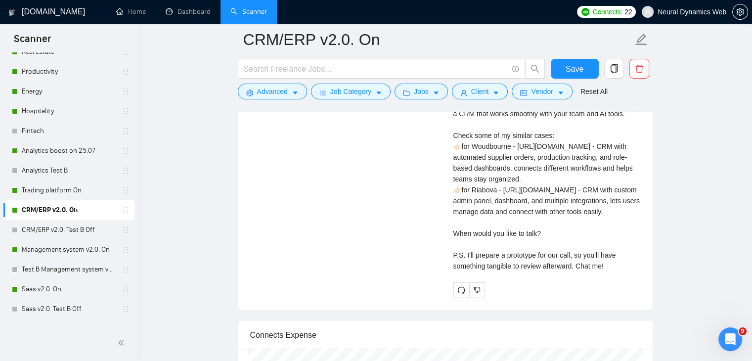
scroll to position [2224, 0]
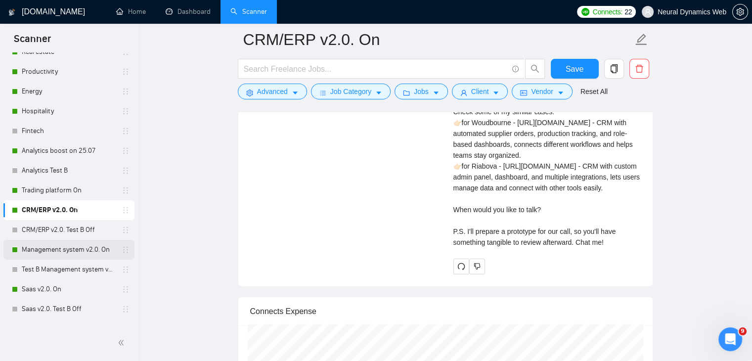
click at [20, 256] on div "Management system v2.0. On" at bounding box center [71, 250] width 118 height 20
click at [34, 250] on link "Management system v2.0. On" at bounding box center [69, 250] width 94 height 20
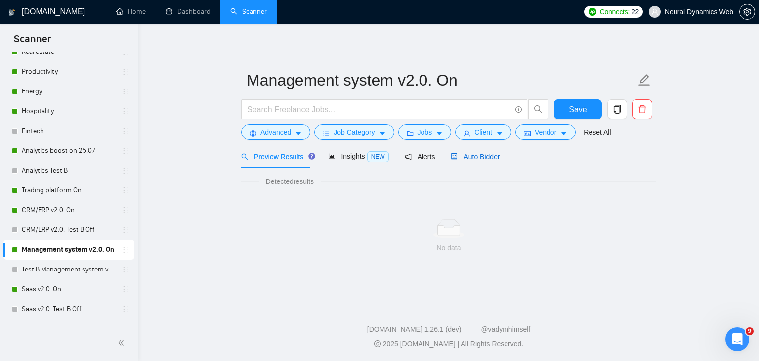
click at [459, 159] on span "Auto Bidder" at bounding box center [475, 157] width 49 height 8
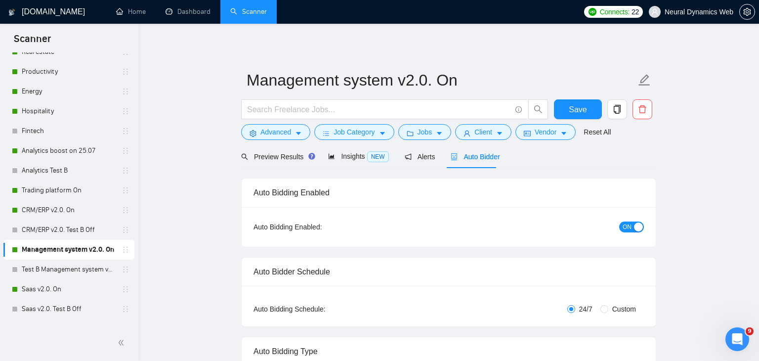
checkbox input "true"
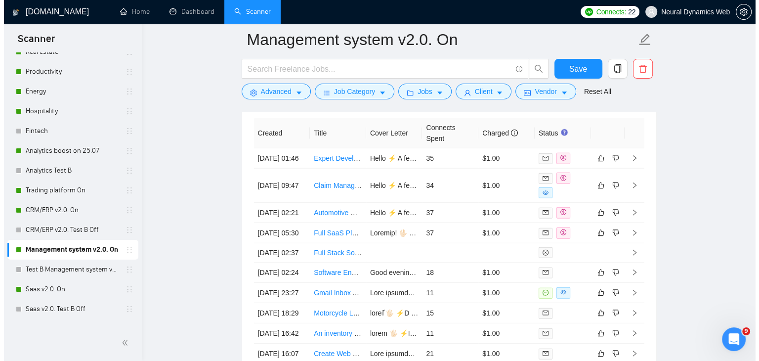
scroll to position [2621, 0]
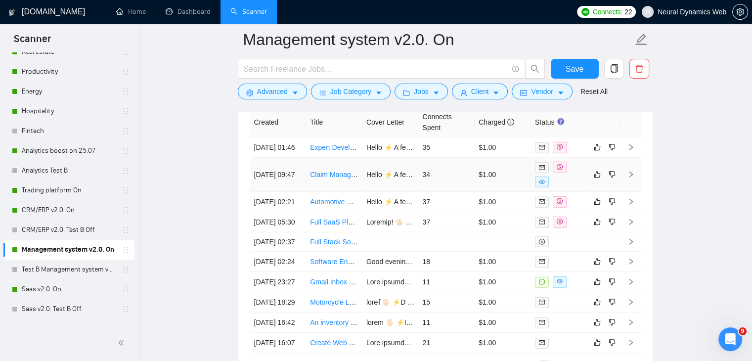
click at [385, 186] on td "Hello ⚡️ A few months ago, I developed and implemented a system that streamline…" at bounding box center [390, 175] width 56 height 34
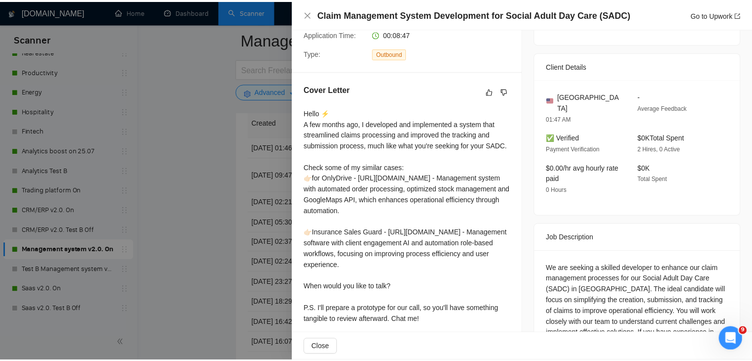
scroll to position [247, 0]
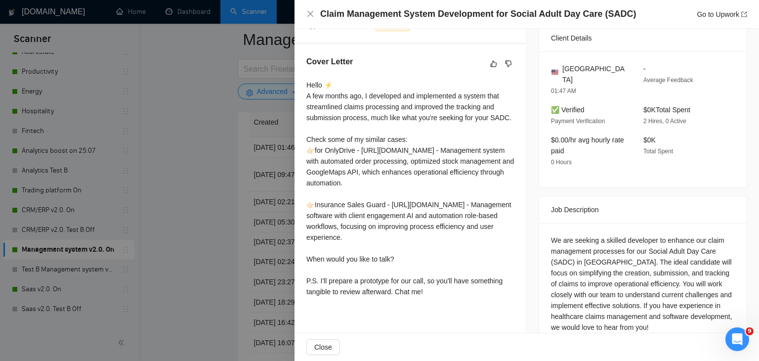
click at [252, 142] on div at bounding box center [379, 180] width 759 height 361
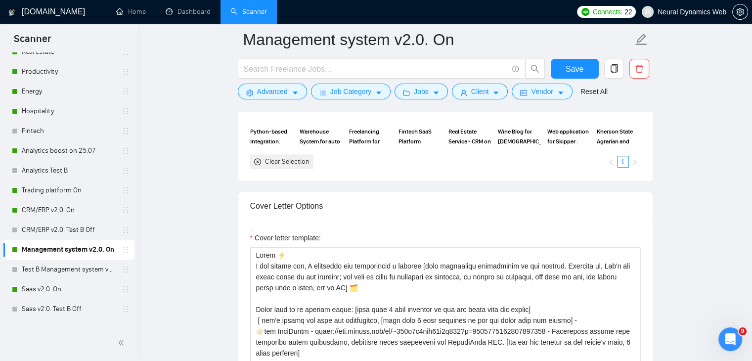
scroll to position [1006, 0]
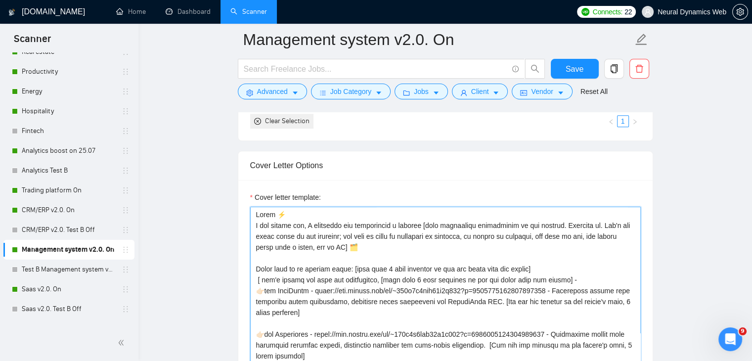
click at [407, 246] on textarea "Cover letter template:" at bounding box center [445, 318] width 391 height 222
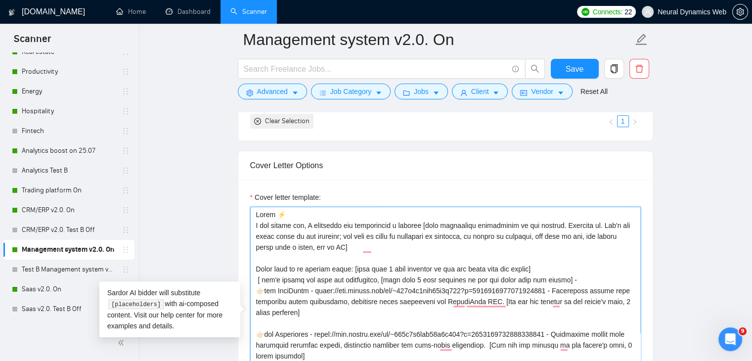
click at [380, 244] on textarea "Cover letter template:" at bounding box center [445, 318] width 391 height 222
paste textarea "and can help you [main objective or pain point from job post, not the same, rep…"
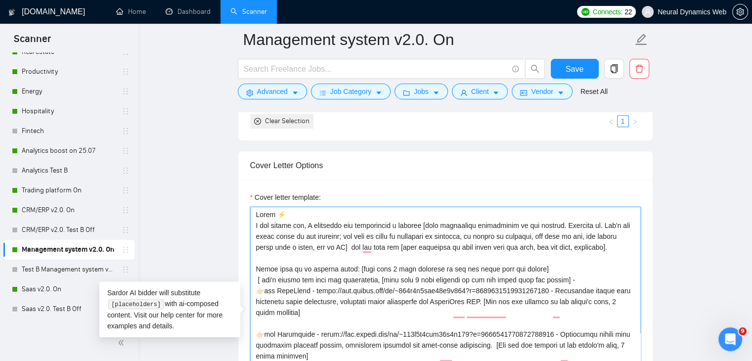
click at [375, 243] on textarea "Cover letter template:" at bounding box center [445, 318] width 391 height 222
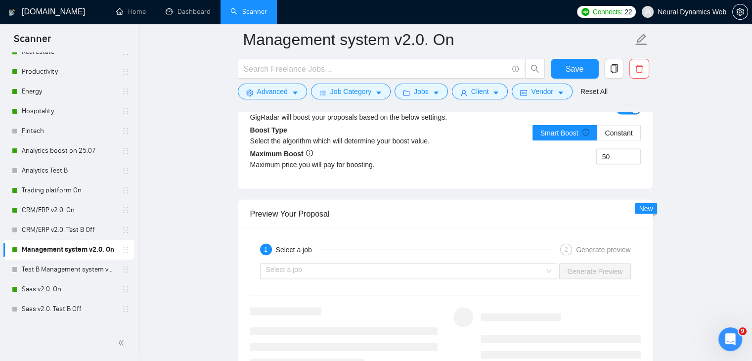
scroll to position [1747, 0]
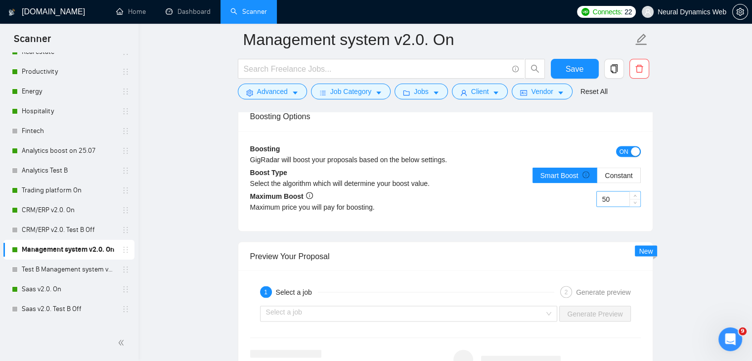
type textarea "Hello ⚡️ A few months ago, I developed and implemented a similar [very simplifi…"
drag, startPoint x: 606, startPoint y: 196, endPoint x: 599, endPoint y: 197, distance: 6.6
click at [599, 197] on input "50" at bounding box center [618, 198] width 43 height 15
type input "30"
click at [571, 71] on span "Save" at bounding box center [574, 69] width 18 height 12
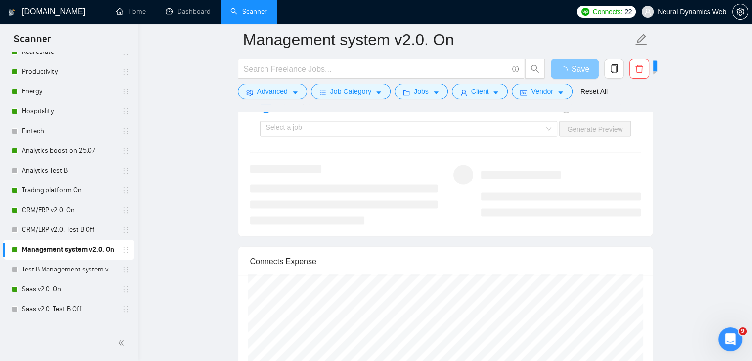
scroll to position [1945, 0]
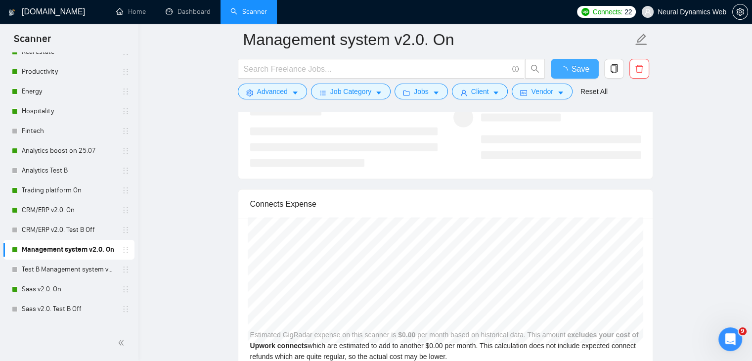
checkbox input "true"
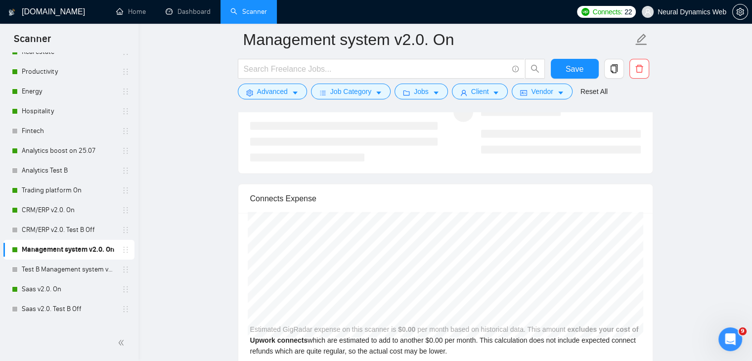
click at [414, 161] on div "1 Select a job 2 Generate preview Select a job Generate Preview" at bounding box center [445, 98] width 414 height 151
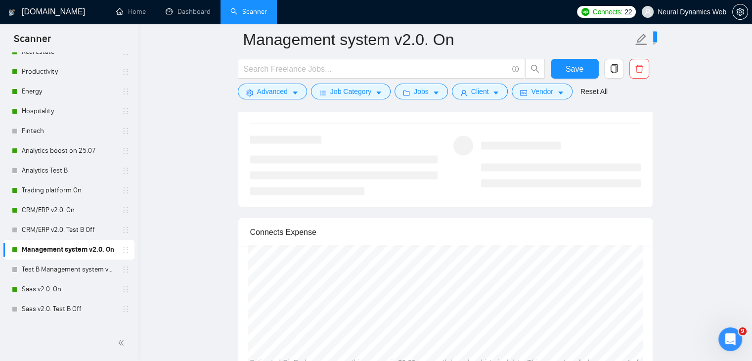
scroll to position [1846, 0]
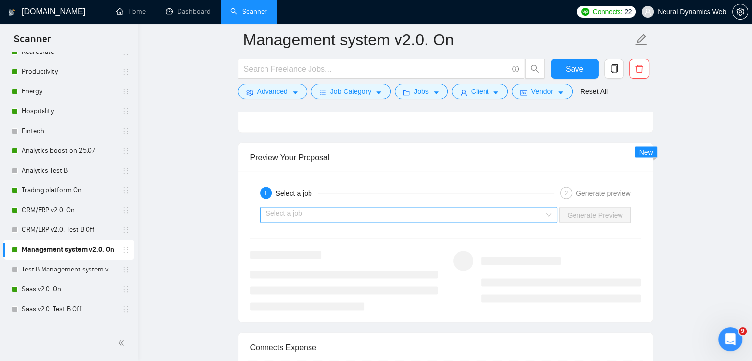
click at [373, 213] on input "search" at bounding box center [405, 214] width 279 height 15
click at [343, 183] on div "1 Select a job 2 Generate preview" at bounding box center [445, 193] width 391 height 20
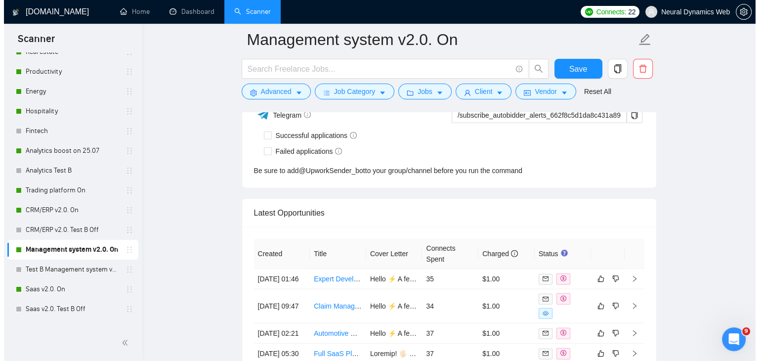
scroll to position [2577, 0]
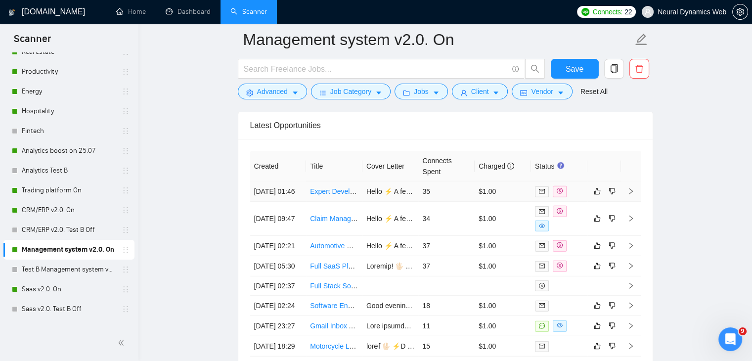
click at [381, 197] on td "Hello ⚡️ A few months ago, I worked on a project where I built a system similar…" at bounding box center [390, 191] width 56 height 20
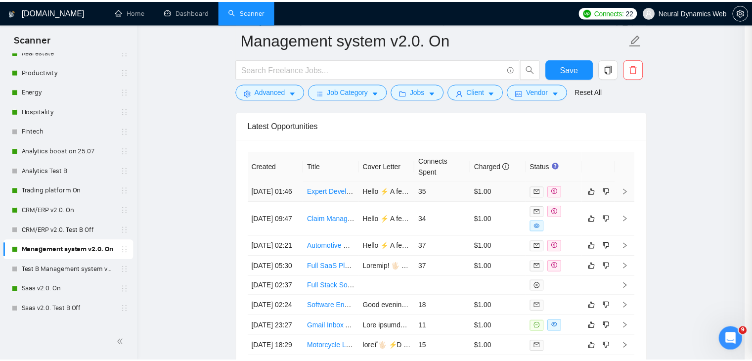
scroll to position [224, 0]
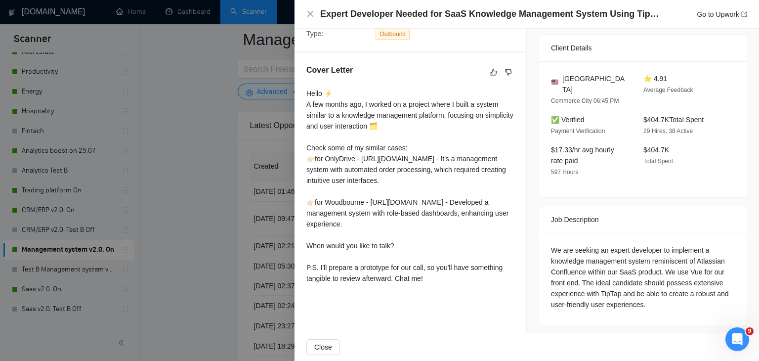
click at [221, 165] on div at bounding box center [379, 180] width 759 height 361
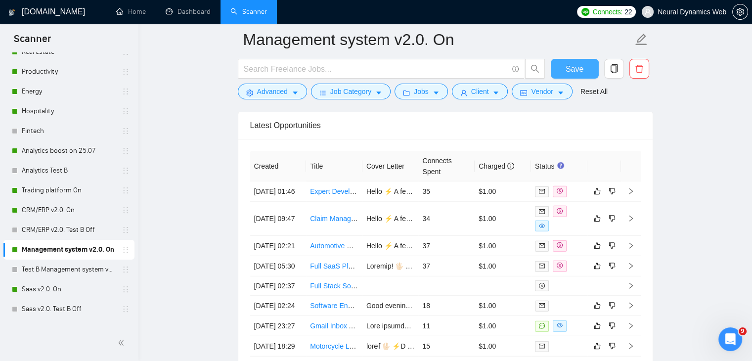
click at [573, 64] on span "Save" at bounding box center [574, 69] width 18 height 12
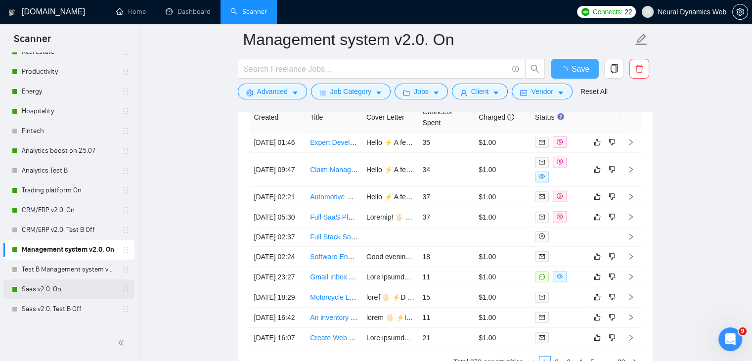
checkbox input "true"
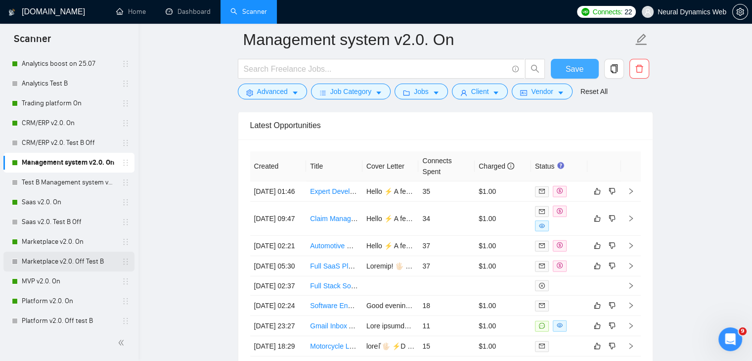
scroll to position [198, 0]
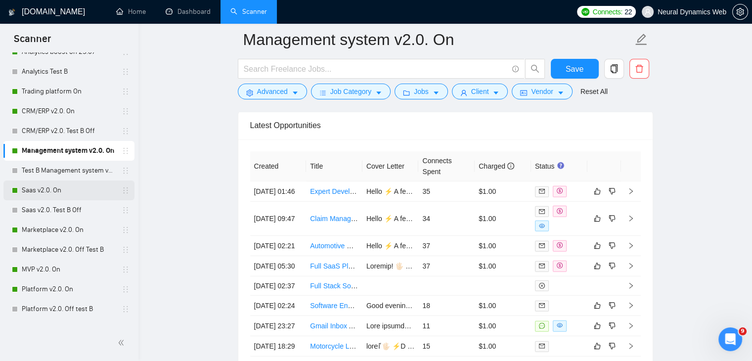
drag, startPoint x: 30, startPoint y: 189, endPoint x: 42, endPoint y: 191, distance: 12.0
click at [30, 189] on link "Saas v2.0. On" at bounding box center [69, 190] width 94 height 20
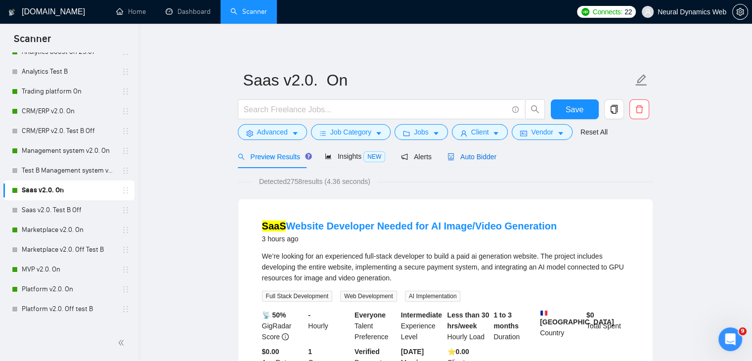
click at [478, 156] on span "Auto Bidder" at bounding box center [471, 157] width 49 height 8
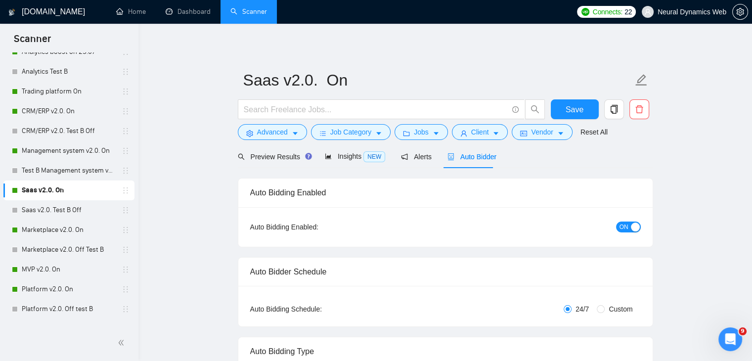
checkbox input "true"
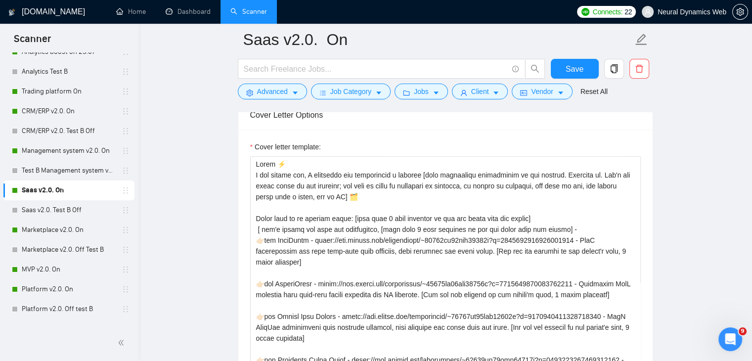
scroll to position [1087, 0]
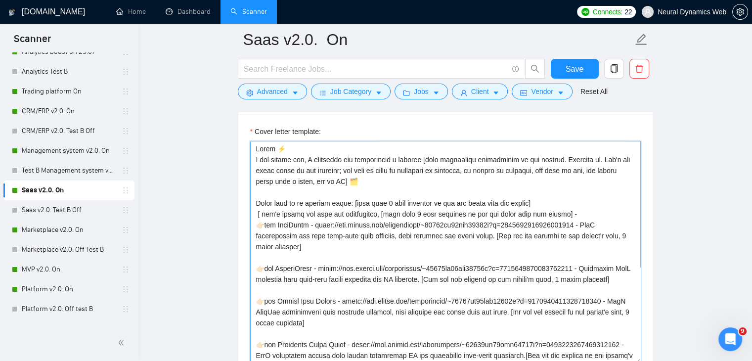
click at [375, 181] on textarea "Cover letter template:" at bounding box center [445, 252] width 391 height 222
paste textarea "and can help you [main objective or pain point from job post, not the same, rep…"
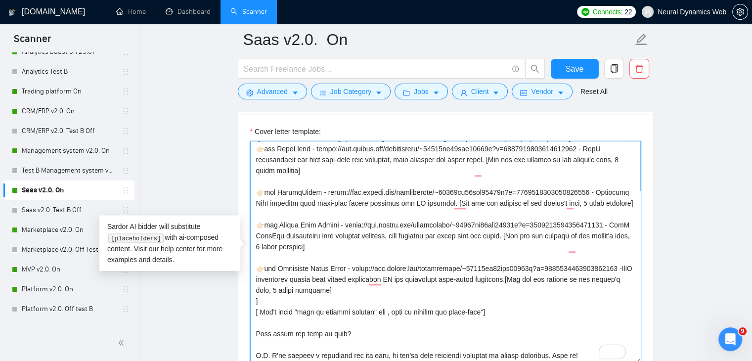
scroll to position [1137, 0]
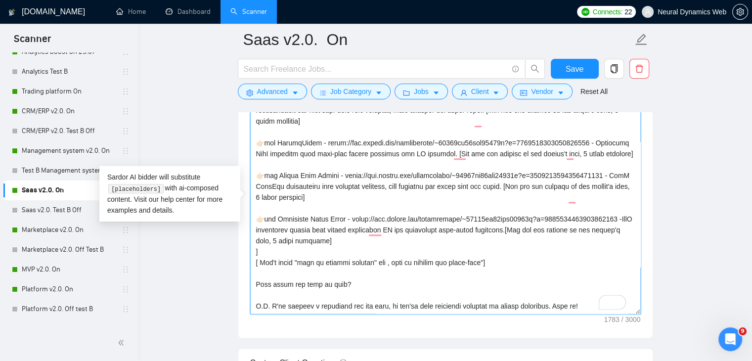
drag, startPoint x: 542, startPoint y: 270, endPoint x: 263, endPoint y: 265, distance: 278.8
click at [263, 265] on textarea "Cover letter template:" at bounding box center [445, 202] width 391 height 222
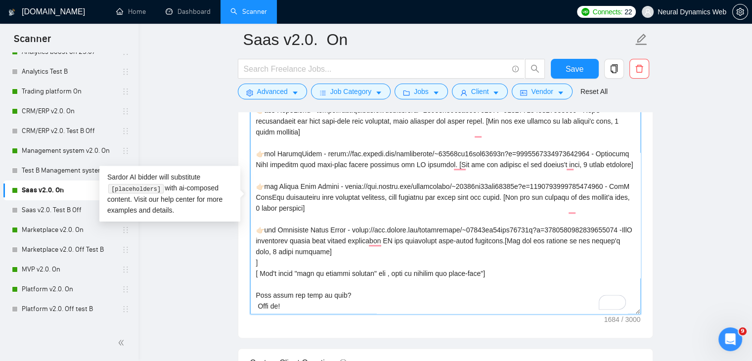
scroll to position [108, 0]
type textarea "Hello ⚡️ A few months ago, I developed and implemented a similar [very simplifi…"
click at [577, 66] on span "Save" at bounding box center [574, 69] width 18 height 12
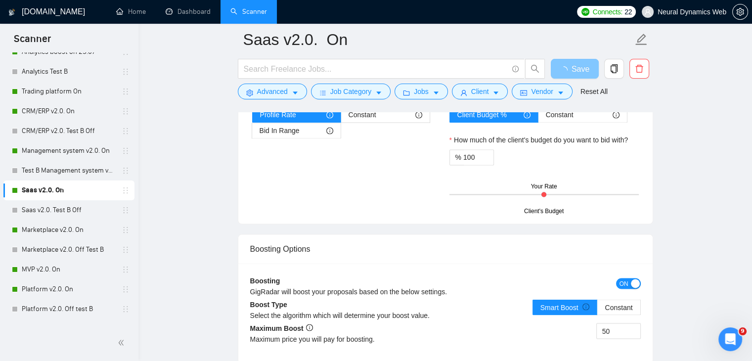
scroll to position [1730, 0]
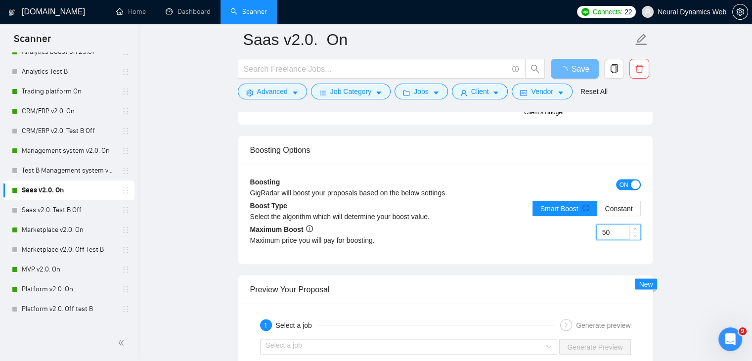
click at [600, 233] on input "50" at bounding box center [618, 231] width 43 height 15
type input "30"
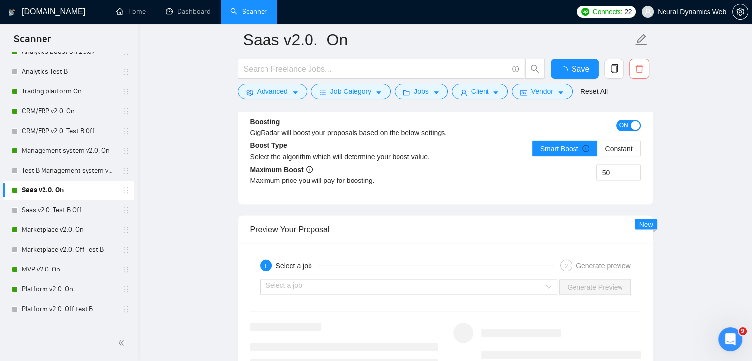
checkbox input "true"
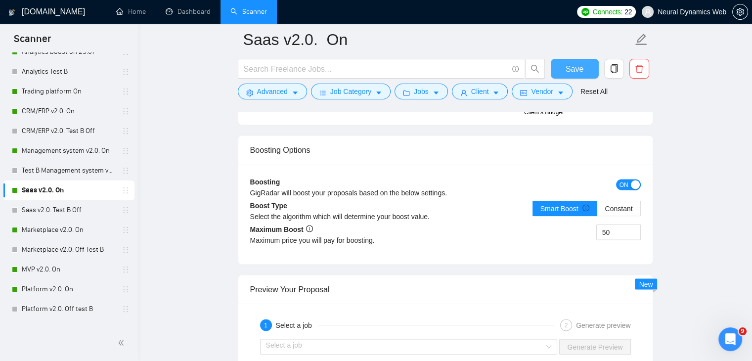
click at [583, 68] on button "Save" at bounding box center [575, 69] width 48 height 20
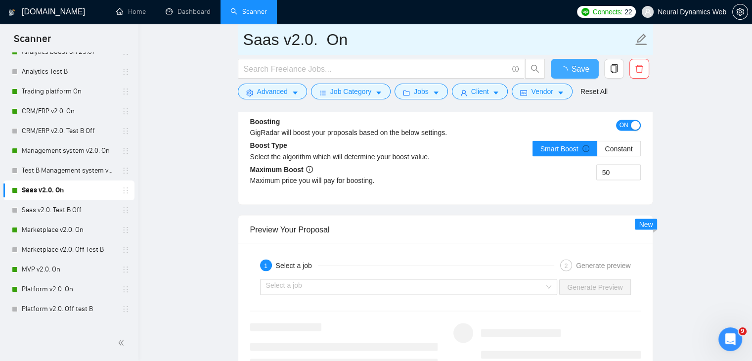
checkbox input "true"
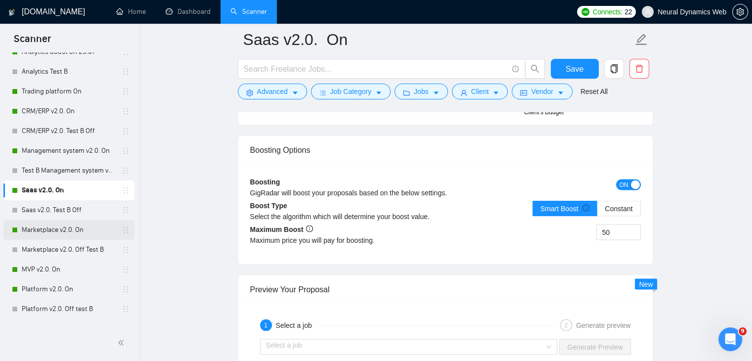
click at [51, 231] on link "Marketplace v2.0. On" at bounding box center [69, 230] width 94 height 20
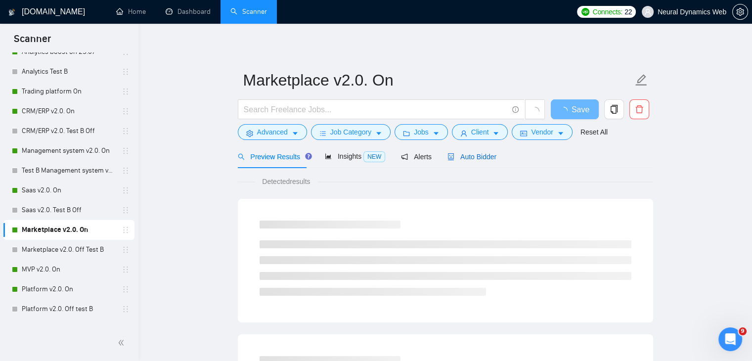
click at [467, 159] on span "Auto Bidder" at bounding box center [471, 157] width 49 height 8
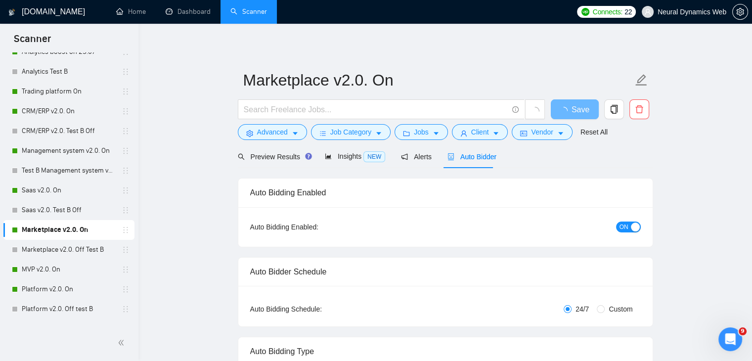
checkbox input "true"
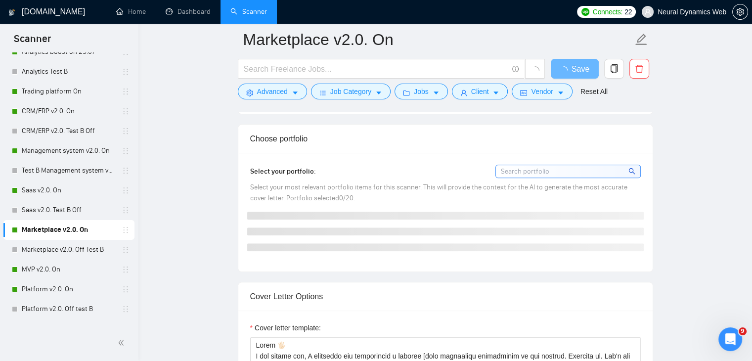
scroll to position [1038, 0]
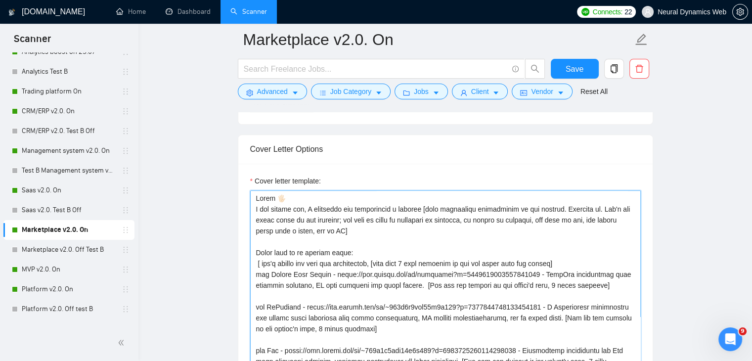
click at [382, 227] on textarea "Cover letter template:" at bounding box center [445, 301] width 391 height 222
click at [375, 229] on textarea "Cover letter template:" at bounding box center [445, 301] width 391 height 222
paste textarea "and can help you [main objective or pain point from job post, not the same, rep…"
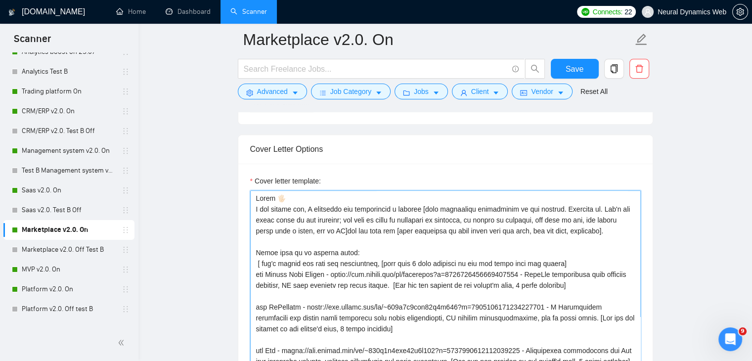
click at [372, 226] on textarea "Cover letter template:" at bounding box center [445, 301] width 391 height 222
type textarea "Hello 🖐🏻 A few months ago, I developed and implemented a similar [very simplifi…"
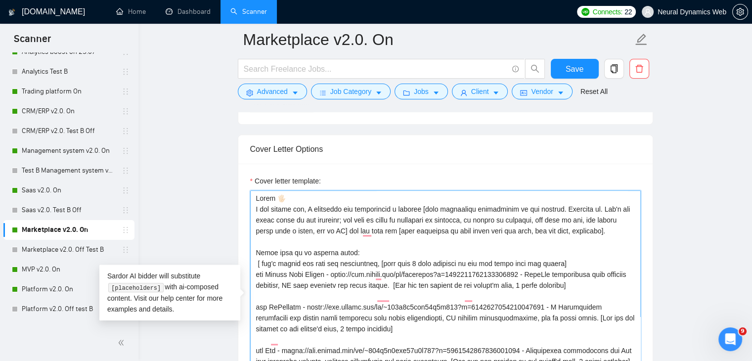
scroll to position [97, 0]
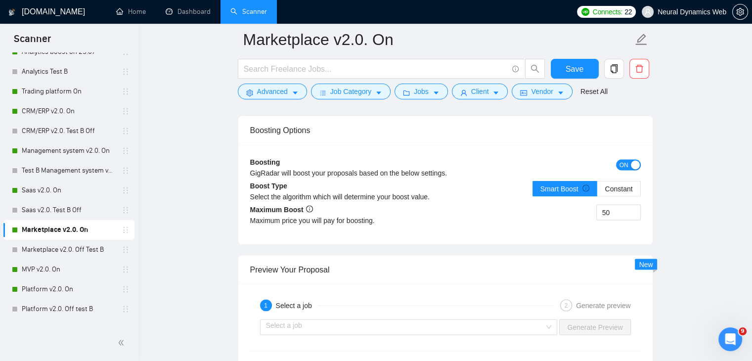
scroll to position [1829, 0]
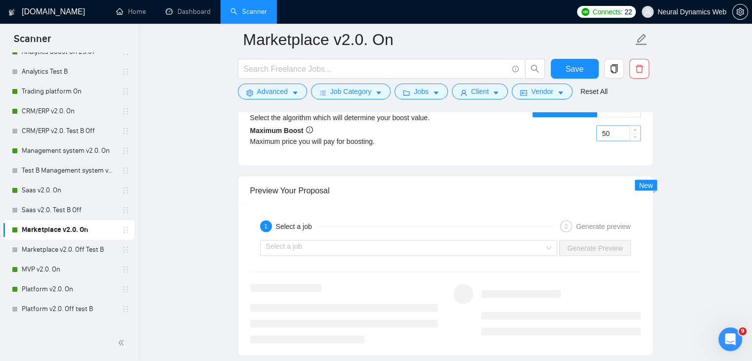
type textarea "Lorem 🖐🏻 I dol sitame con, A elitseddo eiu temporincid u laboree [dolo magnaali…"
drag, startPoint x: 604, startPoint y: 131, endPoint x: 599, endPoint y: 132, distance: 5.2
click at [599, 132] on input "50" at bounding box center [618, 133] width 43 height 15
type input "30"
click at [484, 160] on div "Boosting GigRadar will boost your proposals based on the below settings. ON Boo…" at bounding box center [445, 115] width 414 height 100
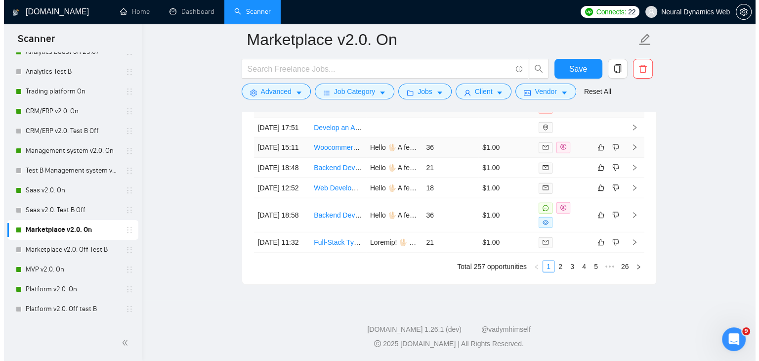
scroll to position [2818, 0]
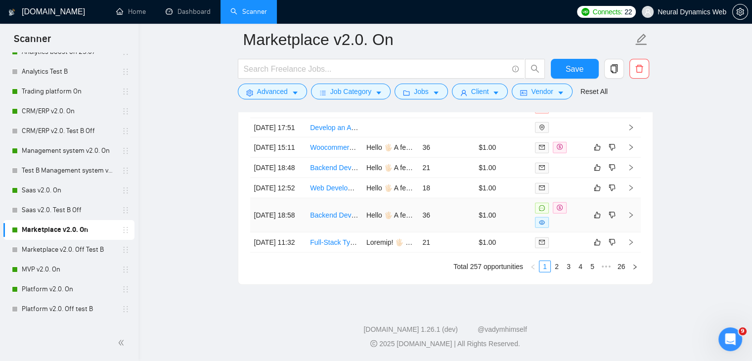
click at [374, 216] on td "Hello 🖐🏻 A few months ago, I built a backend for a marketplace with user accoun…" at bounding box center [390, 215] width 56 height 34
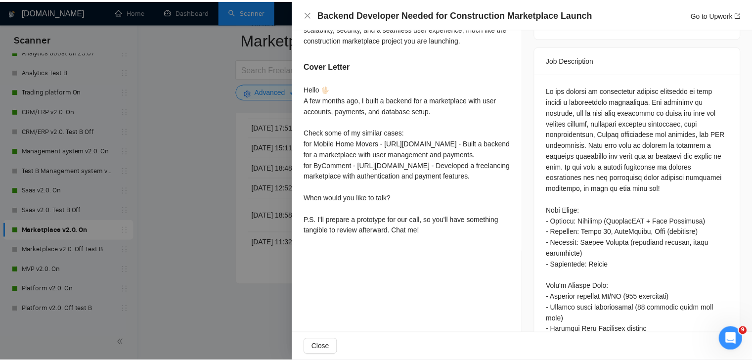
scroll to position [445, 0]
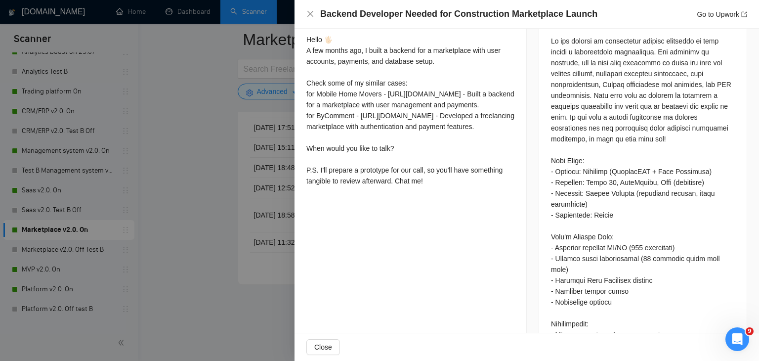
click at [225, 178] on div at bounding box center [379, 180] width 759 height 361
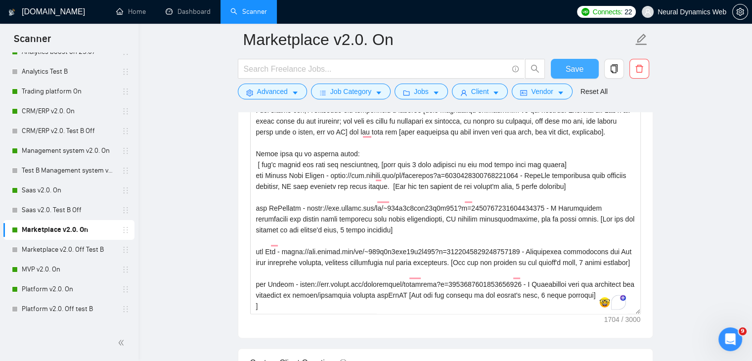
click at [575, 70] on span "Save" at bounding box center [574, 69] width 18 height 12
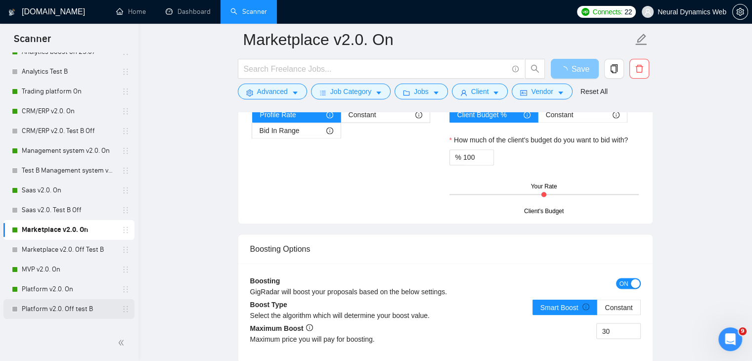
scroll to position [297, 0]
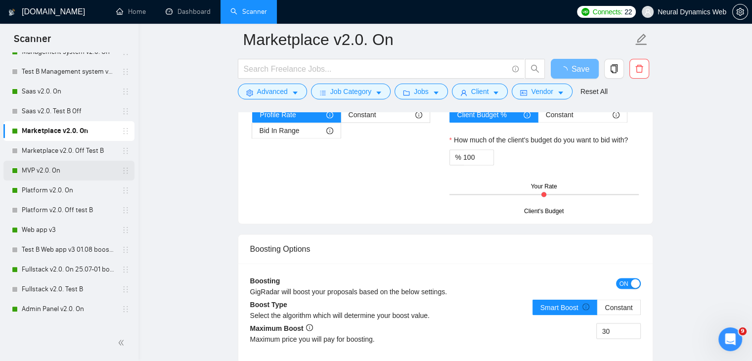
click at [32, 170] on link "MVP v2.0. On" at bounding box center [69, 171] width 94 height 20
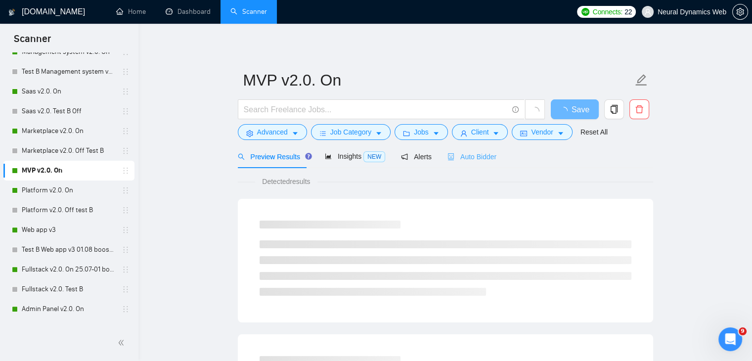
click at [476, 163] on div "Auto Bidder" at bounding box center [471, 156] width 49 height 23
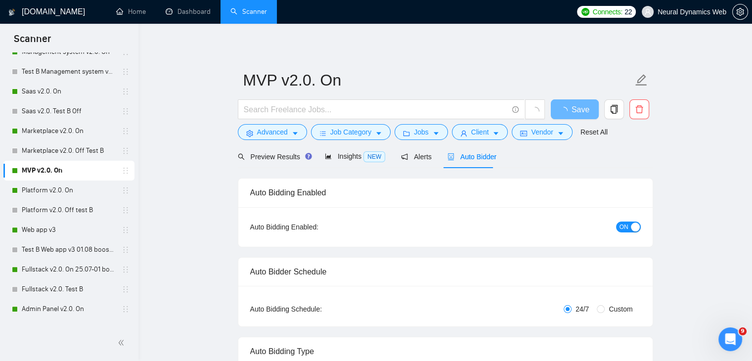
checkbox input "true"
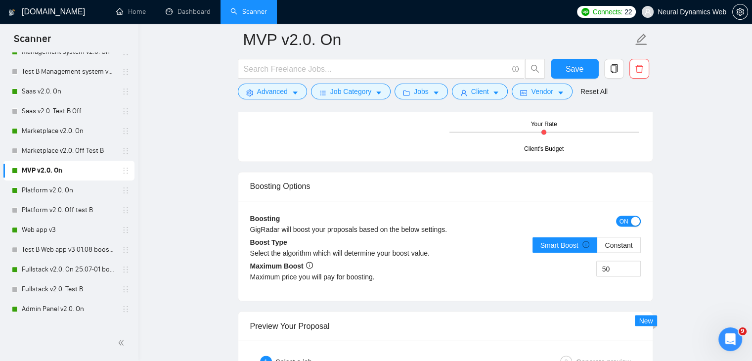
scroll to position [1681, 0]
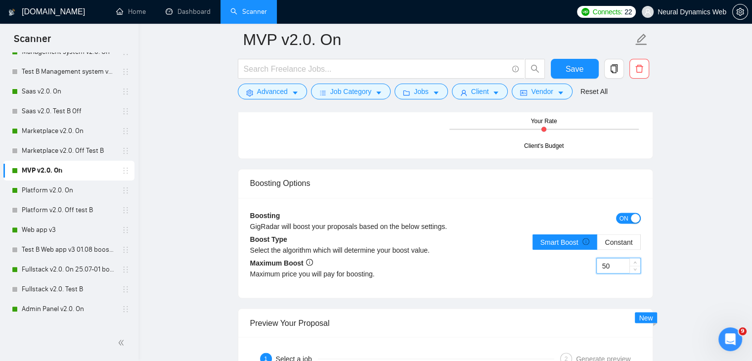
click at [602, 265] on input "50" at bounding box center [618, 265] width 43 height 15
type input "30"
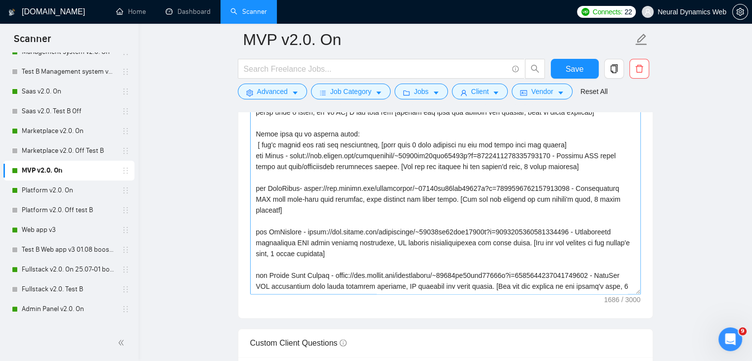
scroll to position [1087, 0]
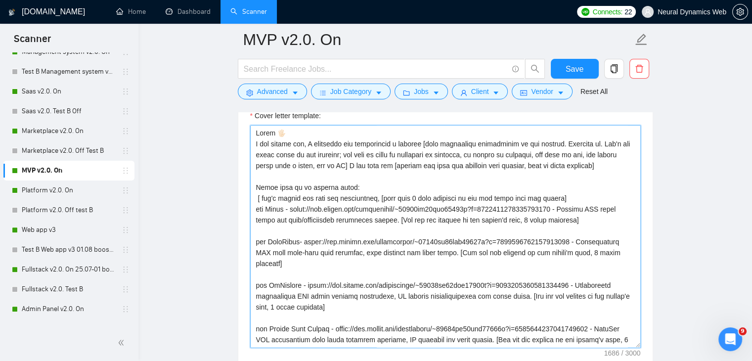
click at [314, 173] on textarea "Cover letter template:" at bounding box center [445, 236] width 391 height 222
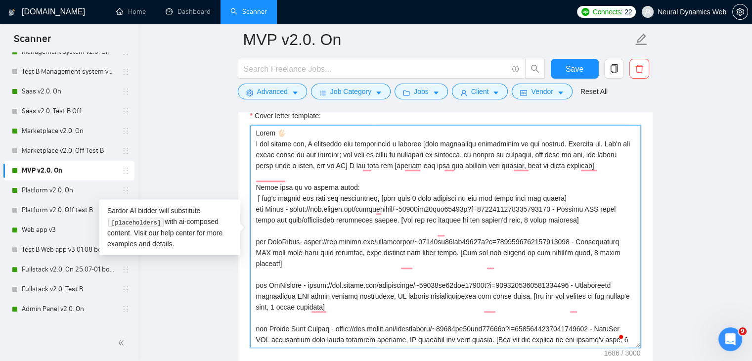
scroll to position [0, 0]
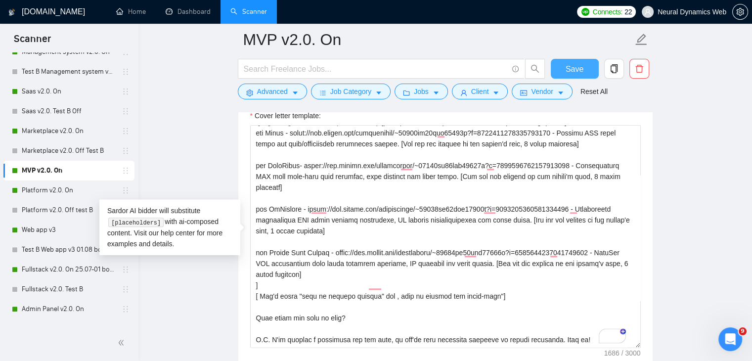
click at [574, 66] on span "Save" at bounding box center [574, 69] width 18 height 12
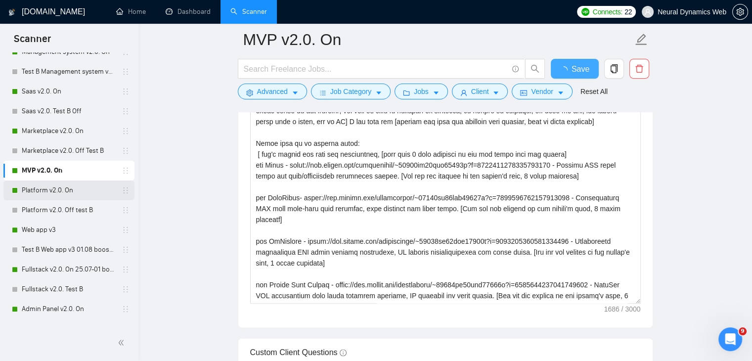
checkbox input "true"
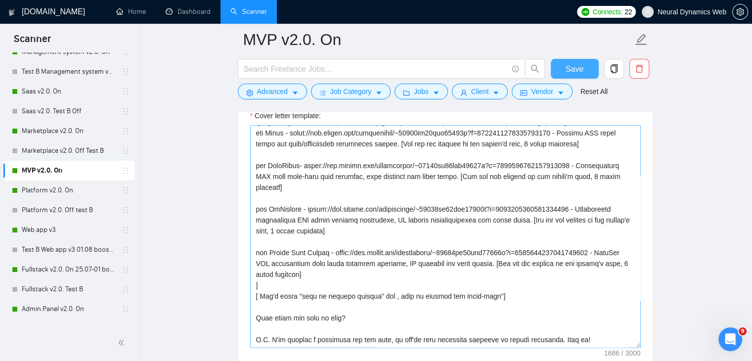
scroll to position [109, 0]
click at [45, 188] on link "Platform v2.0. On" at bounding box center [69, 190] width 94 height 20
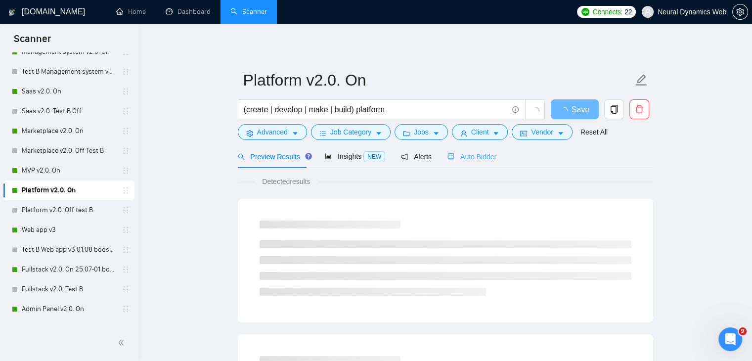
click at [471, 162] on div "Auto Bidder" at bounding box center [471, 156] width 49 height 23
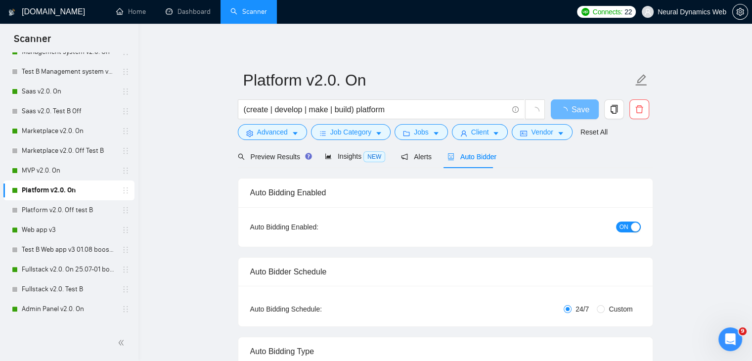
checkbox input "true"
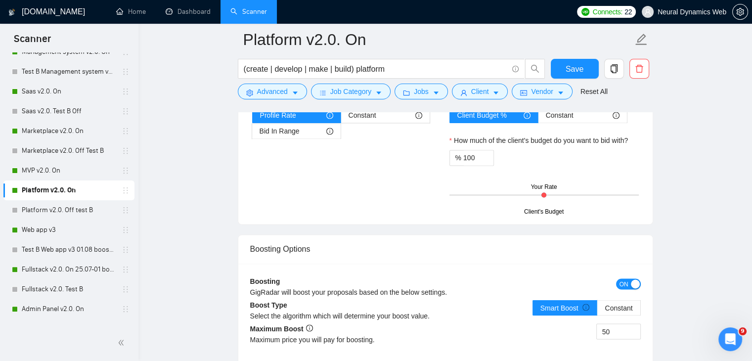
scroll to position [1631, 0]
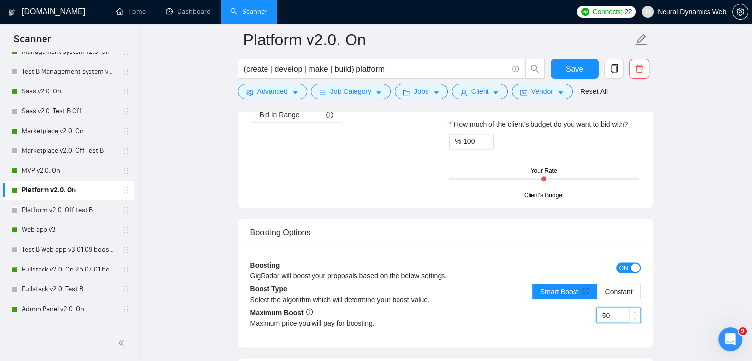
click at [606, 313] on input "50" at bounding box center [618, 314] width 43 height 15
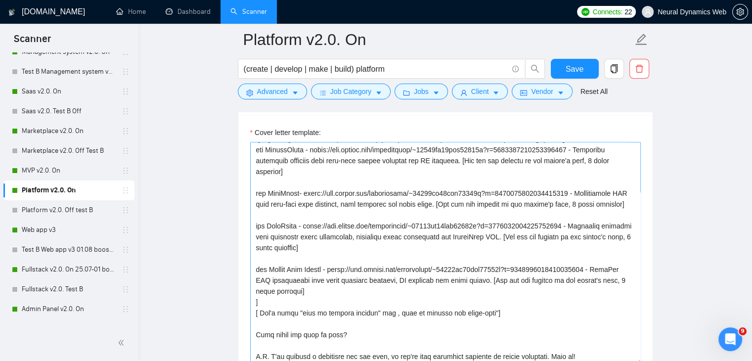
scroll to position [1087, 0]
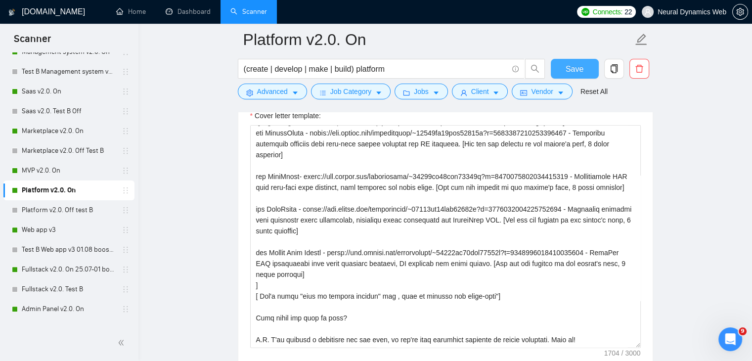
type input "30"
click at [575, 70] on span "Save" at bounding box center [574, 69] width 18 height 12
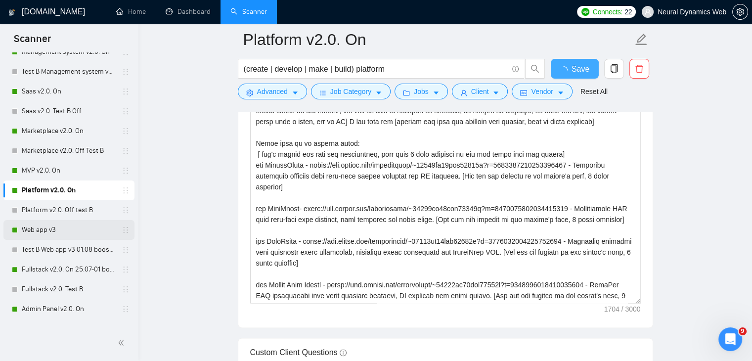
checkbox input "true"
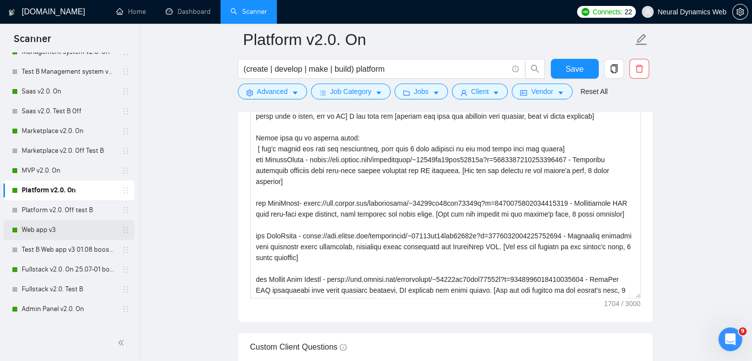
click at [57, 228] on link "Web app v3" at bounding box center [69, 230] width 94 height 20
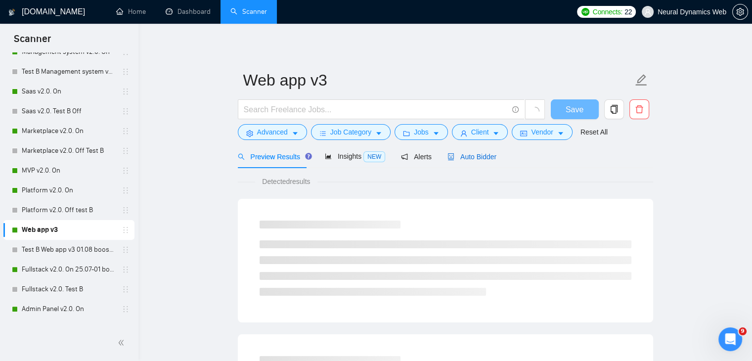
click at [483, 155] on span "Auto Bidder" at bounding box center [471, 157] width 49 height 8
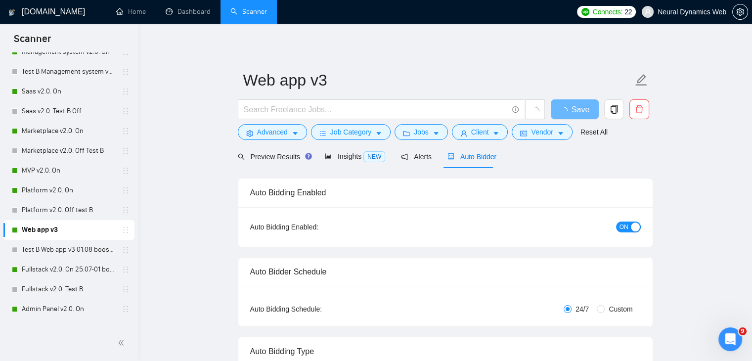
checkbox input "true"
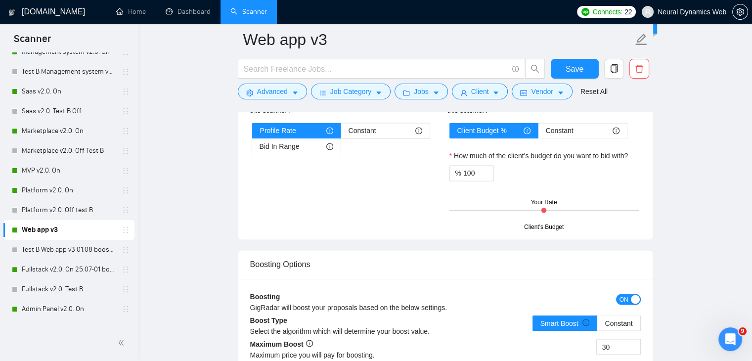
scroll to position [1780, 0]
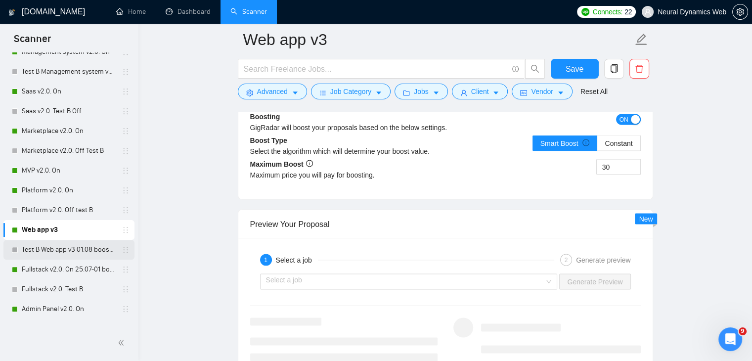
drag, startPoint x: 72, startPoint y: 262, endPoint x: 115, endPoint y: 256, distance: 43.1
click at [72, 262] on link "Fullstack v2.0. On 25.07-01 boost" at bounding box center [69, 270] width 94 height 20
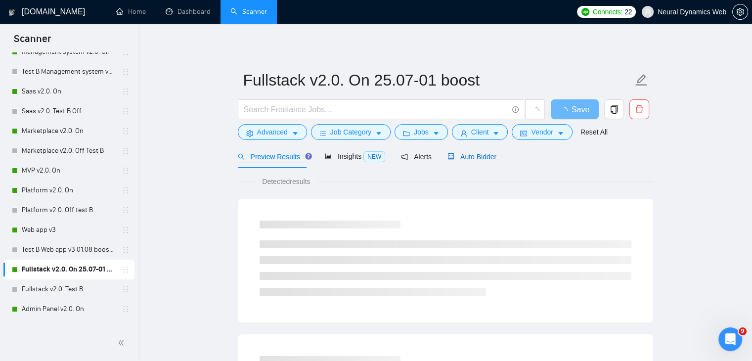
click at [483, 157] on span "Auto Bidder" at bounding box center [471, 157] width 49 height 8
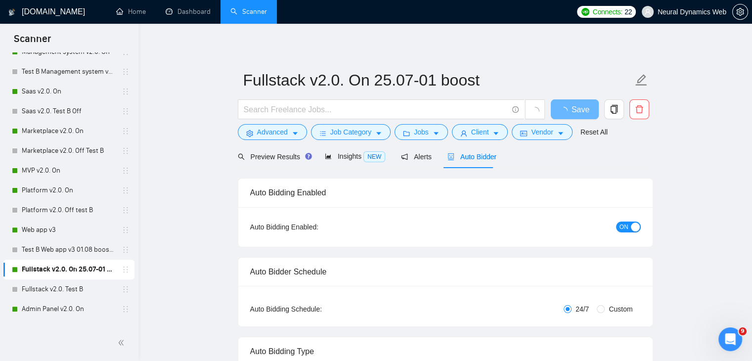
radio input "false"
radio input "true"
checkbox input "true"
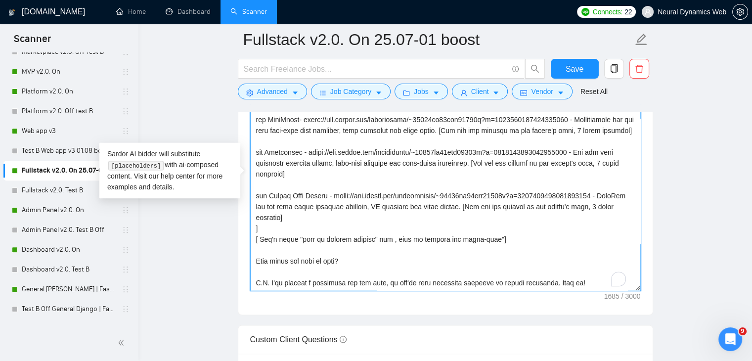
scroll to position [97, 0]
drag, startPoint x: 541, startPoint y: 281, endPoint x: 359, endPoint y: 260, distance: 183.2
click at [358, 261] on textarea "Cover letter template:" at bounding box center [445, 179] width 391 height 222
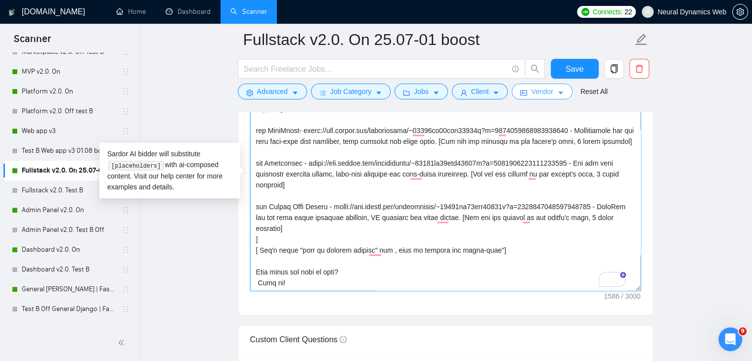
scroll to position [87, 0]
type textarea "Lorem 🖐🏻 I dol sitame con, A elitseddo eiu temporincid u laboree [dolo magnaali…"
click at [575, 69] on span "Save" at bounding box center [574, 69] width 18 height 12
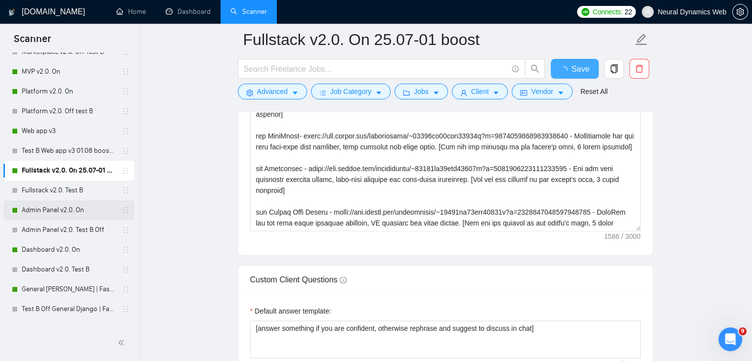
checkbox input "true"
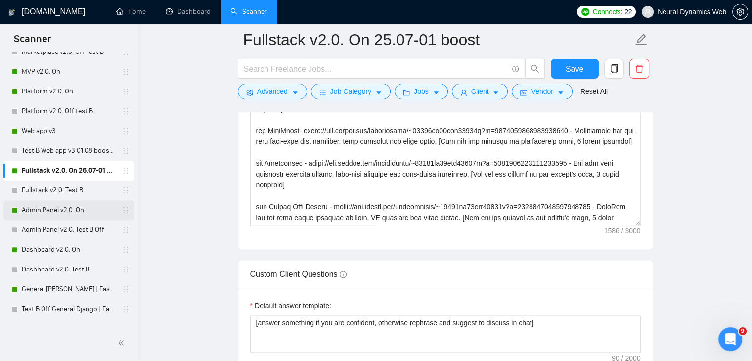
click at [42, 218] on link "Admin Panel v2.0. On" at bounding box center [69, 210] width 94 height 20
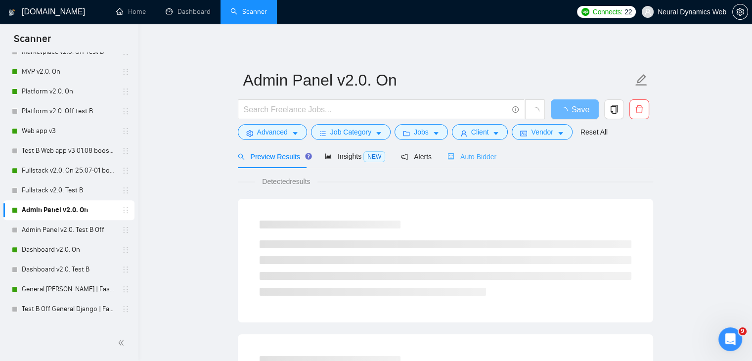
click at [471, 162] on div "Auto Bidder" at bounding box center [471, 156] width 49 height 23
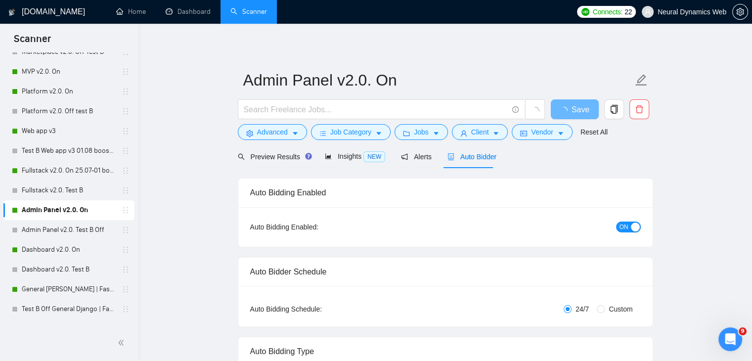
checkbox input "true"
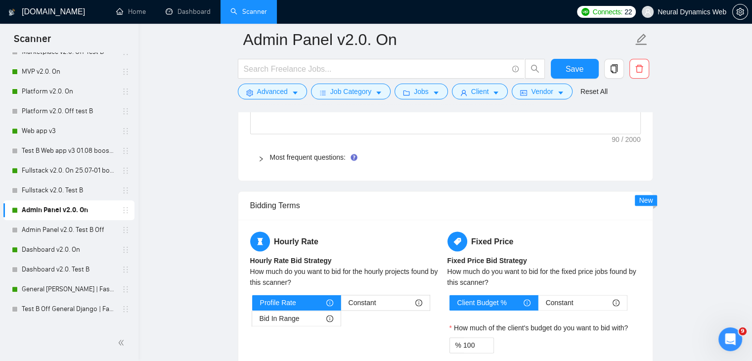
scroll to position [1681, 0]
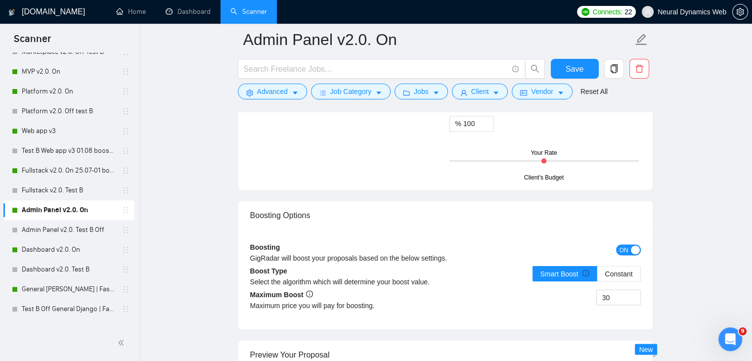
drag, startPoint x: 73, startPoint y: 256, endPoint x: 151, endPoint y: 250, distance: 78.3
click at [73, 256] on link "Dashboard v2.0. On" at bounding box center [69, 250] width 94 height 20
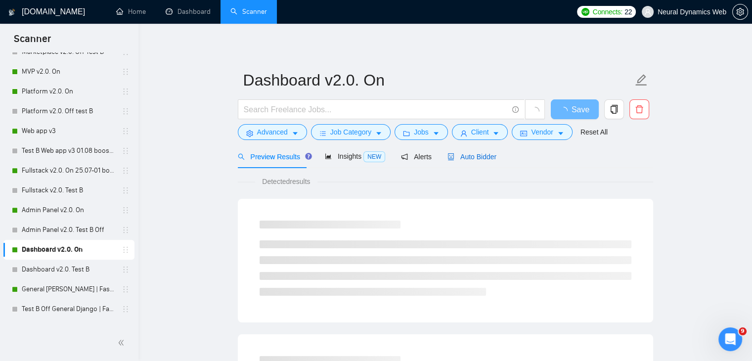
click at [453, 160] on span "Auto Bidder" at bounding box center [471, 157] width 49 height 8
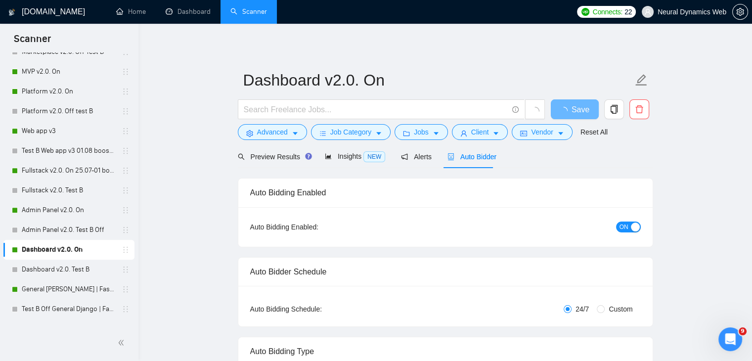
checkbox input "true"
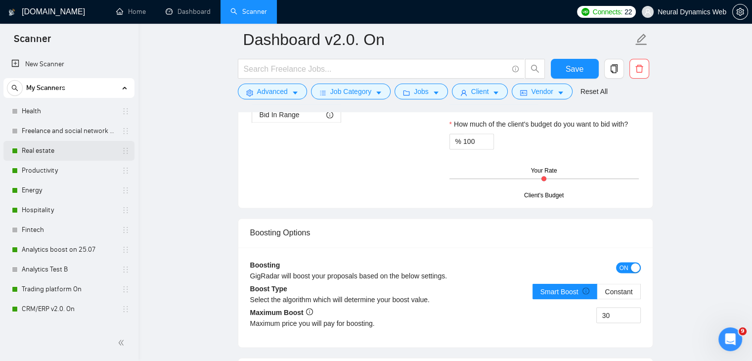
click at [47, 159] on link "Real estate" at bounding box center [69, 151] width 94 height 20
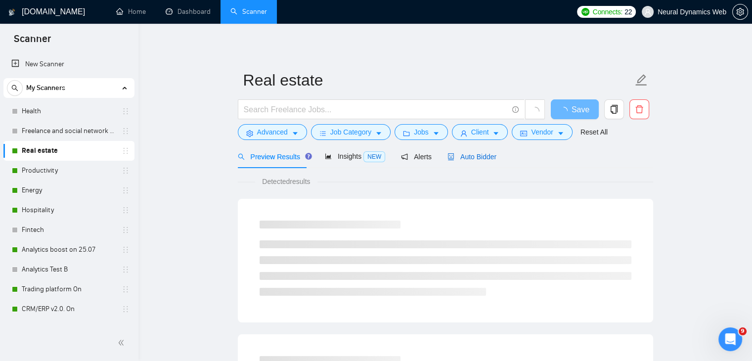
click at [474, 160] on span "Auto Bidder" at bounding box center [471, 157] width 49 height 8
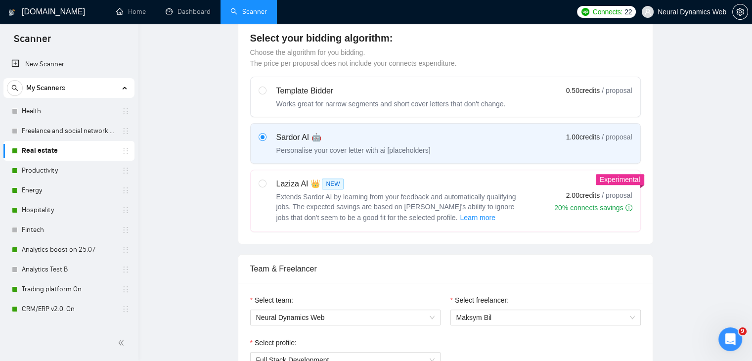
checkbox input "true"
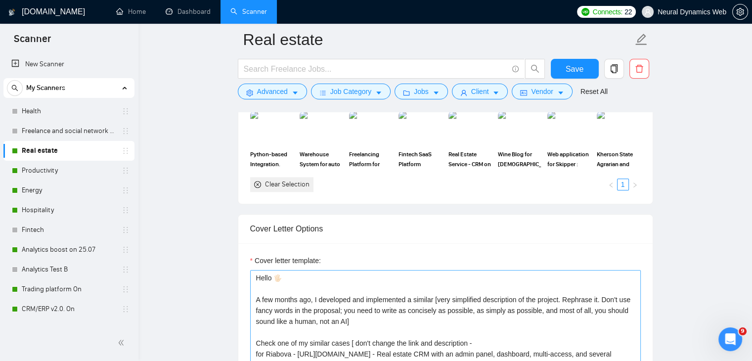
scroll to position [989, 0]
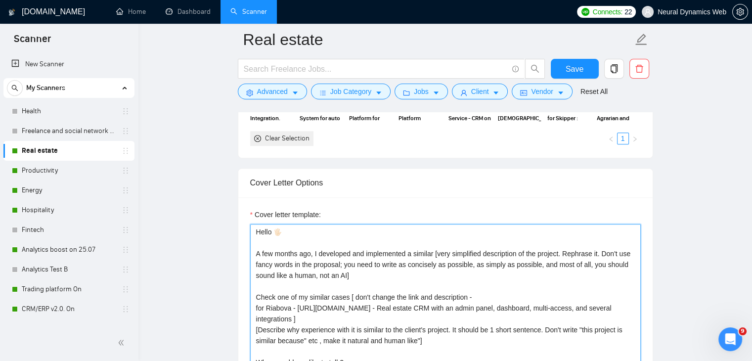
click at [352, 272] on textarea "Hello 🖐🏻 A few months ago, I developed and implemented a similar [very simplifi…" at bounding box center [445, 335] width 391 height 222
paste textarea "and can help you [main objective or pain point from job post, not the same, rep…"
type textarea "Hello 🖐🏻 A few months ago, I developed and implemented a similar [very simplifi…"
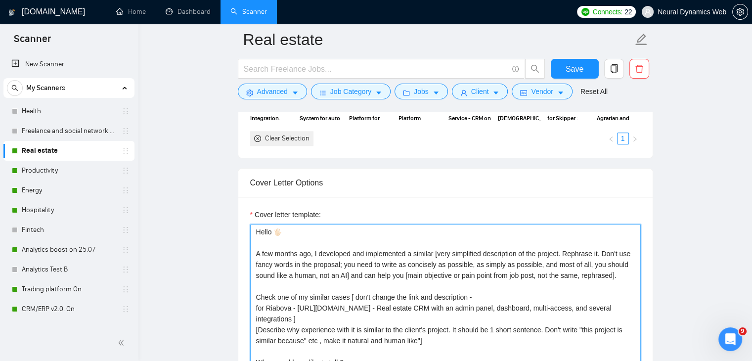
drag, startPoint x: 350, startPoint y: 274, endPoint x: 394, endPoint y: 267, distance: 44.5
click at [350, 274] on textarea "Hello 🖐🏻 A few months ago, I developed and implemented a similar [very simplifi…" at bounding box center [445, 335] width 391 height 222
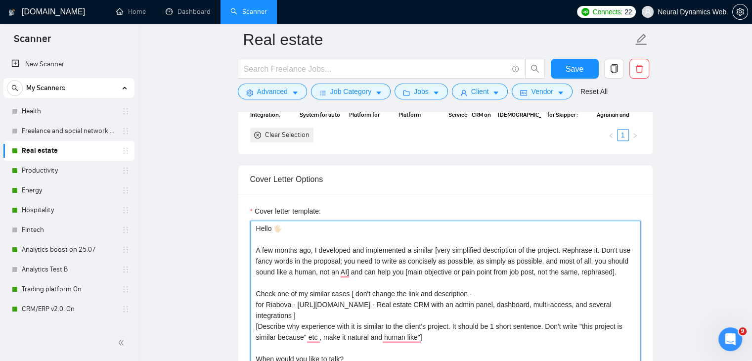
scroll to position [1137, 0]
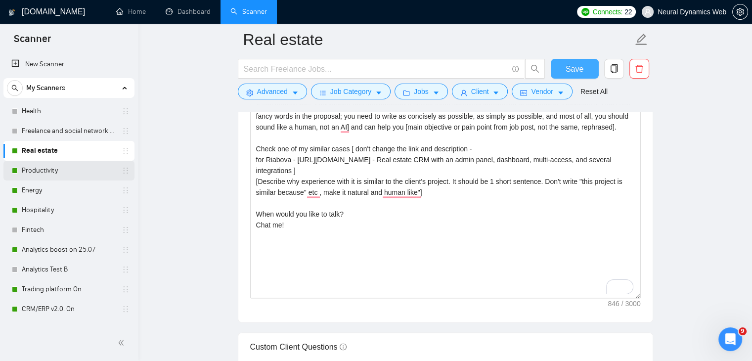
click at [589, 70] on button "Save" at bounding box center [575, 69] width 48 height 20
